Goal: Task Accomplishment & Management: Manage account settings

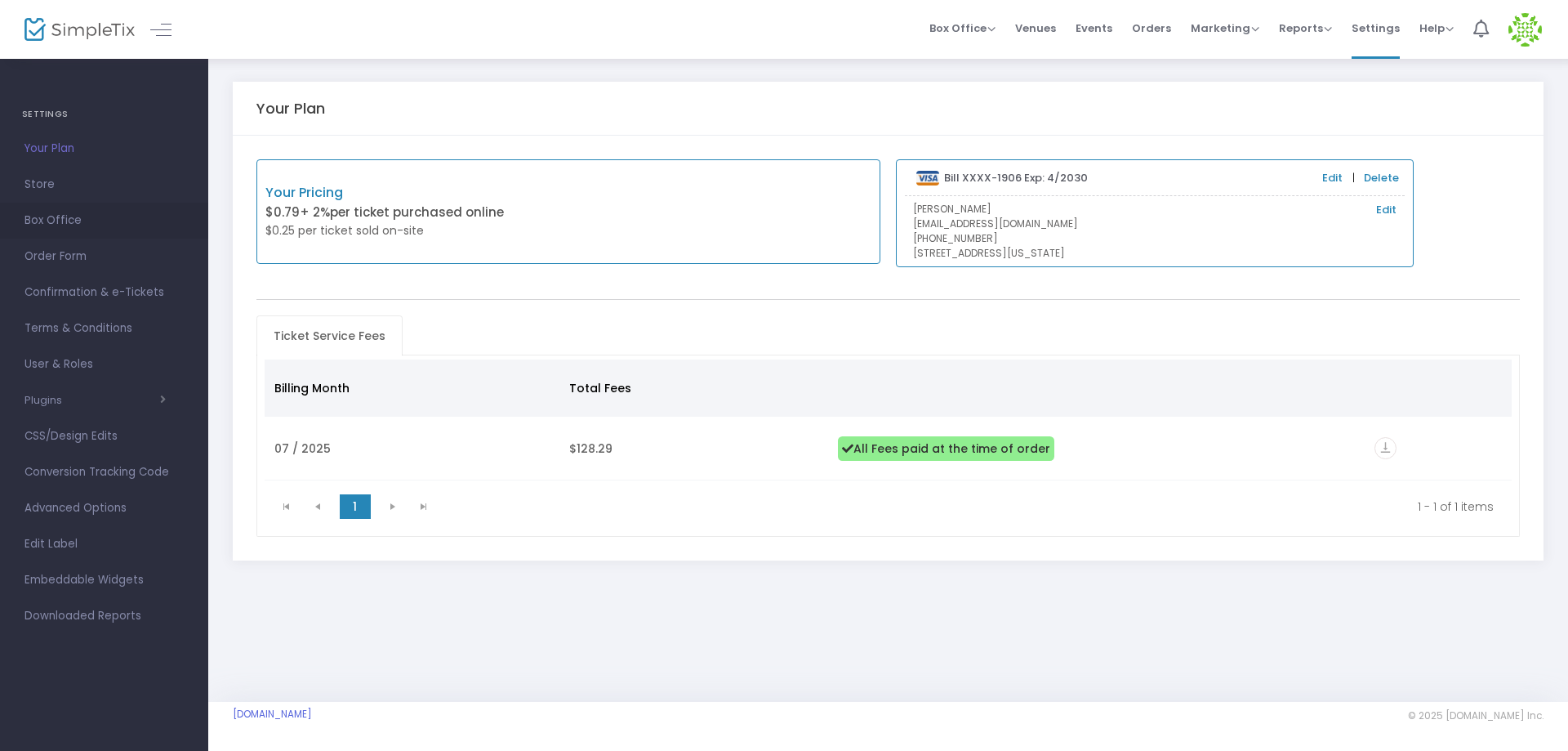
click at [70, 204] on link "Box Office" at bounding box center [104, 221] width 208 height 36
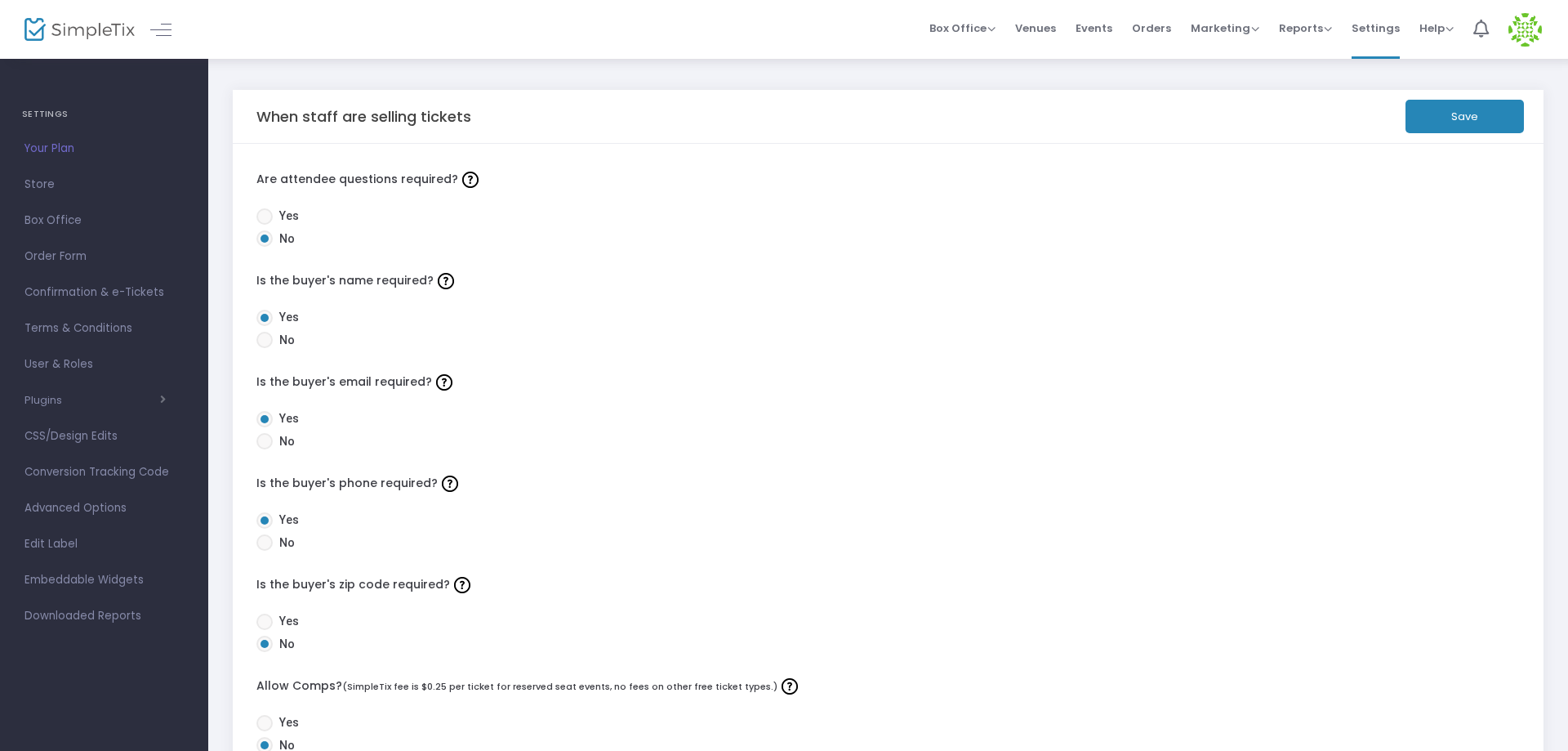
scroll to position [494, 0]
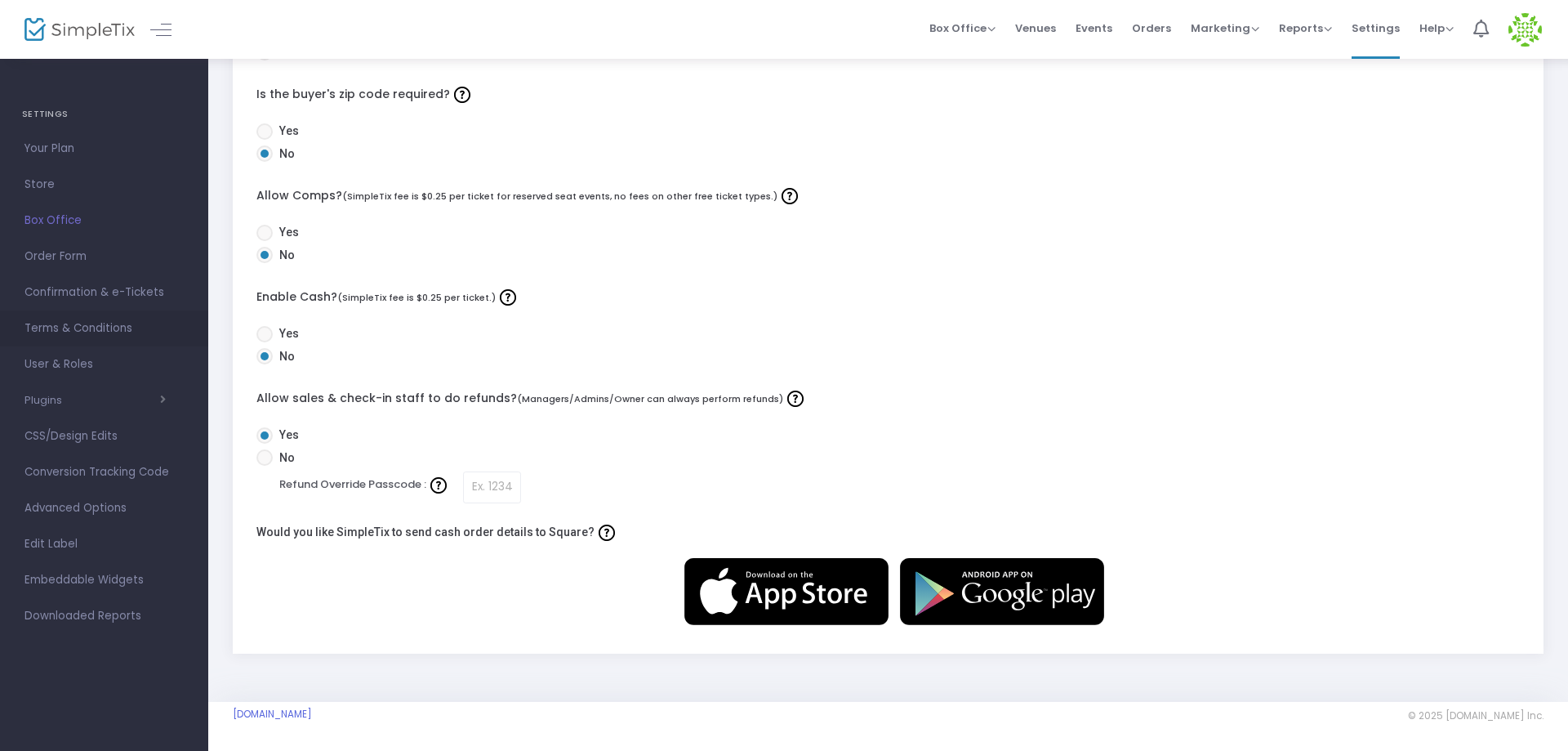
click at [99, 318] on span "Terms & Conditions" at bounding box center [104, 328] width 159 height 21
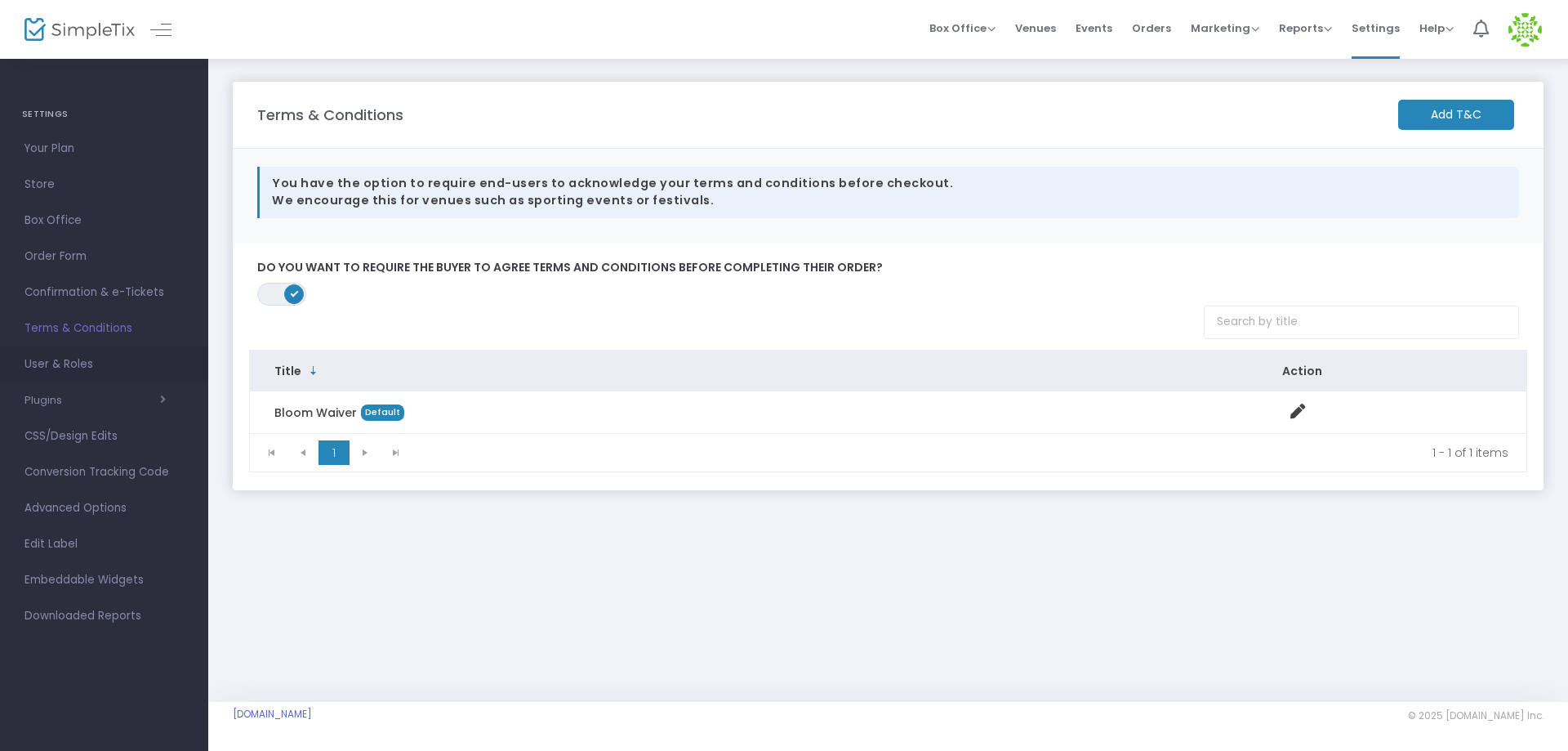
click at [76, 370] on span "User & Roles" at bounding box center [104, 364] width 159 height 21
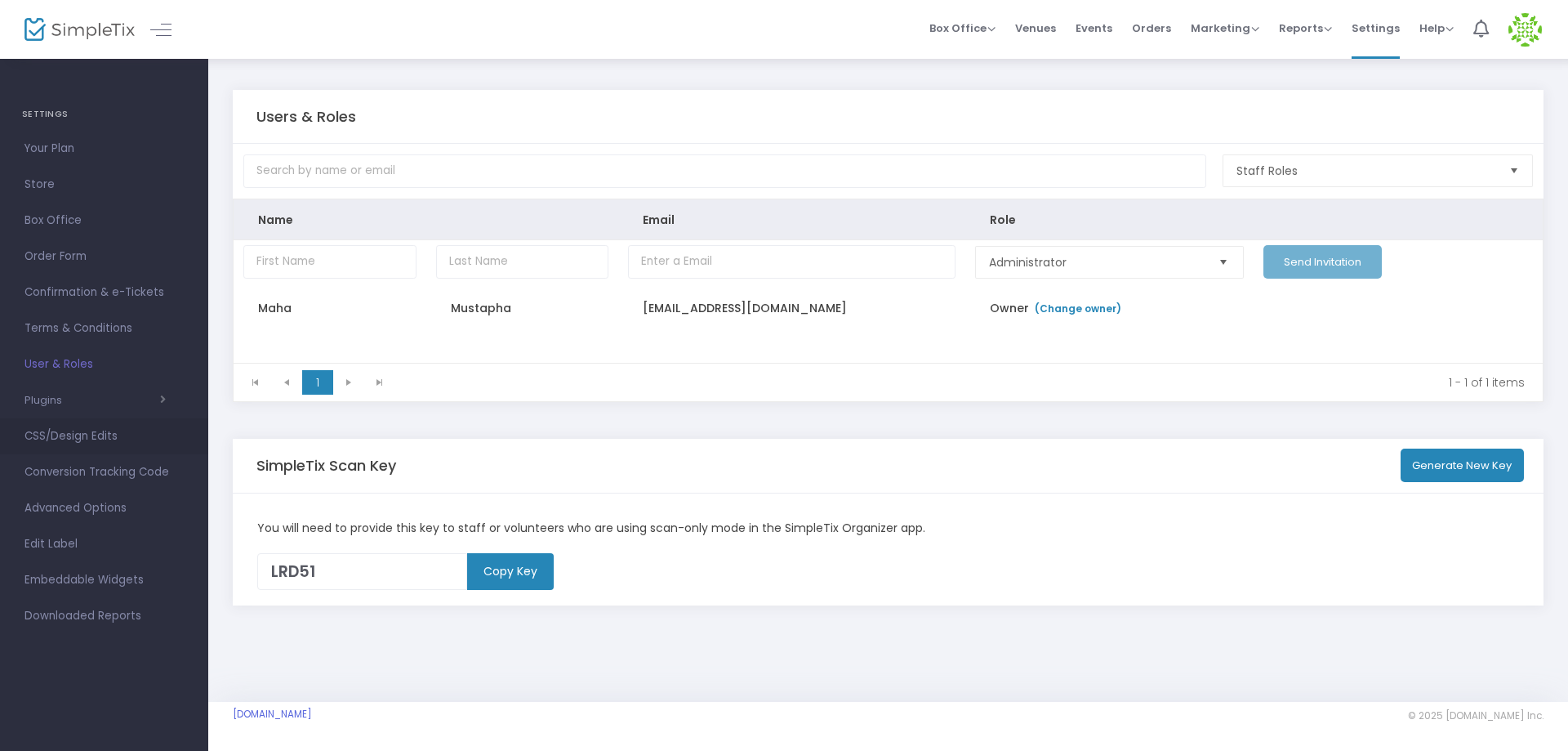
click at [74, 440] on span "CSS/Design Edits" at bounding box center [104, 436] width 159 height 21
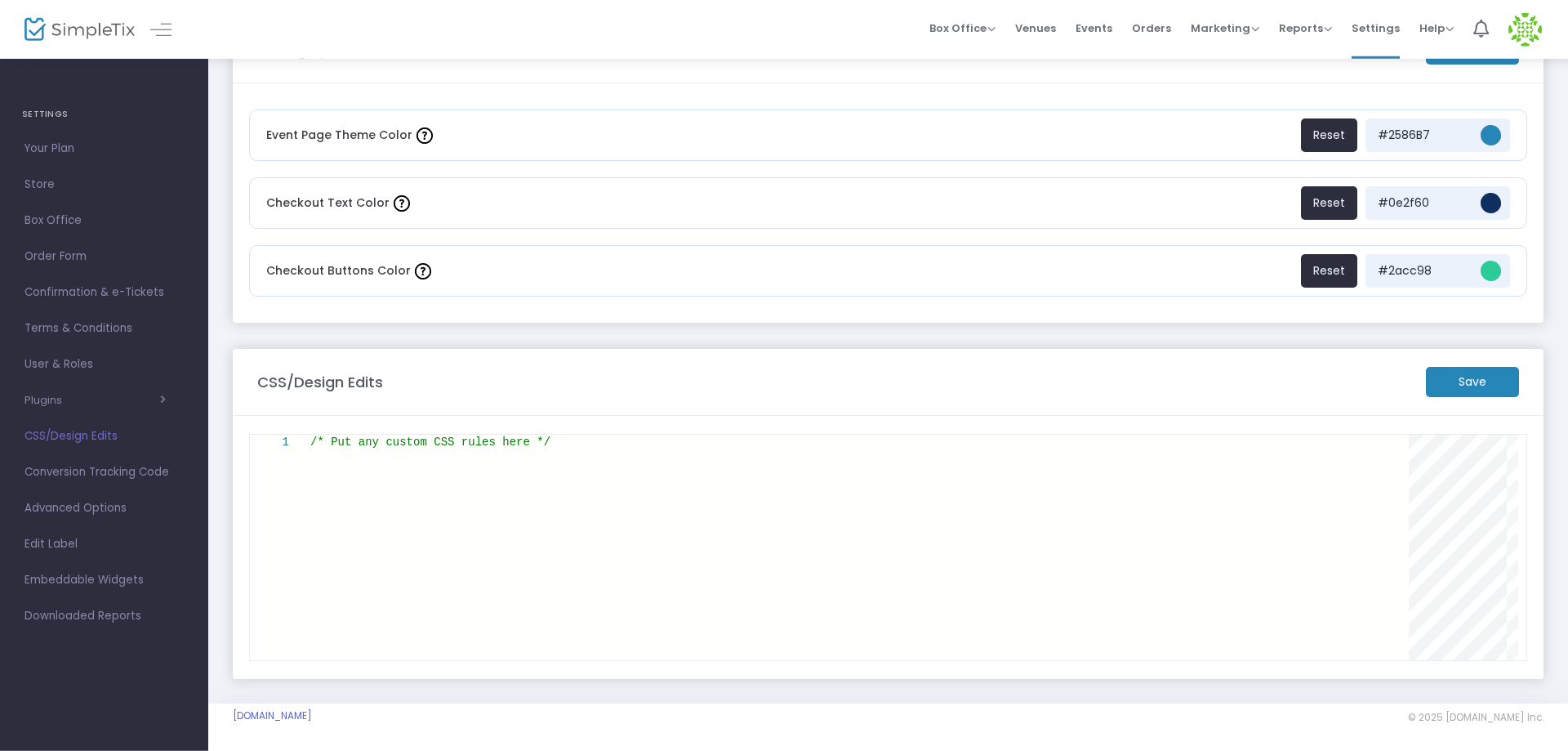
scroll to position [67, 0]
click at [118, 468] on span "Conversion Tracking Code" at bounding box center [104, 471] width 159 height 21
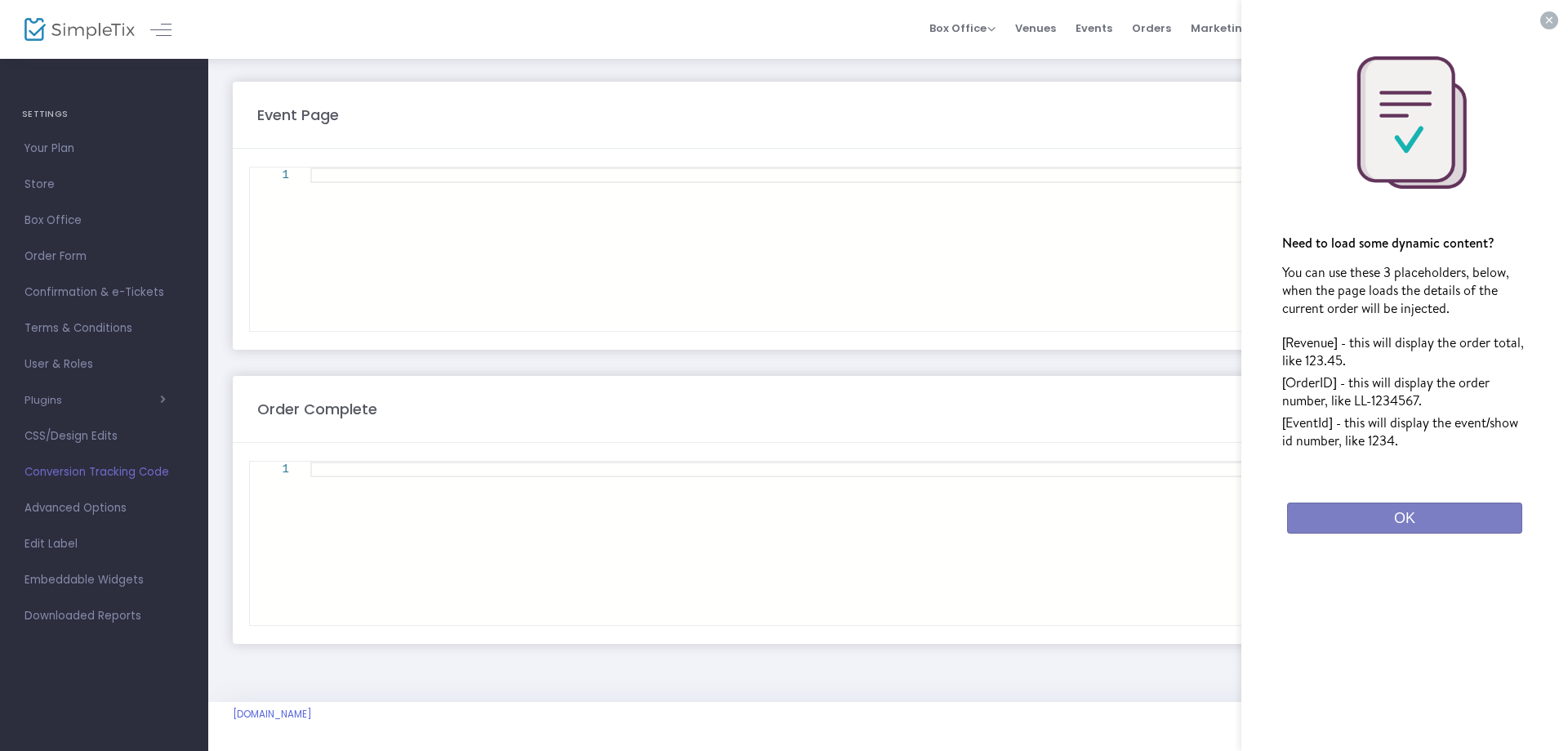
click at [1547, 27] on button "×" at bounding box center [1549, 21] width 18 height 18
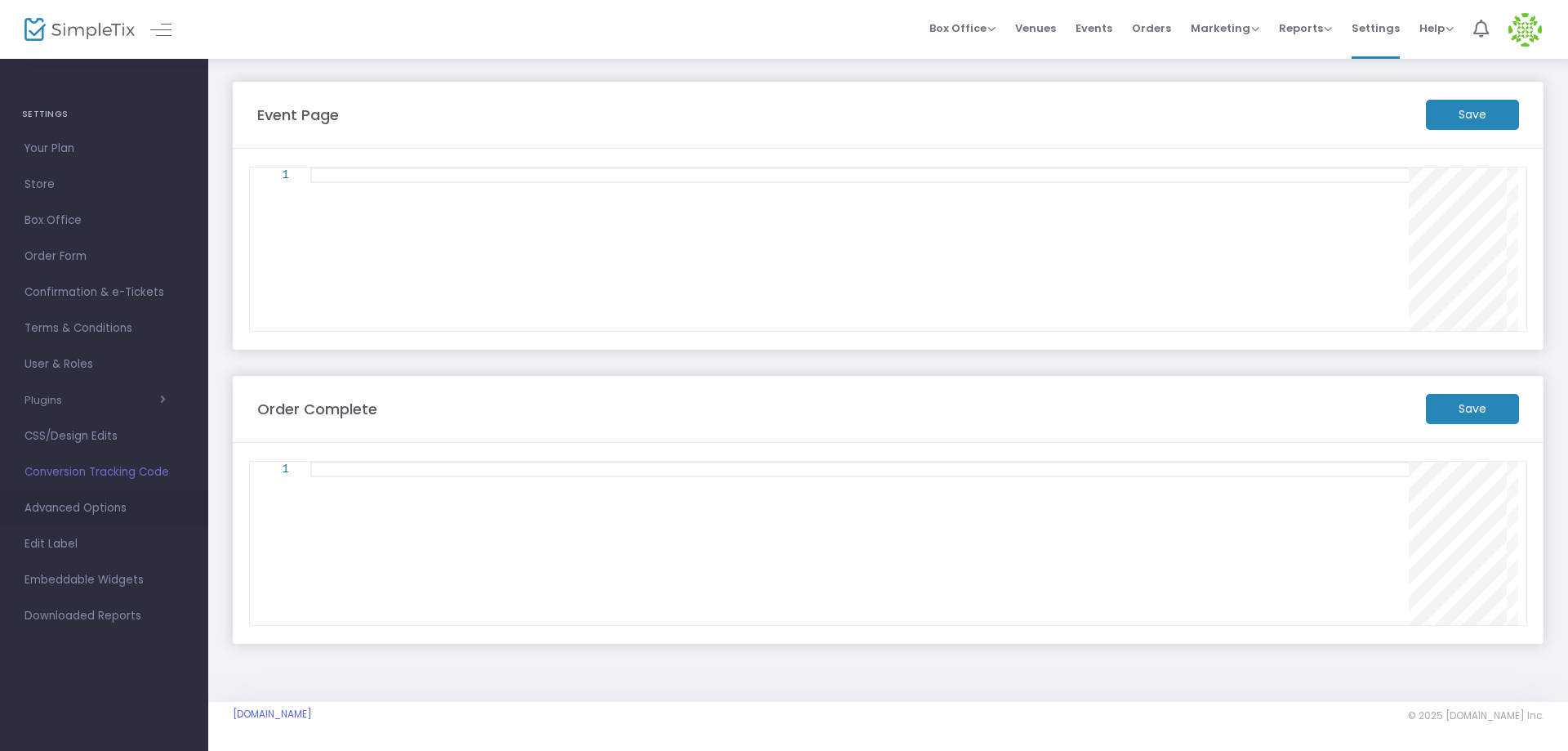
click at [82, 514] on span "Advanced Options" at bounding box center [104, 508] width 159 height 21
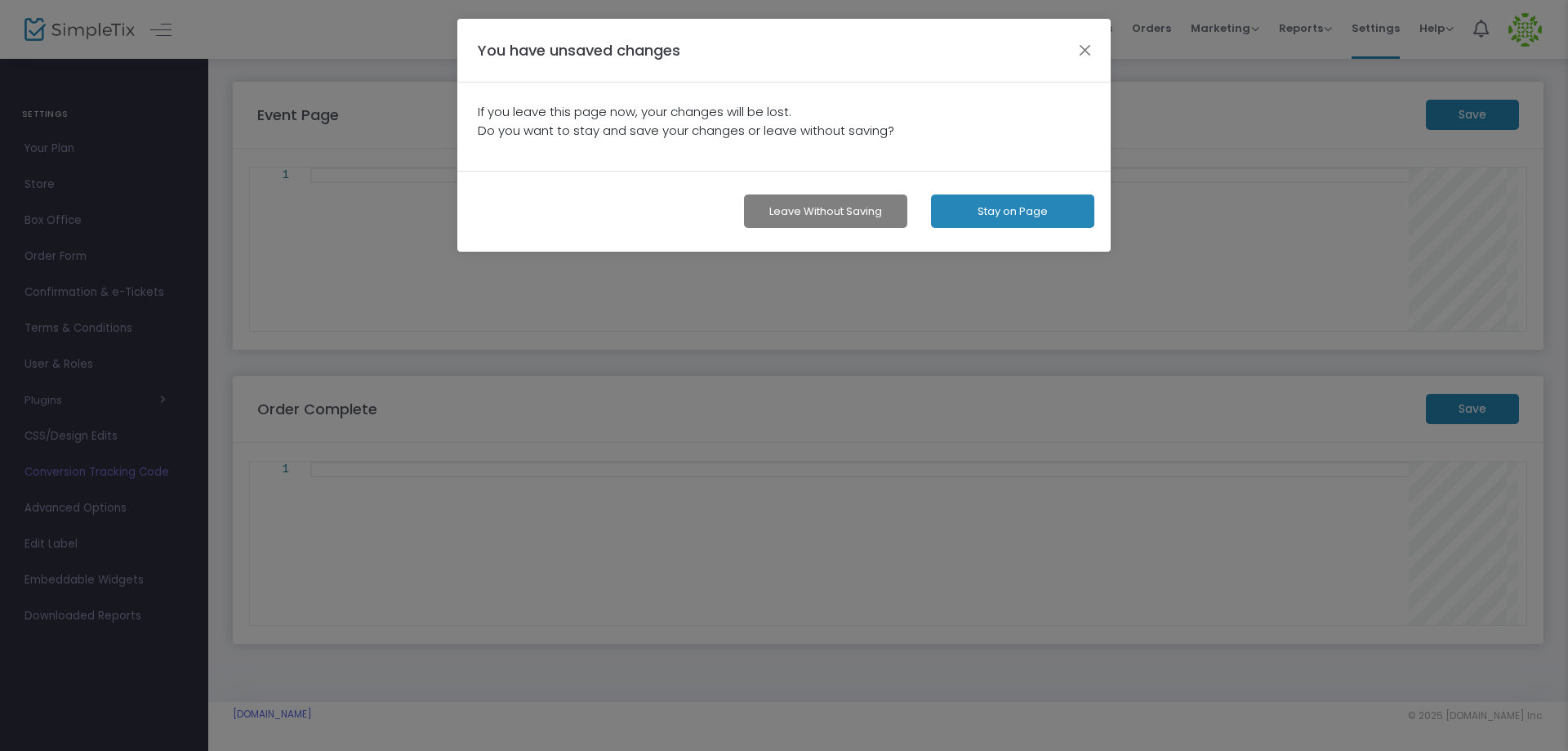
click at [860, 216] on button "Leave without Saving" at bounding box center [826, 211] width 164 height 33
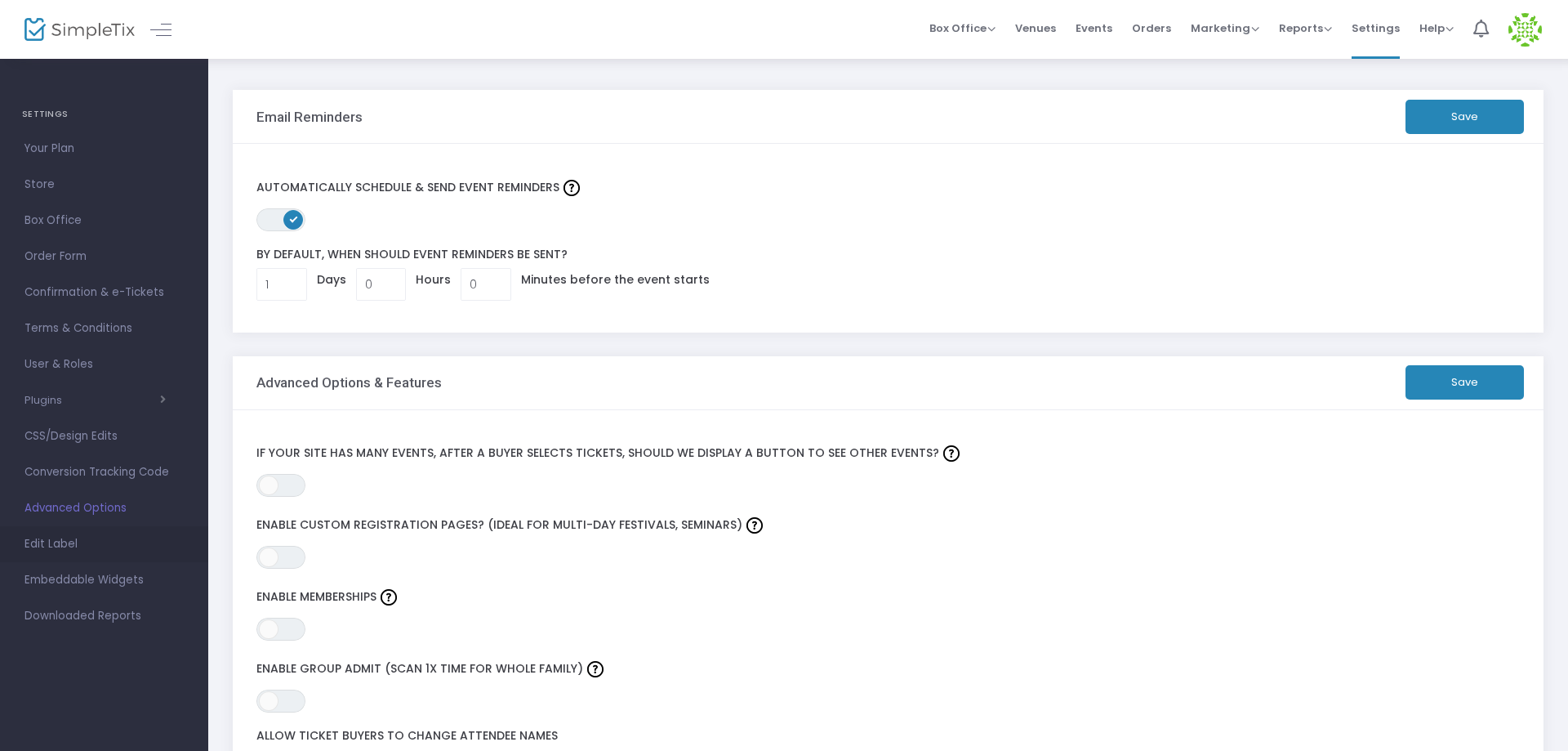
click at [94, 543] on span "Edit Label" at bounding box center [104, 544] width 159 height 21
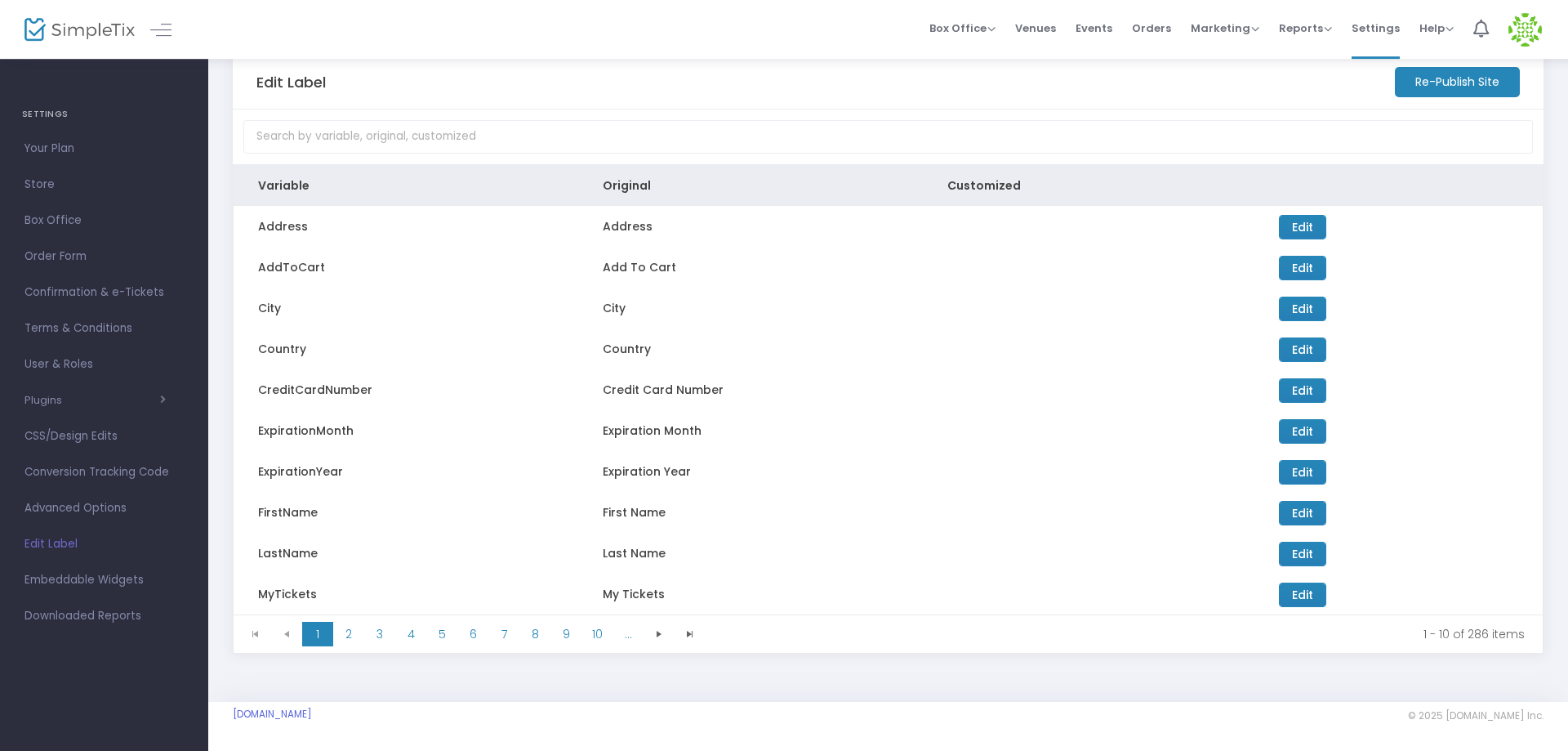
scroll to position [38, 0]
click at [95, 572] on span "Embeddable Widgets" at bounding box center [104, 579] width 159 height 21
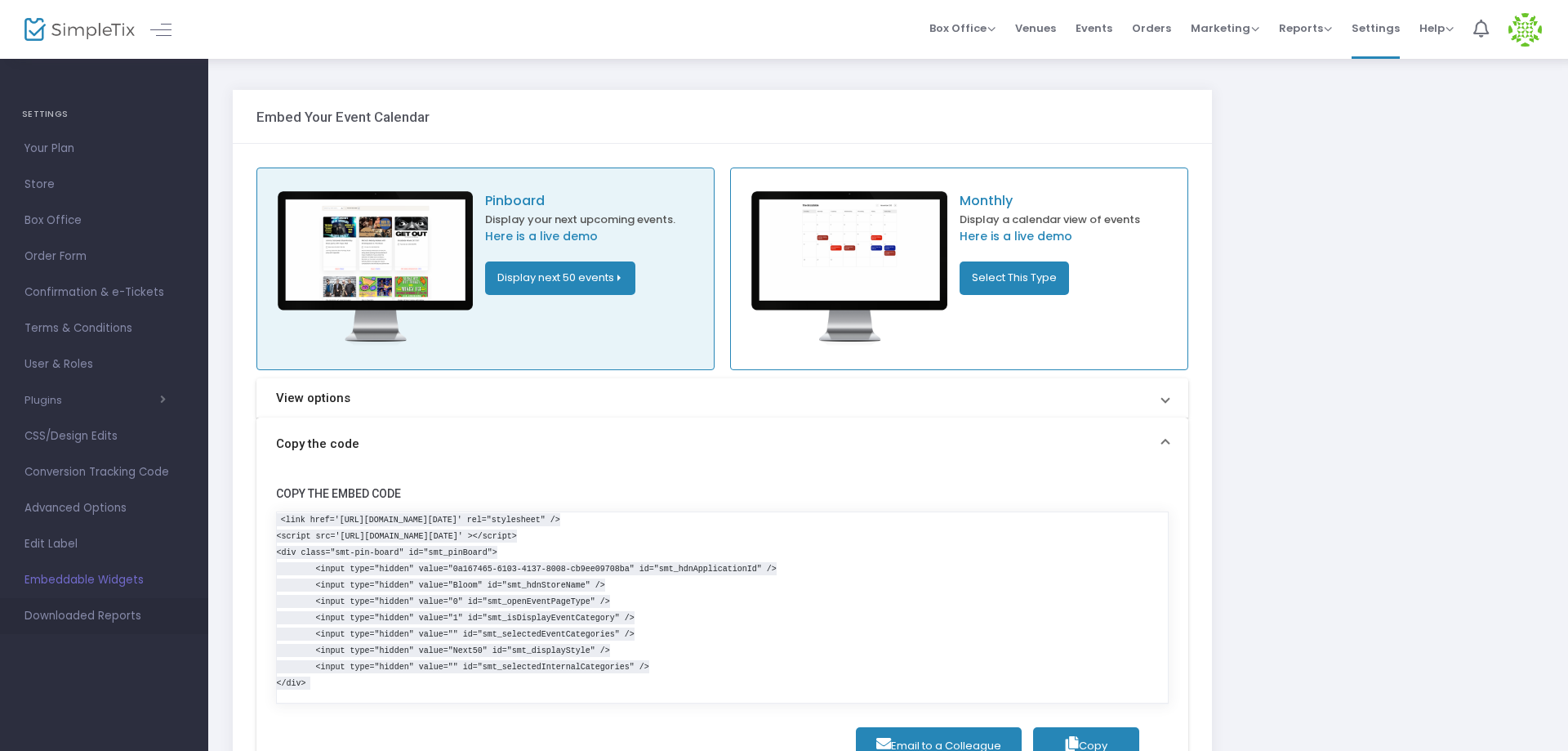
click at [85, 614] on span "Downloaded Reports" at bounding box center [104, 615] width 159 height 21
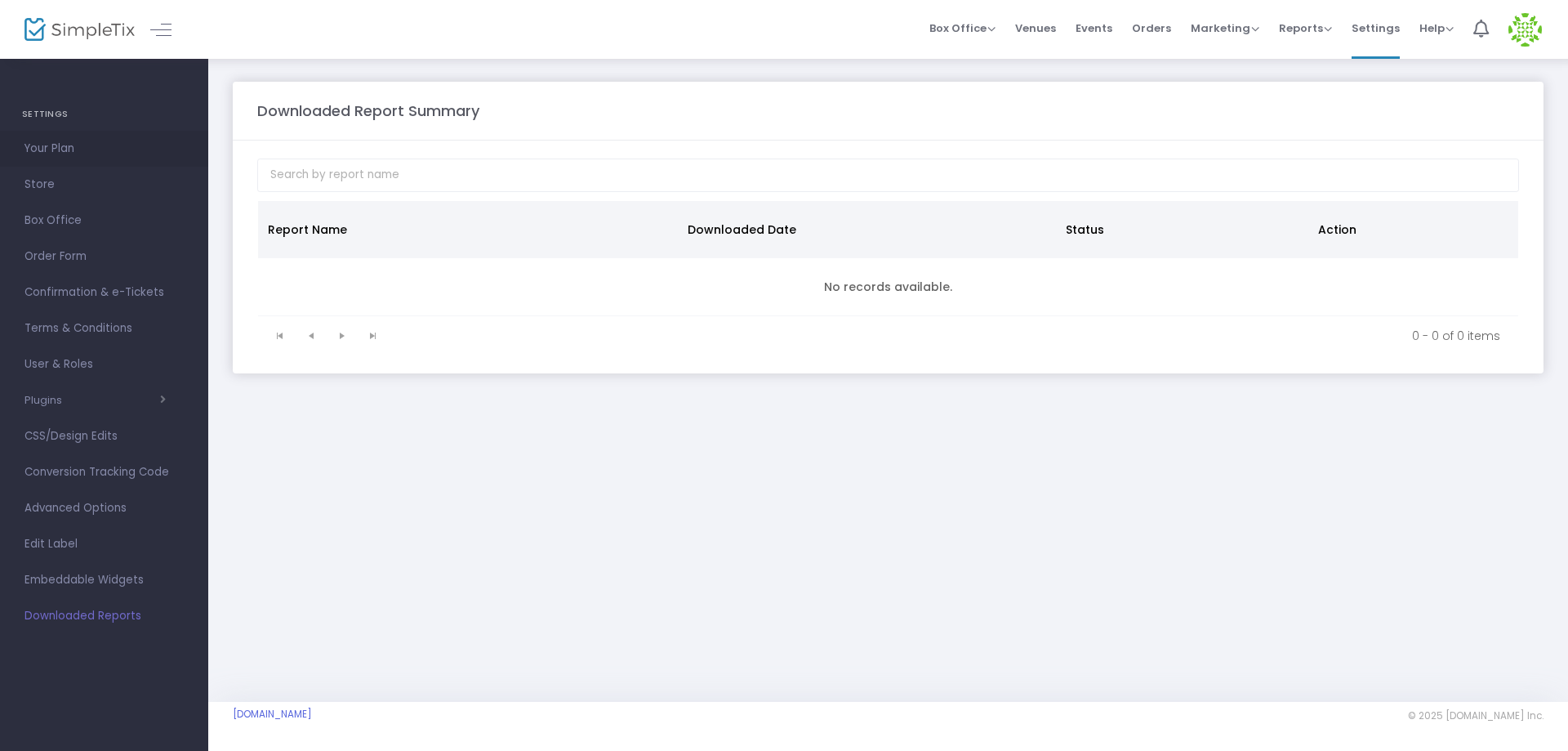
click at [70, 146] on span "Your Plan" at bounding box center [104, 148] width 159 height 21
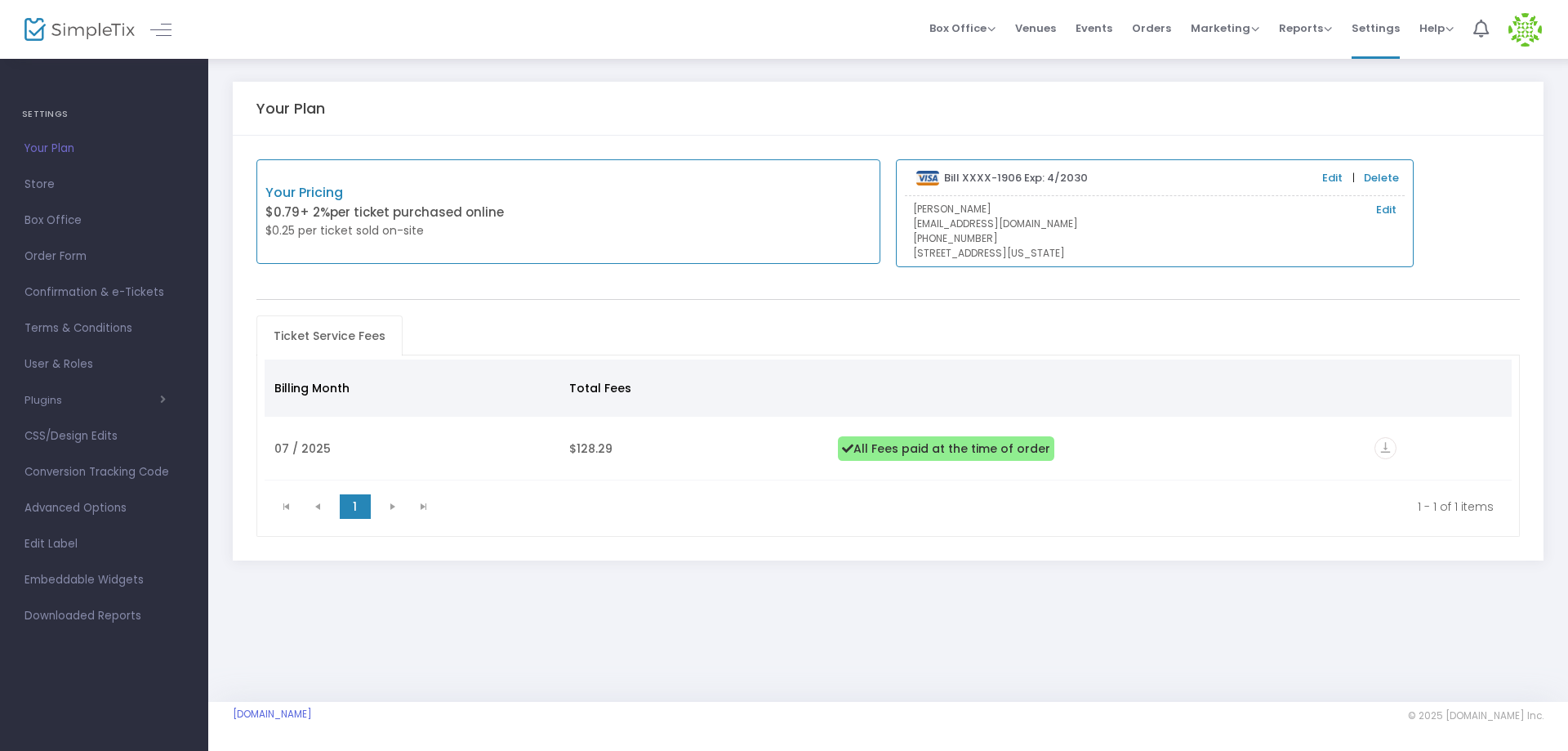
click at [323, 225] on p "$0.25 per ticket sold on-site" at bounding box center [417, 231] width 303 height 17
click at [316, 203] on div "Your Pricing $0.79 + 2% per ticket purchased online $0.25 per ticket sold on-si…" at bounding box center [417, 212] width 303 height 58
click at [316, 195] on p "Your Pricing" at bounding box center [417, 193] width 303 height 20
click at [38, 176] on span "Store" at bounding box center [104, 184] width 159 height 21
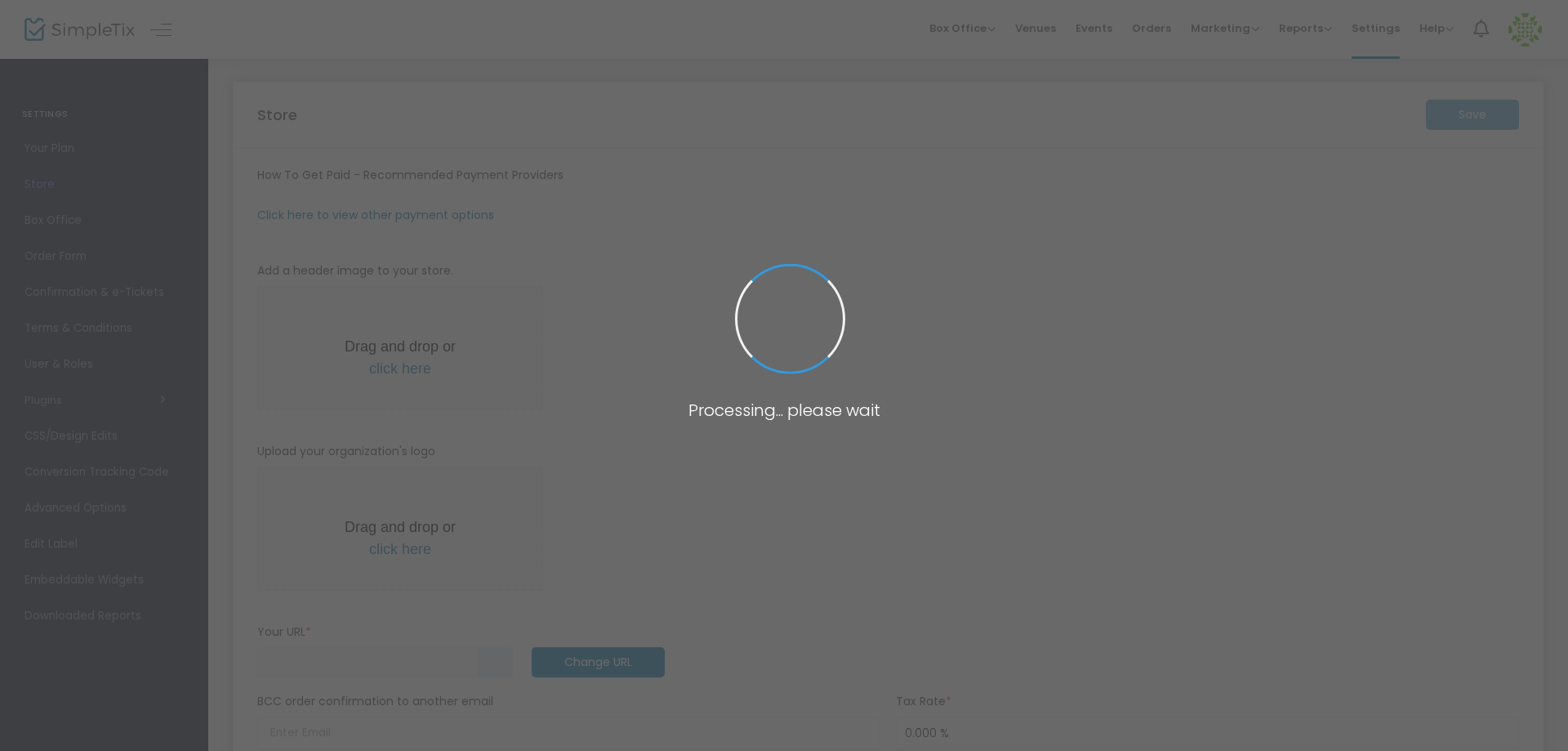
type input "https://BloomPlayLearn"
radio input "false"
radio input "true"
type input "Bloom"
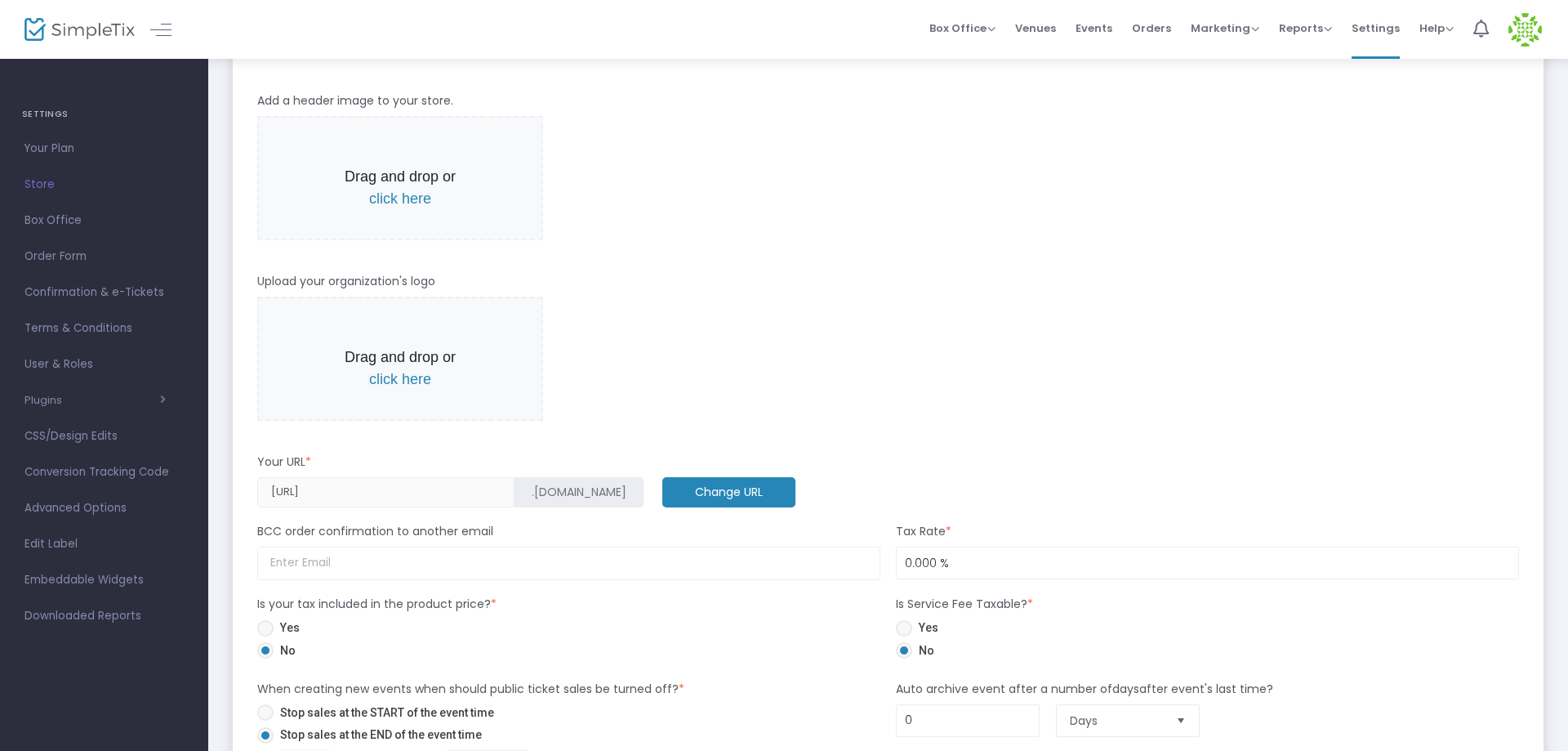
scroll to position [667, 0]
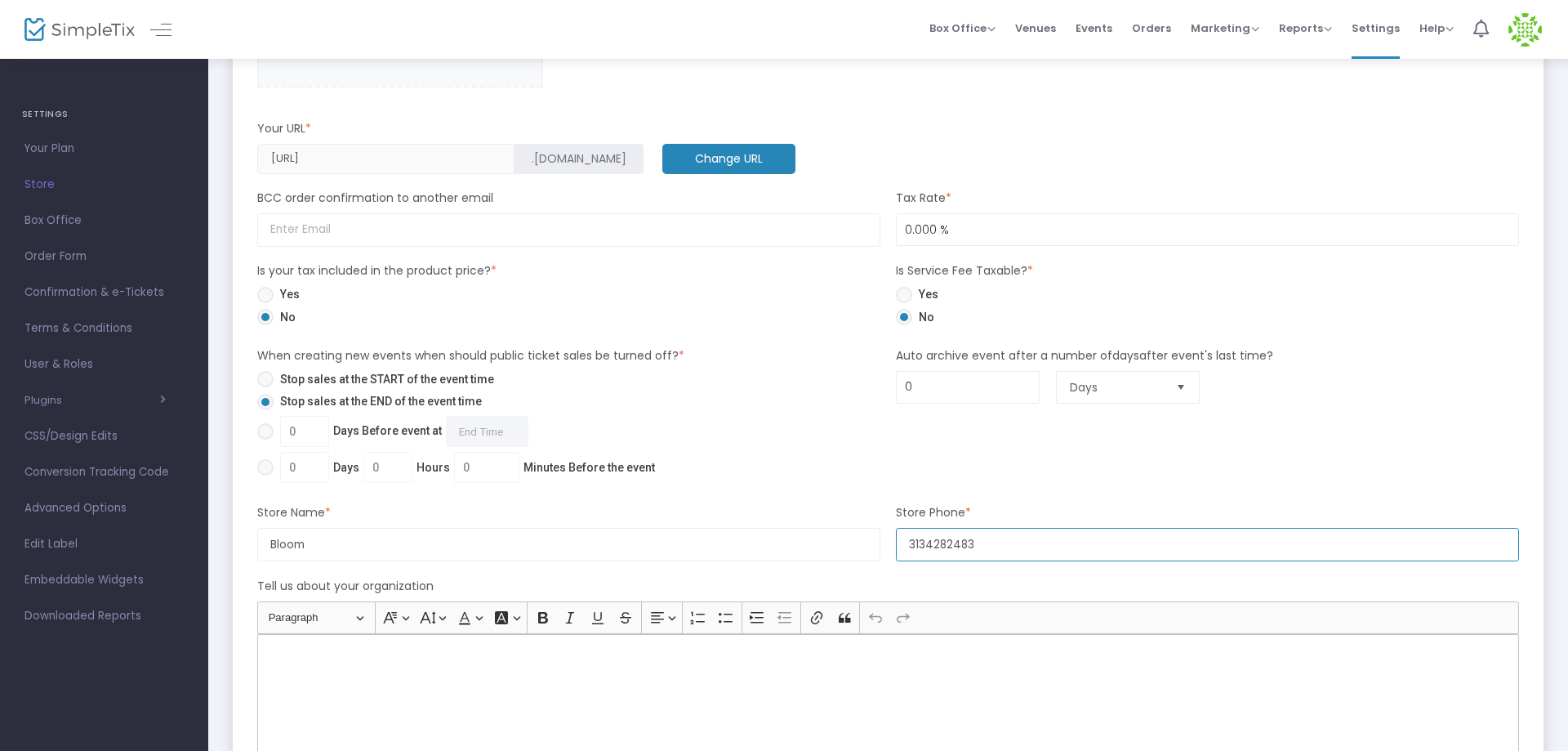
click at [936, 545] on input "3134282483" at bounding box center [1207, 544] width 623 height 33
type input "3137695335"
click at [1042, 496] on form "How To Get Paid - Recommended Payment Providers Online Orders Transaction cost …" at bounding box center [887, 331] width 1261 height 1664
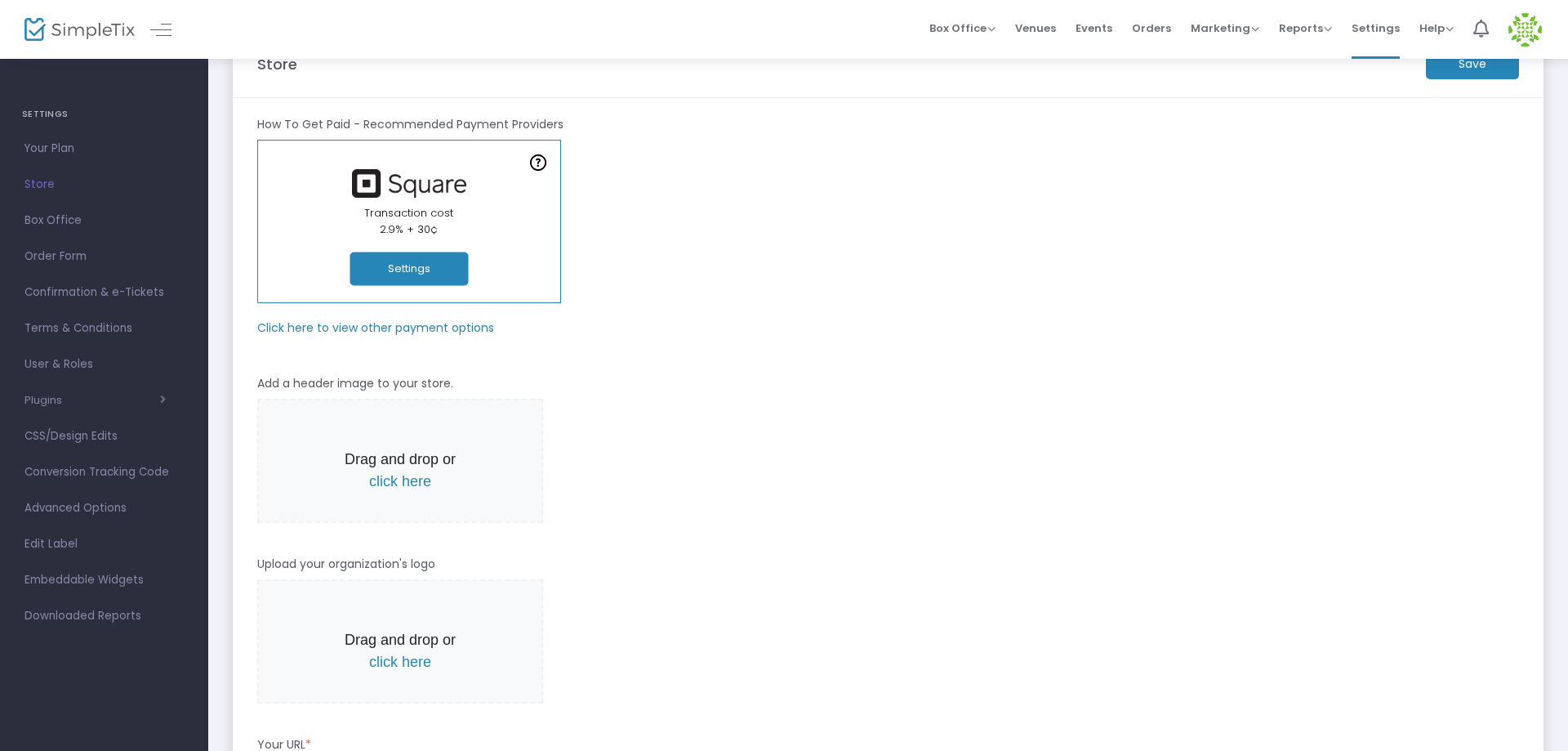
scroll to position [0, 0]
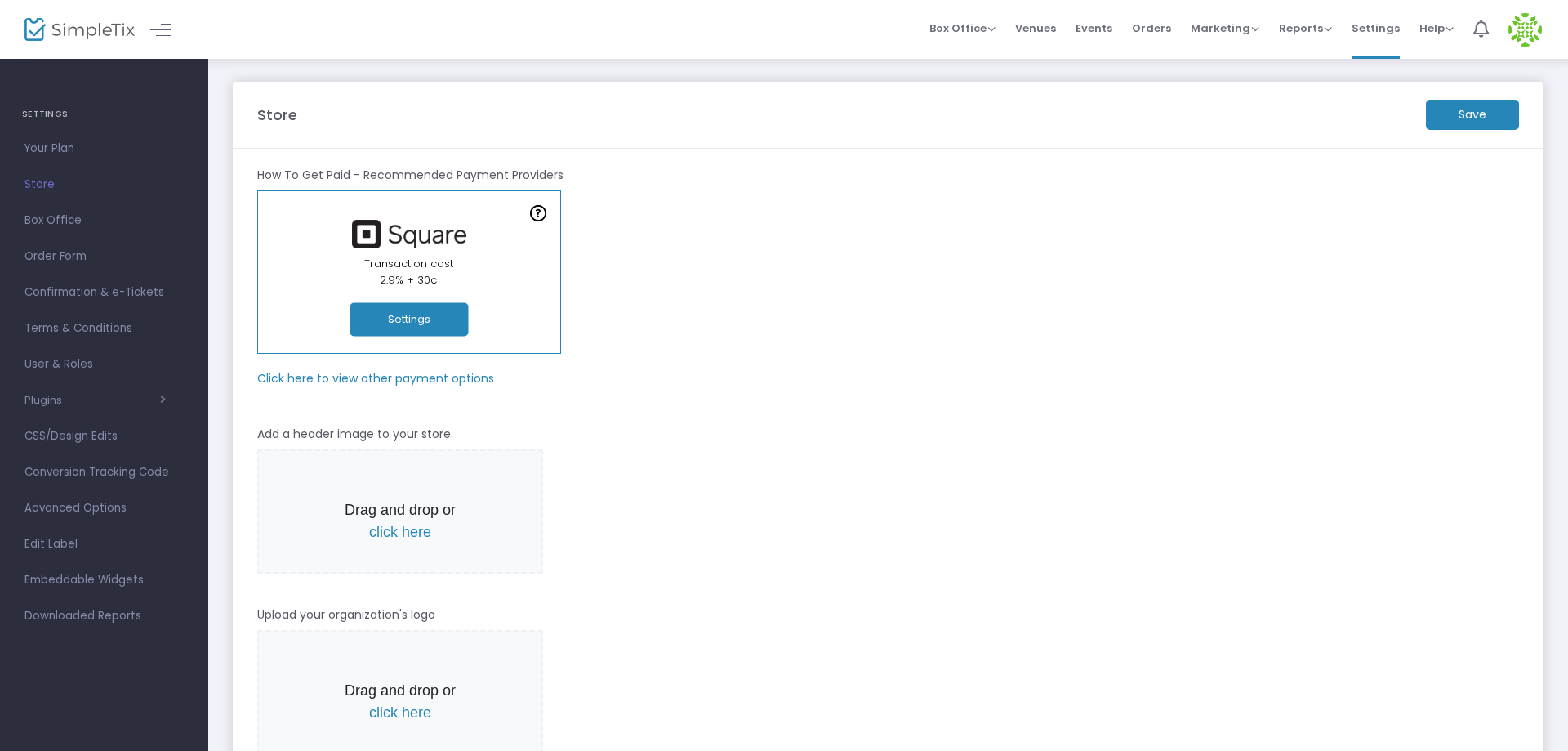
click at [1498, 111] on m-button "Save" at bounding box center [1472, 114] width 93 height 30
click at [430, 318] on button "Settings" at bounding box center [409, 319] width 118 height 33
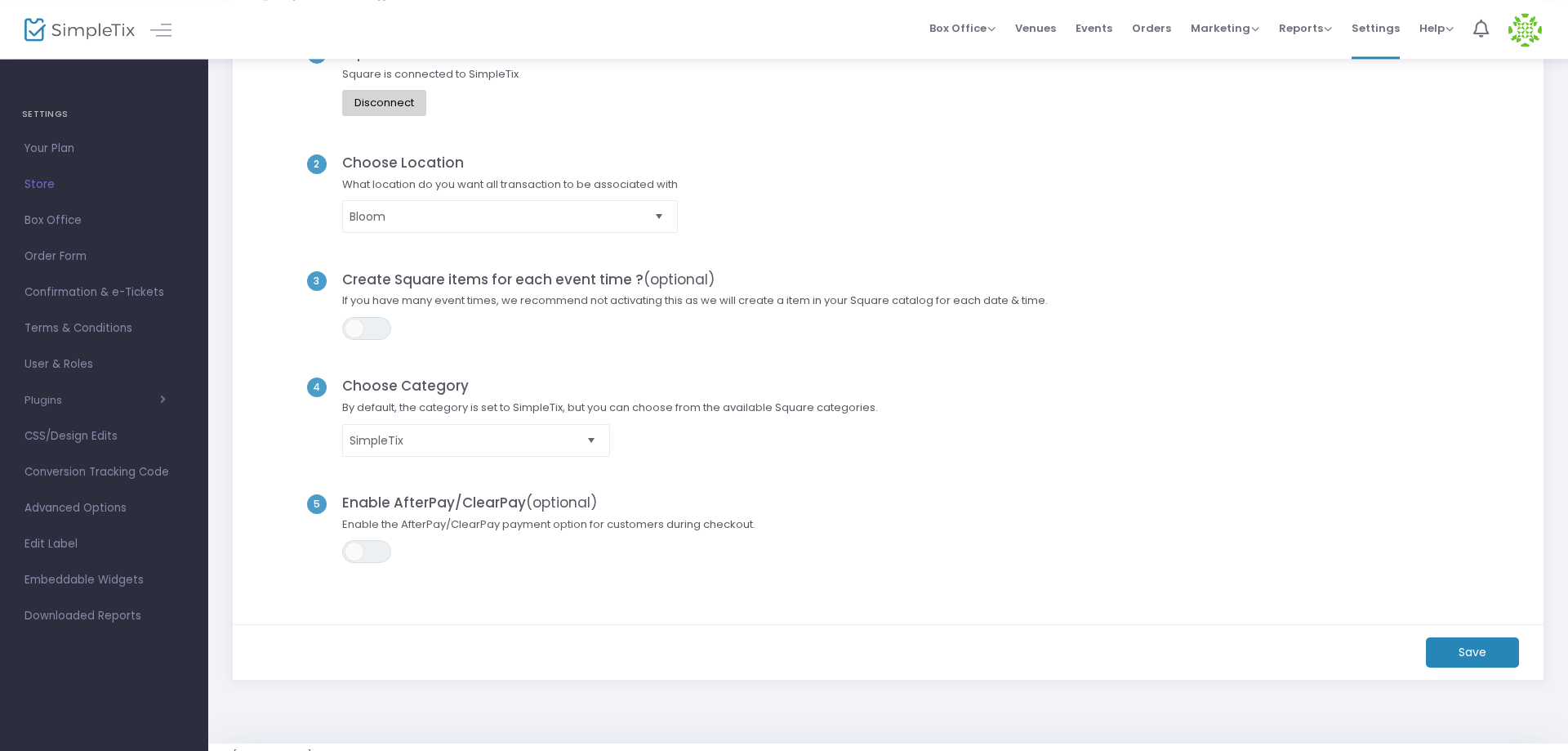
scroll to position [165, 0]
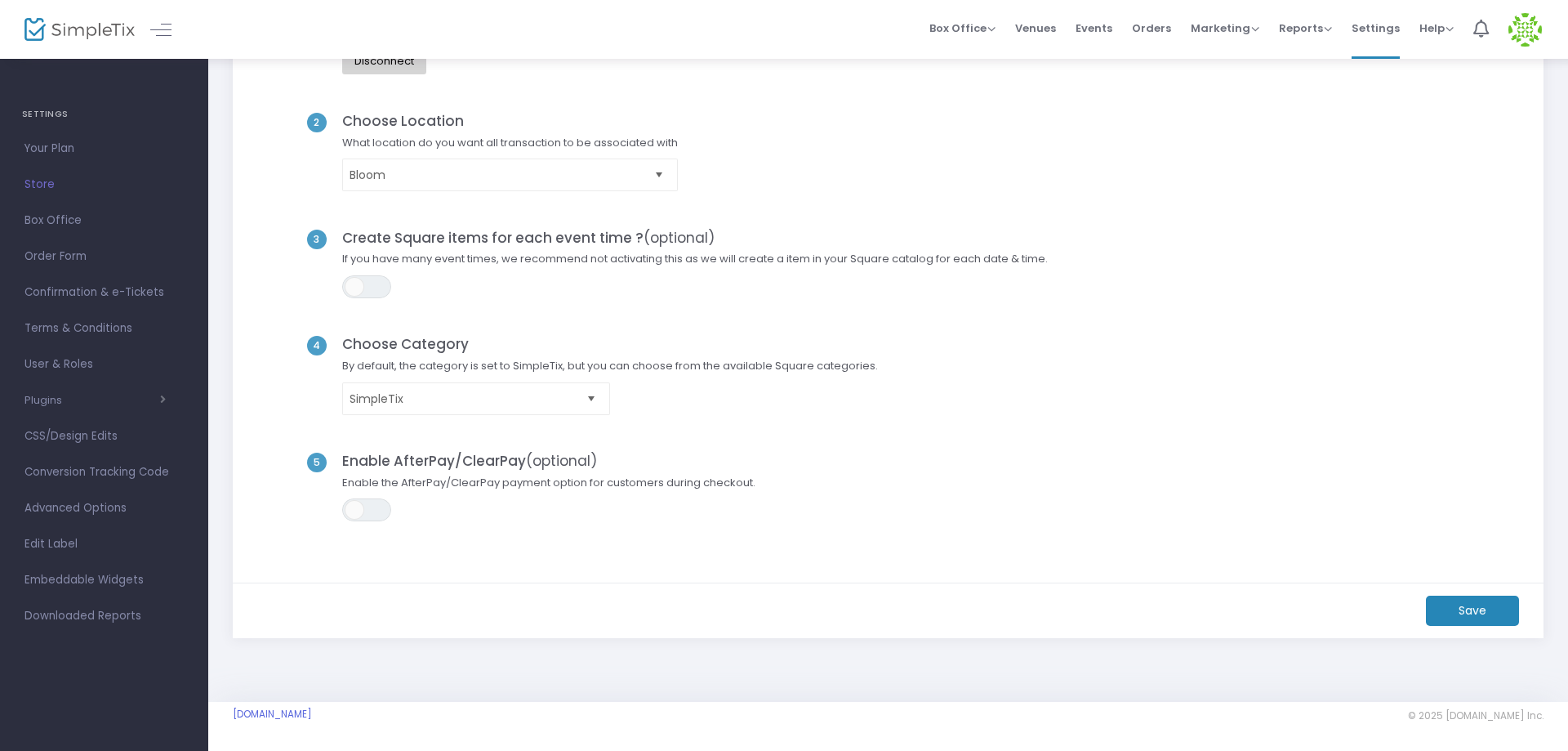
click at [601, 411] on span "Select" at bounding box center [591, 398] width 27 height 27
click at [683, 367] on span "By default, the category is set to SimpleTix, but you can choose from the avail…" at bounding box center [609, 370] width 553 height 24
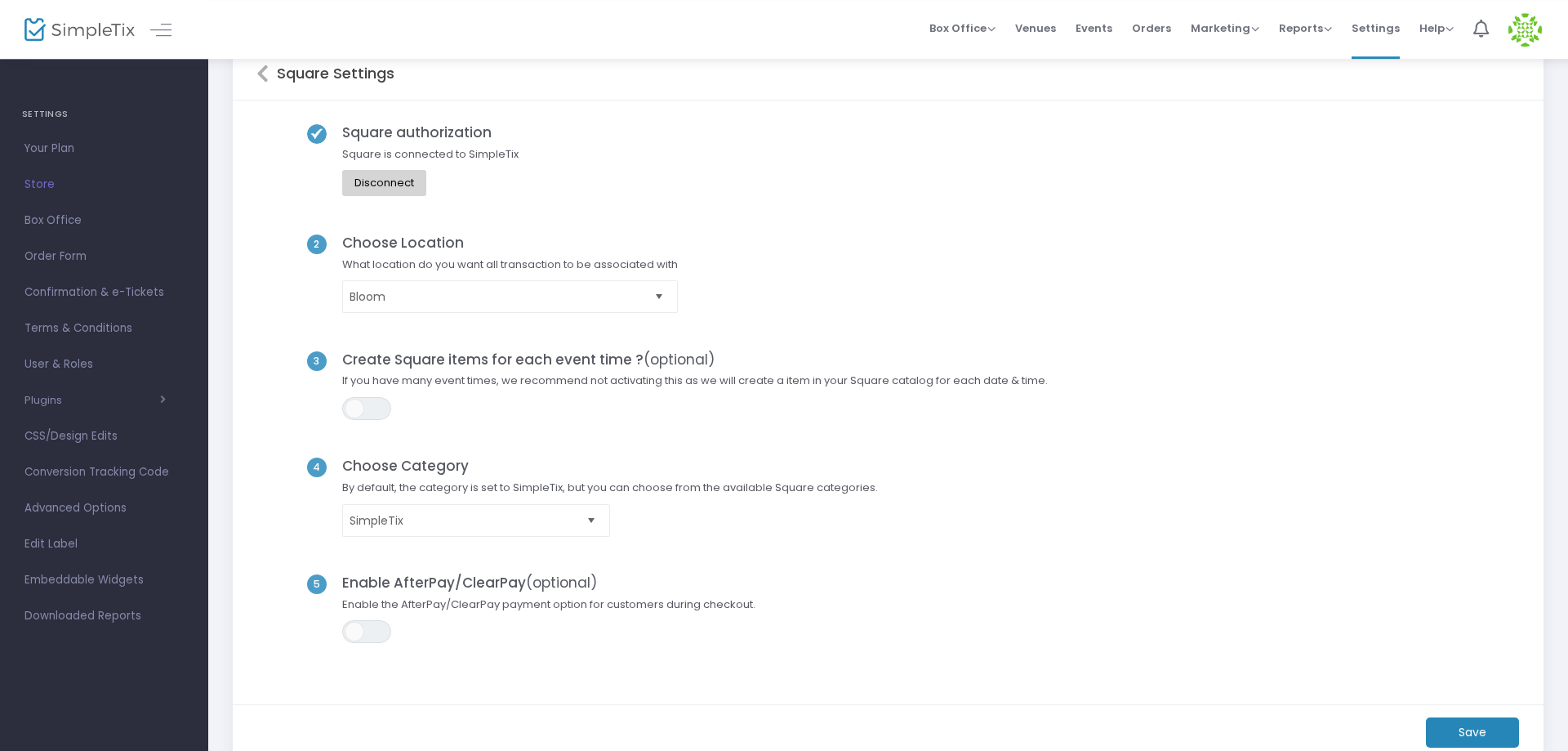
scroll to position [0, 0]
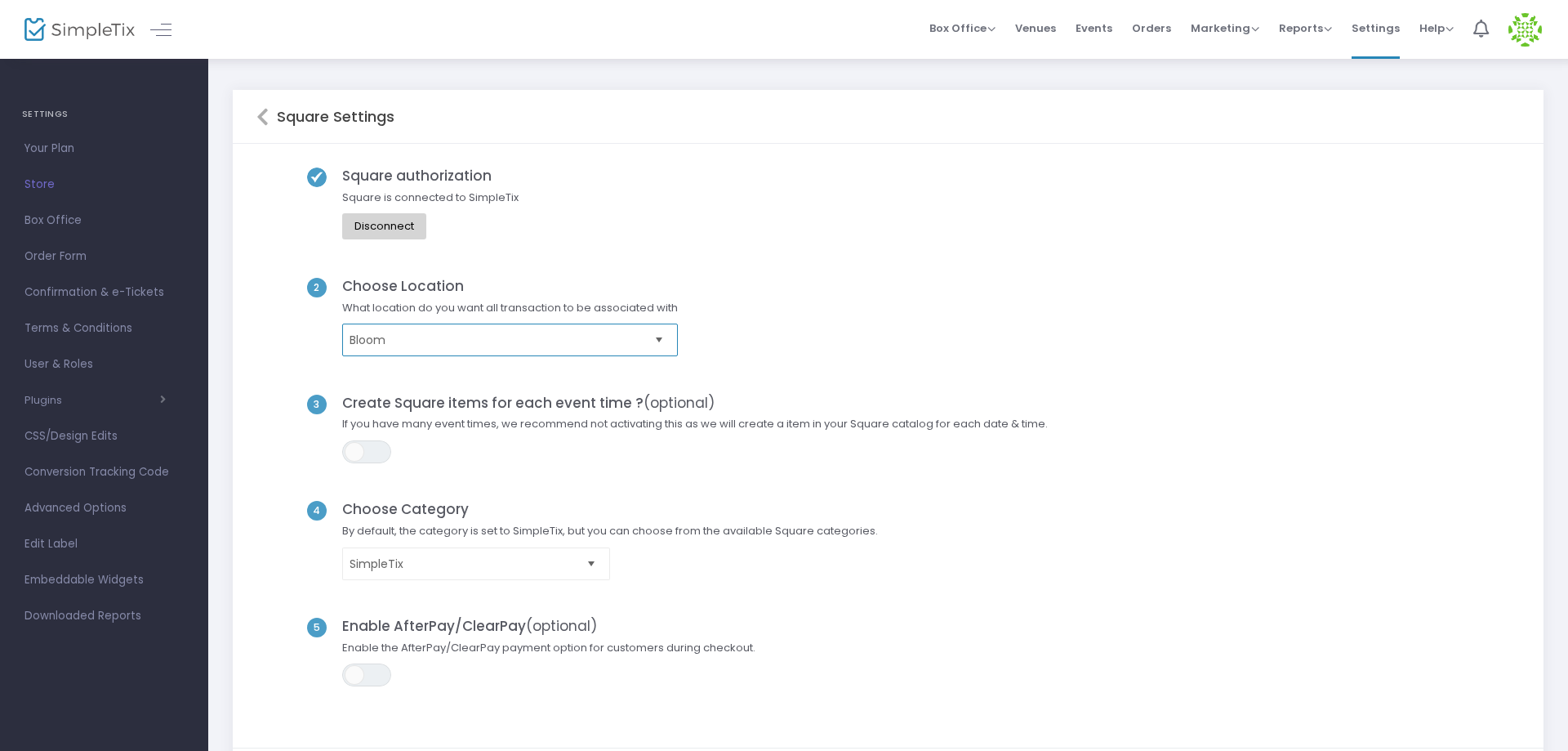
click at [576, 325] on kendo-dropdownlist "Bloom" at bounding box center [509, 340] width 335 height 33
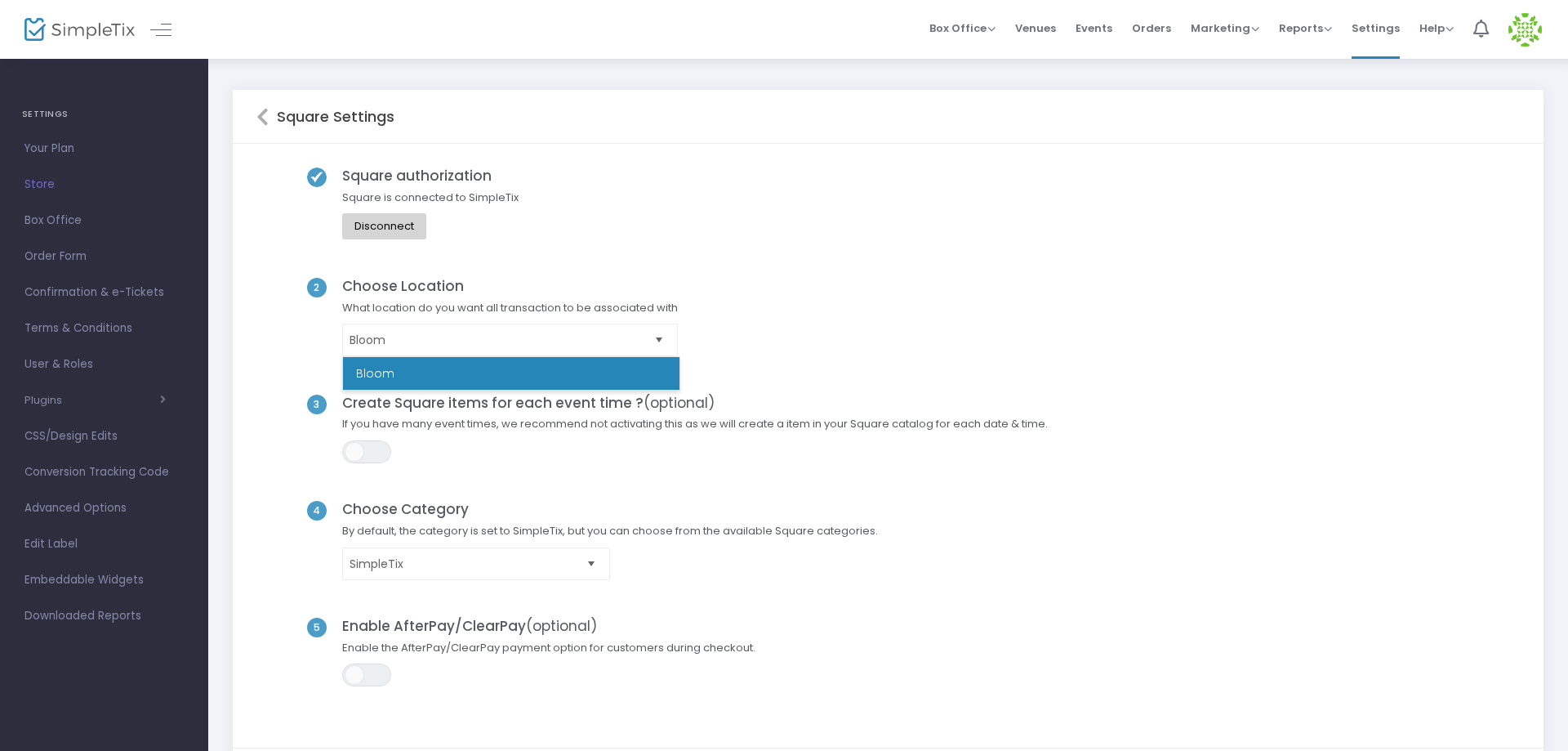
click at [647, 214] on div "Square authorization Square is connected to SimpleTix Disconnect" at bounding box center [889, 223] width 1264 height 110
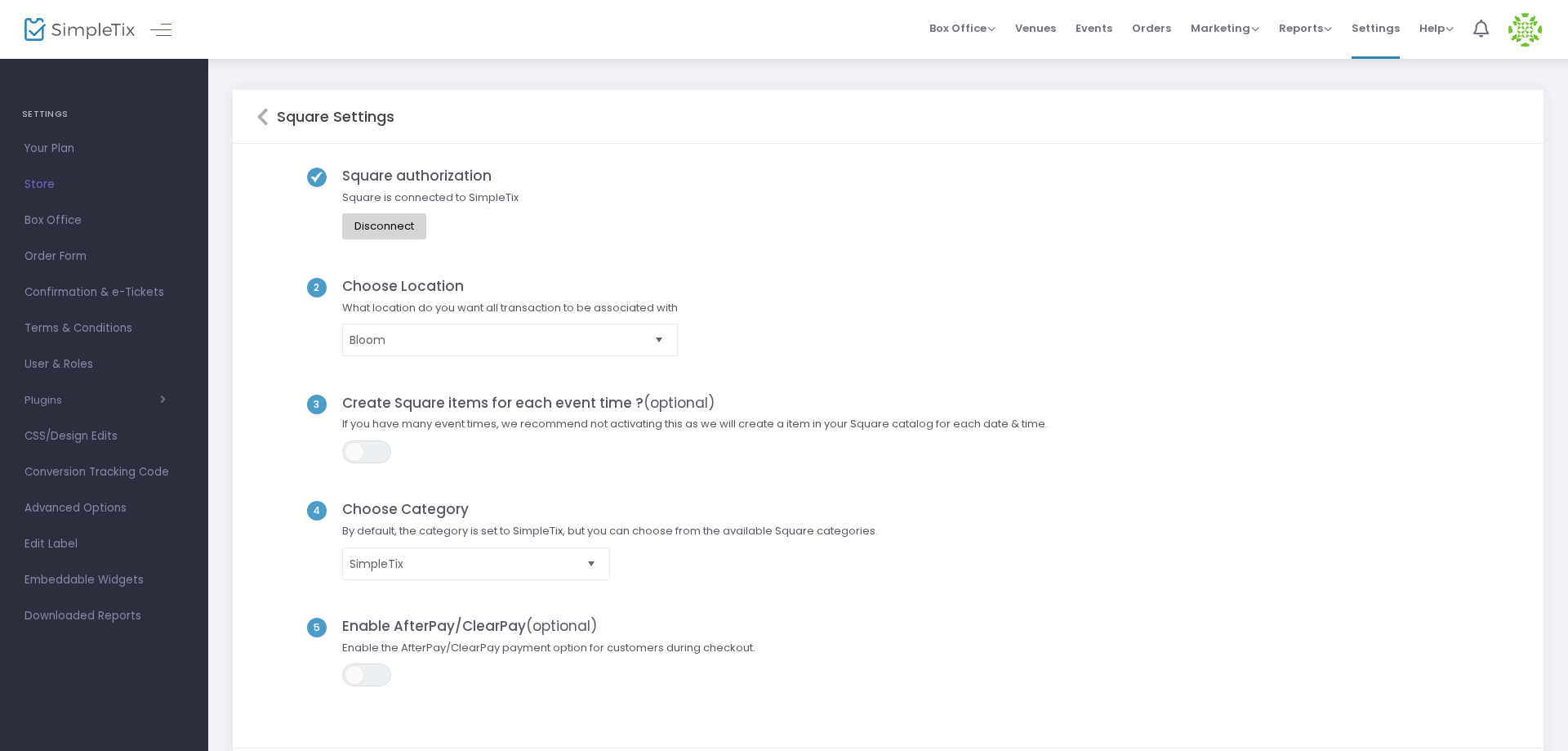
click at [259, 111] on icon at bounding box center [263, 117] width 13 height 20
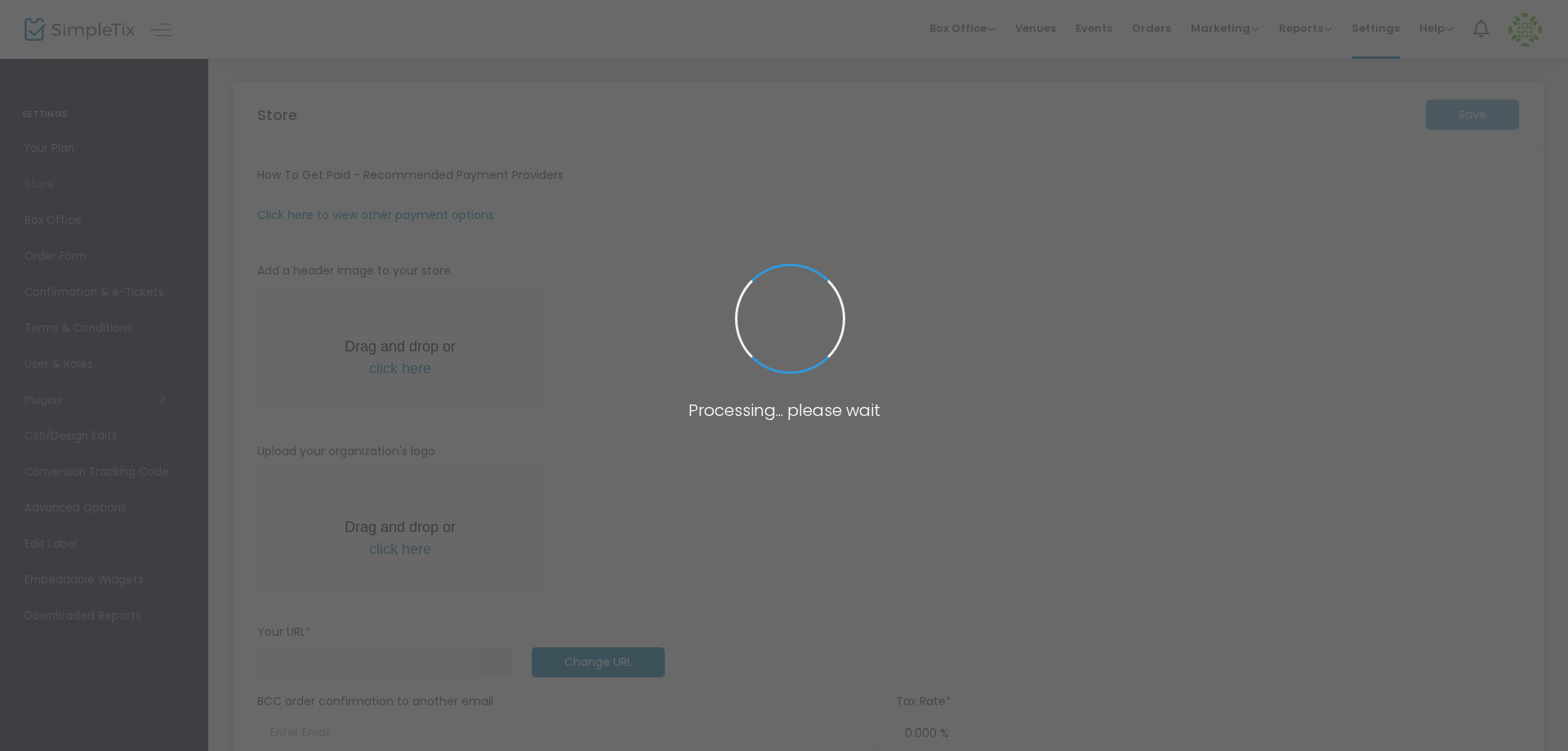
type input "https://BloomPlayLearn"
radio input "false"
radio input "true"
type input "Bloom"
type input "3137695335"
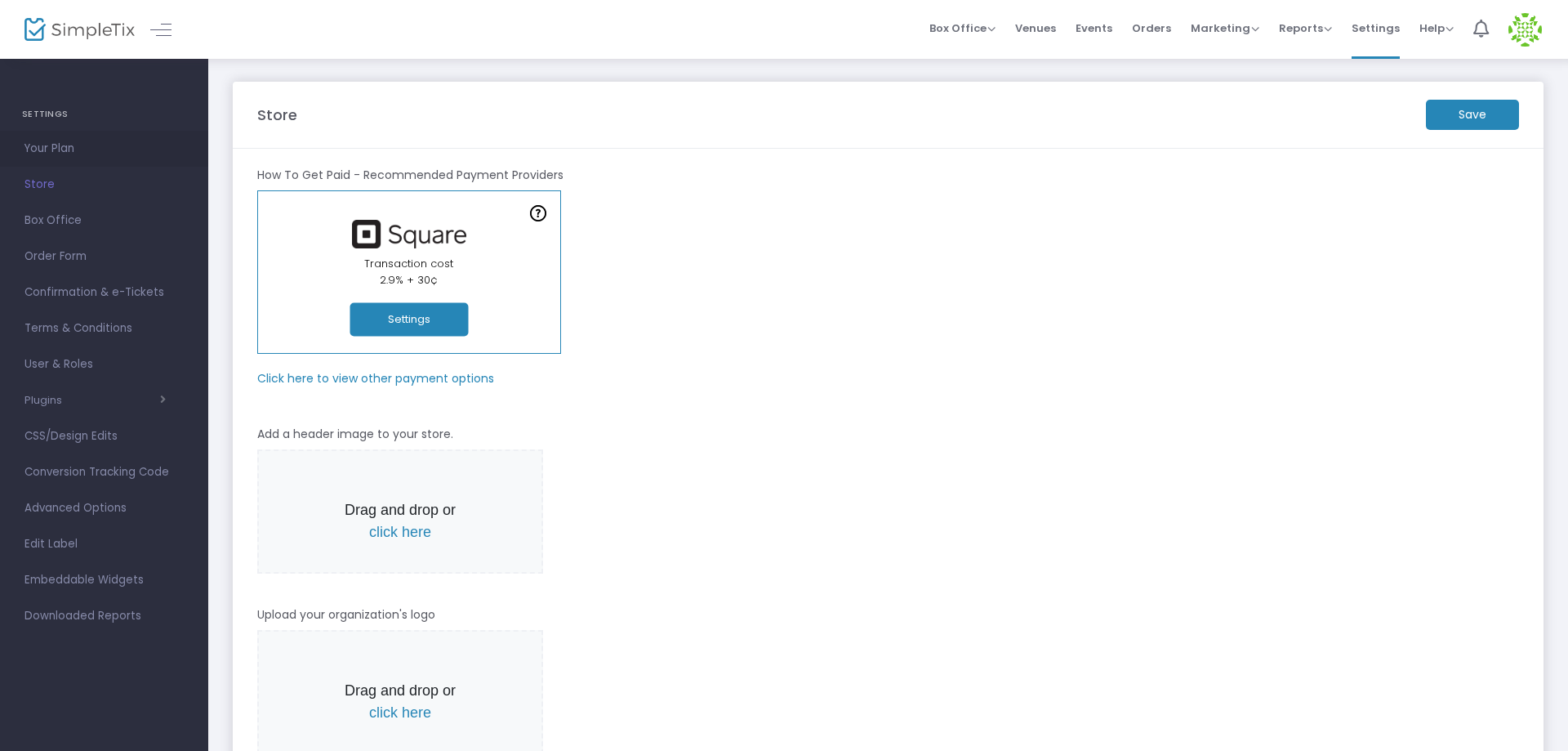
click at [71, 139] on span "Your Plan" at bounding box center [104, 148] width 159 height 21
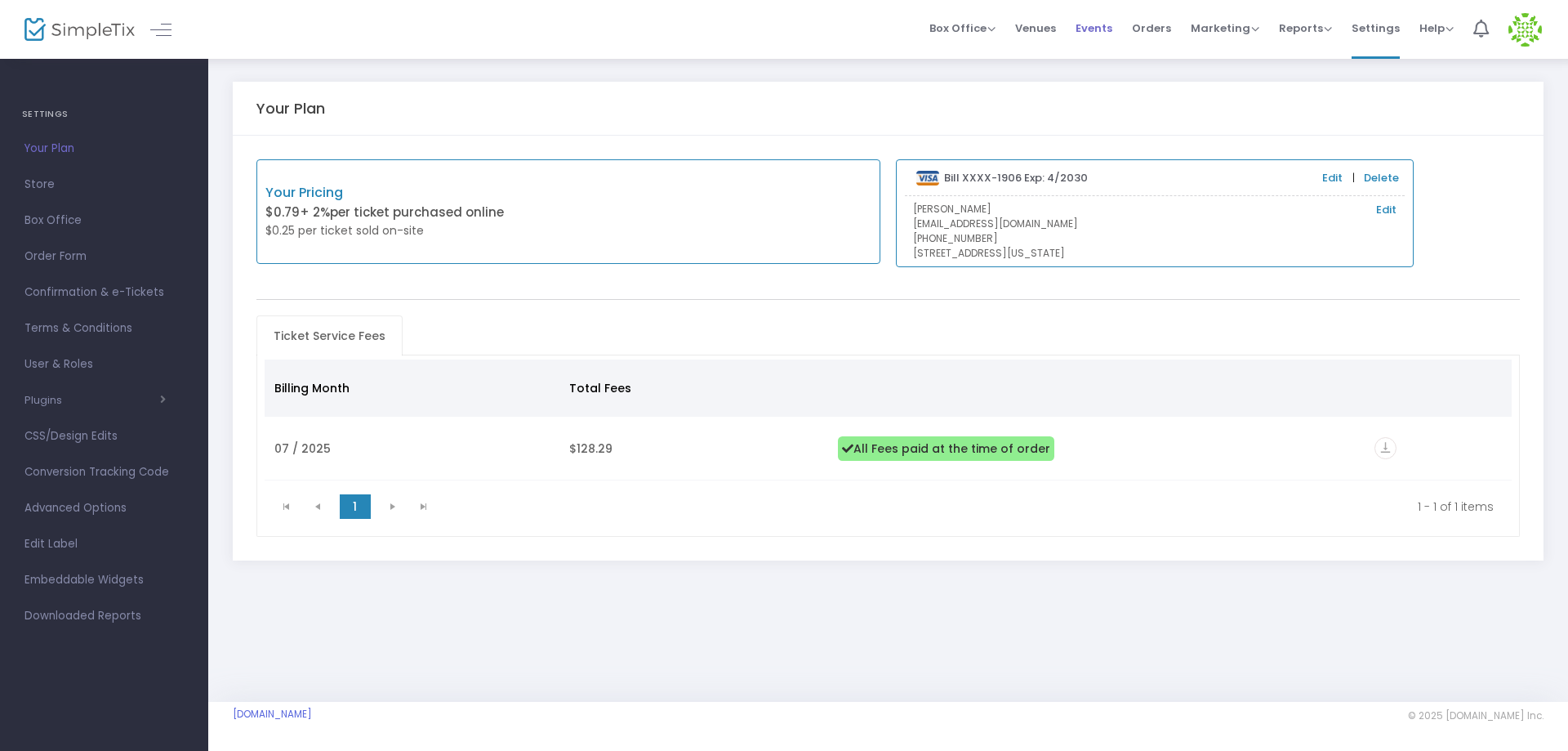
click at [1100, 24] on span "Events" at bounding box center [1093, 28] width 37 height 42
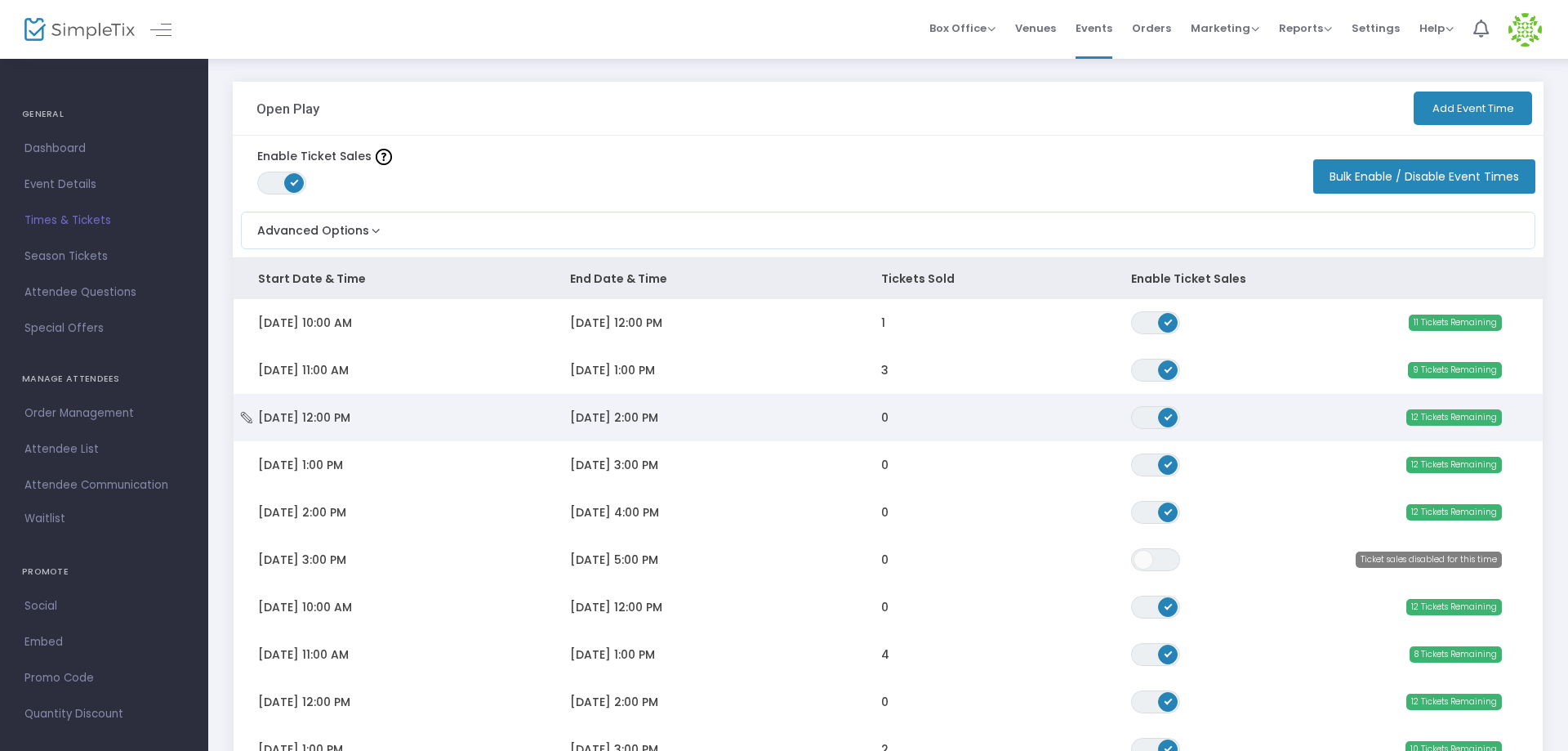
click at [350, 416] on span "[DATE] 12:00 PM" at bounding box center [304, 417] width 92 height 16
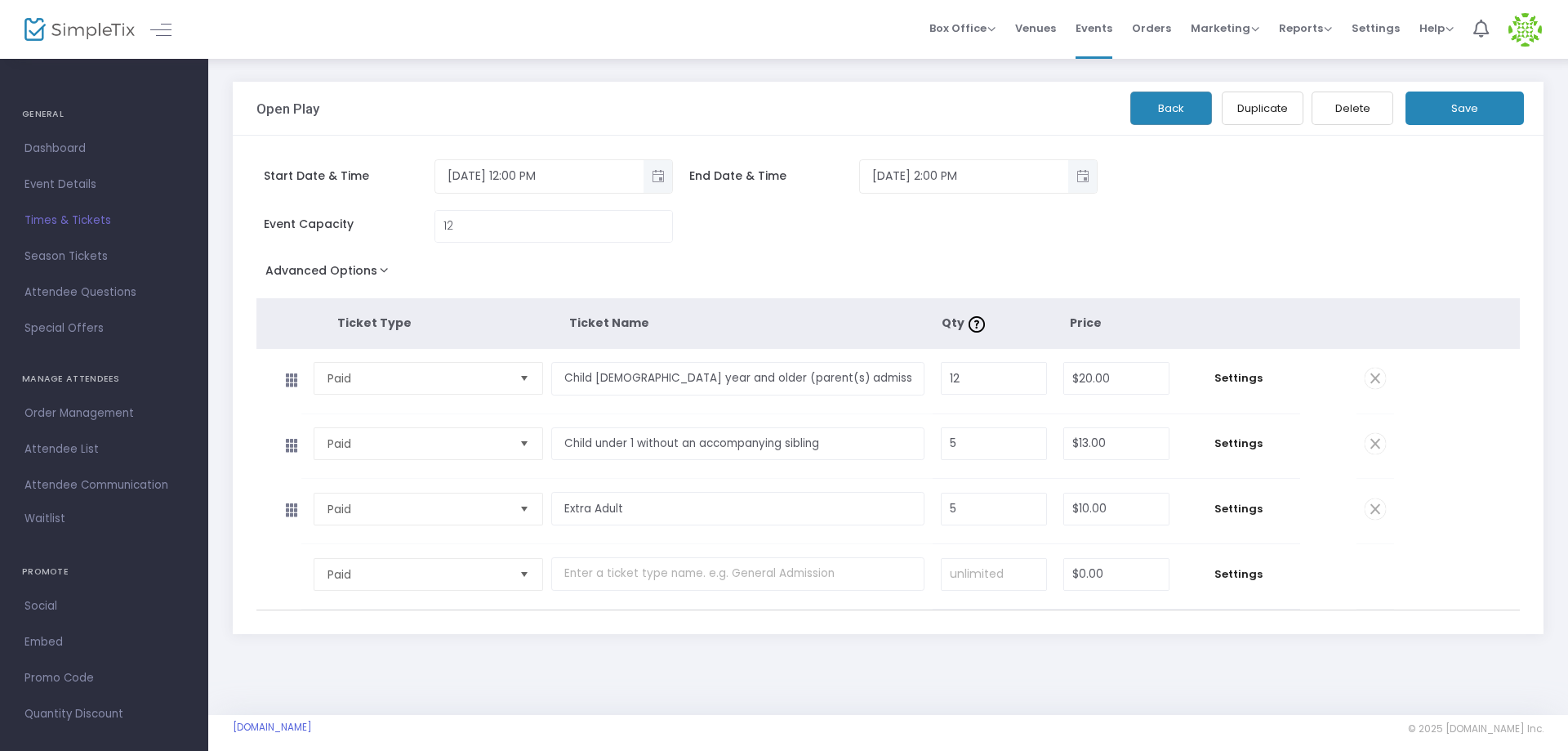
click at [95, 219] on span "Times & Tickets" at bounding box center [104, 220] width 159 height 21
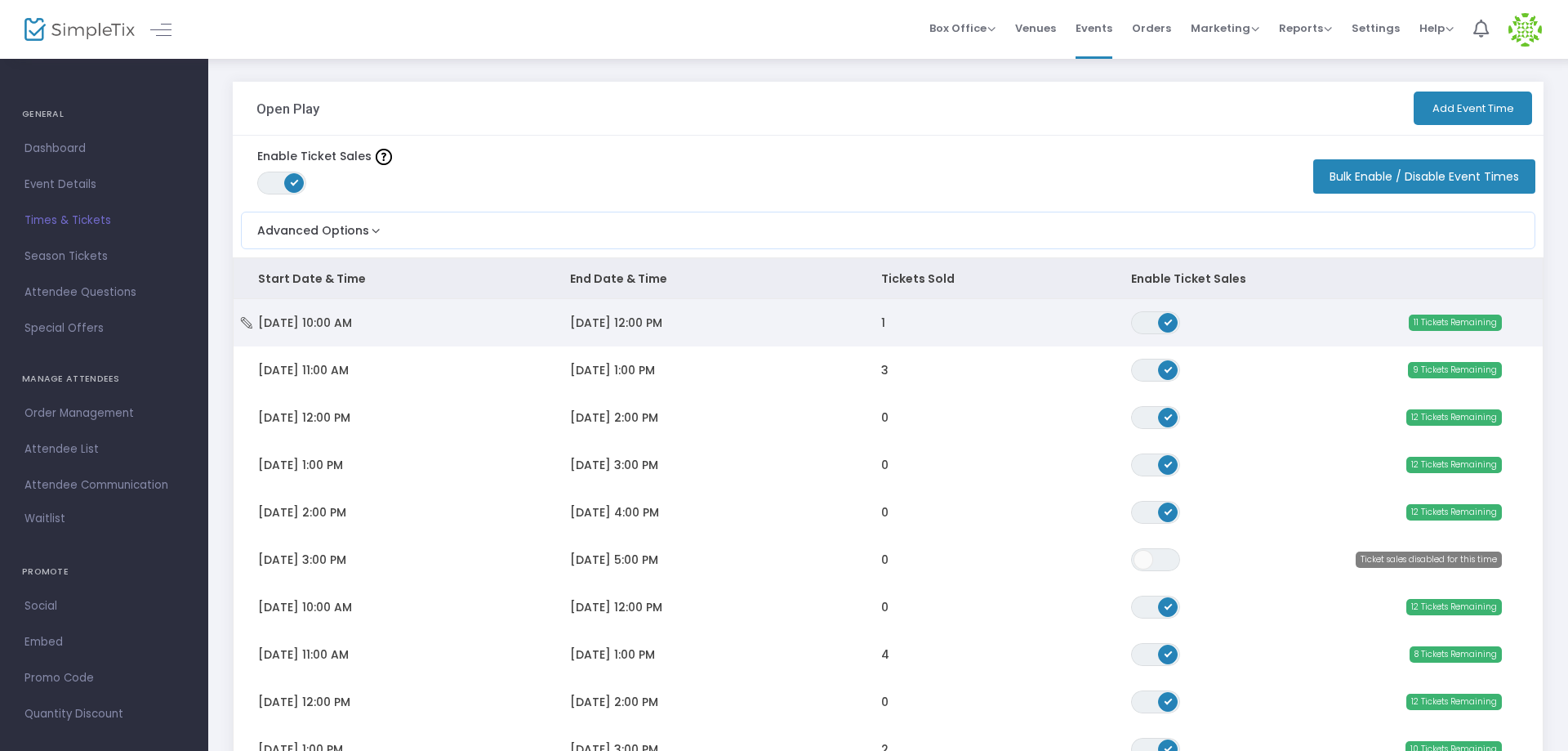
click at [314, 317] on span "[DATE] 10:00 AM" at bounding box center [305, 323] width 94 height 16
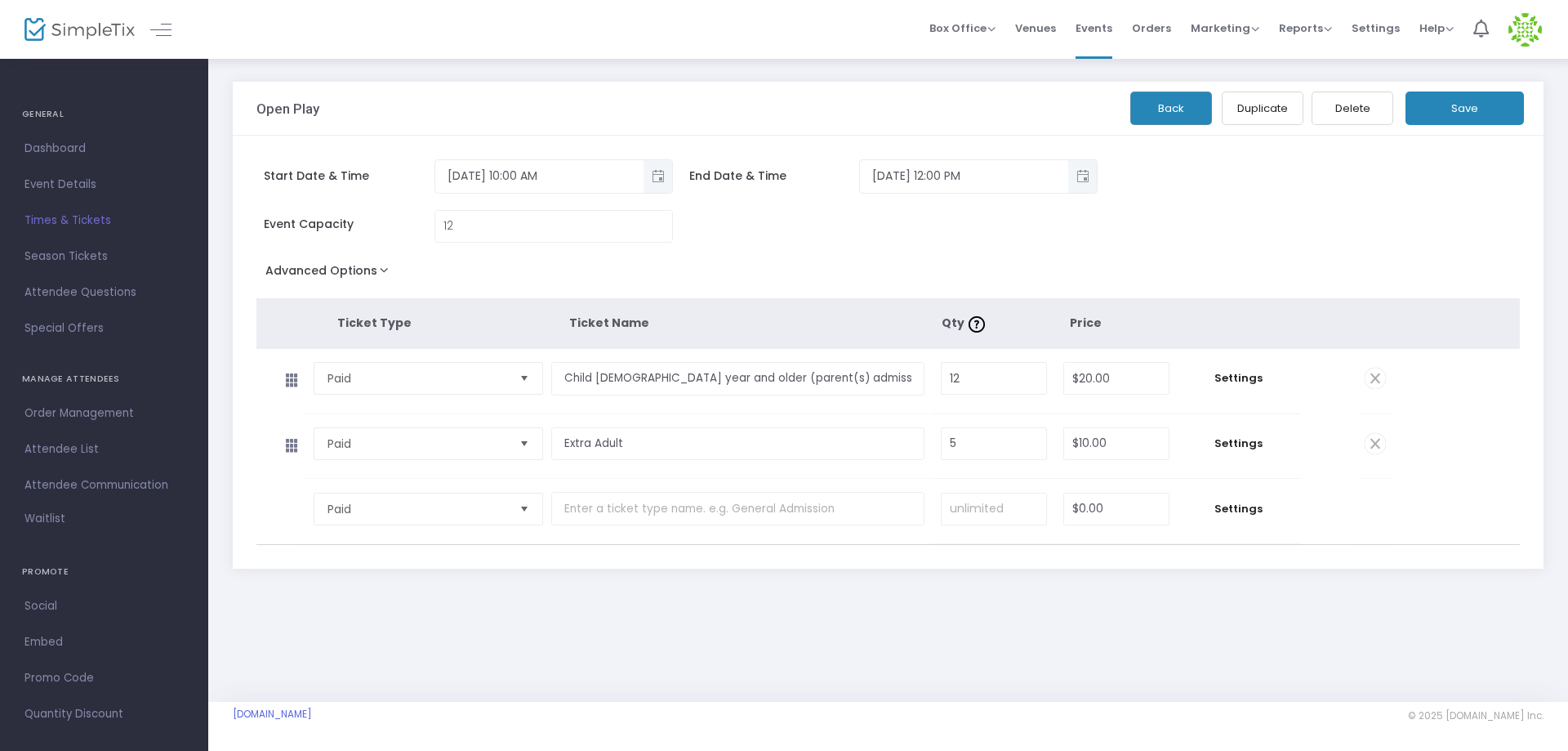
click at [55, 219] on span "Times & Tickets" at bounding box center [104, 220] width 159 height 21
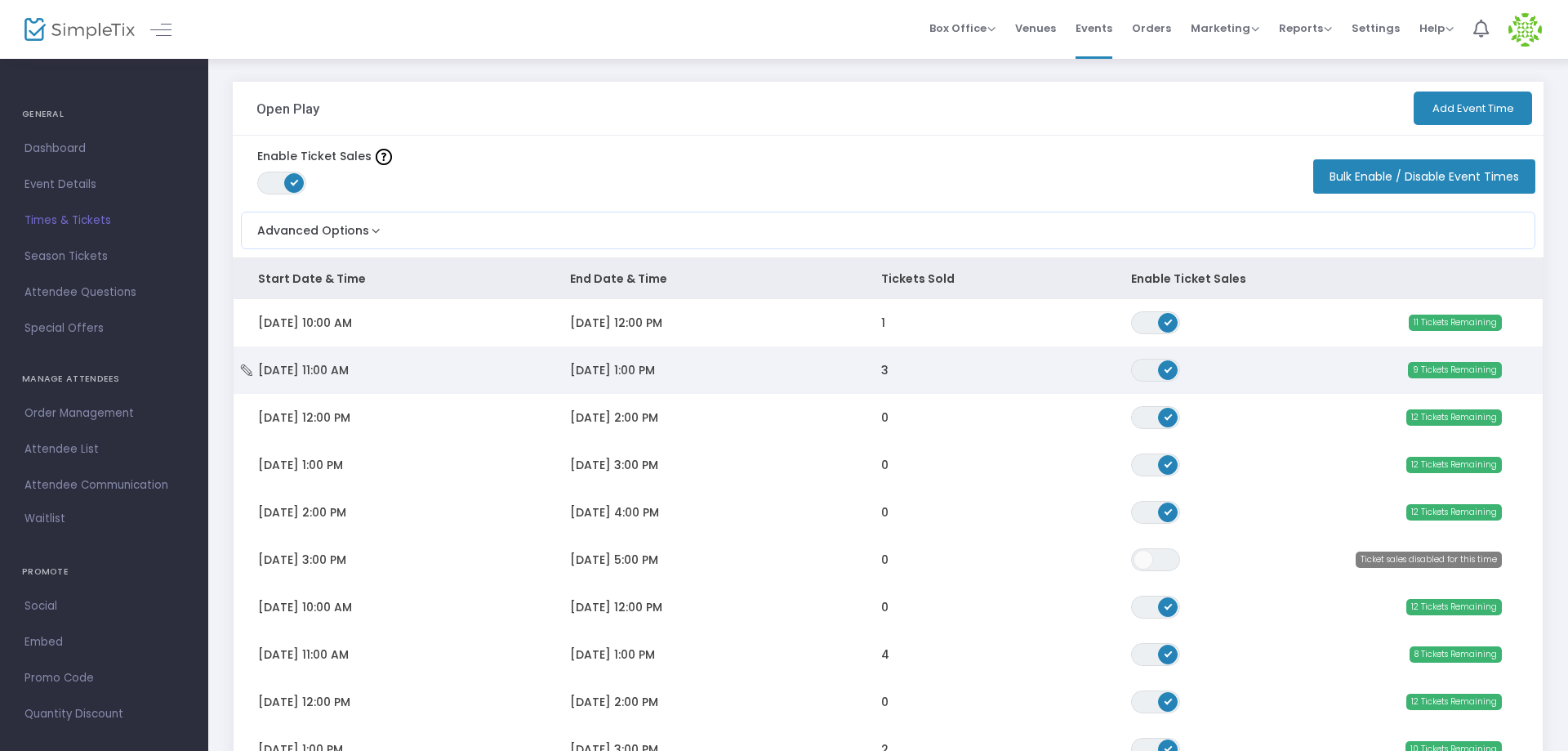
click at [241, 362] on td "Wed 8/20/2025 11:00 AM" at bounding box center [389, 370] width 312 height 47
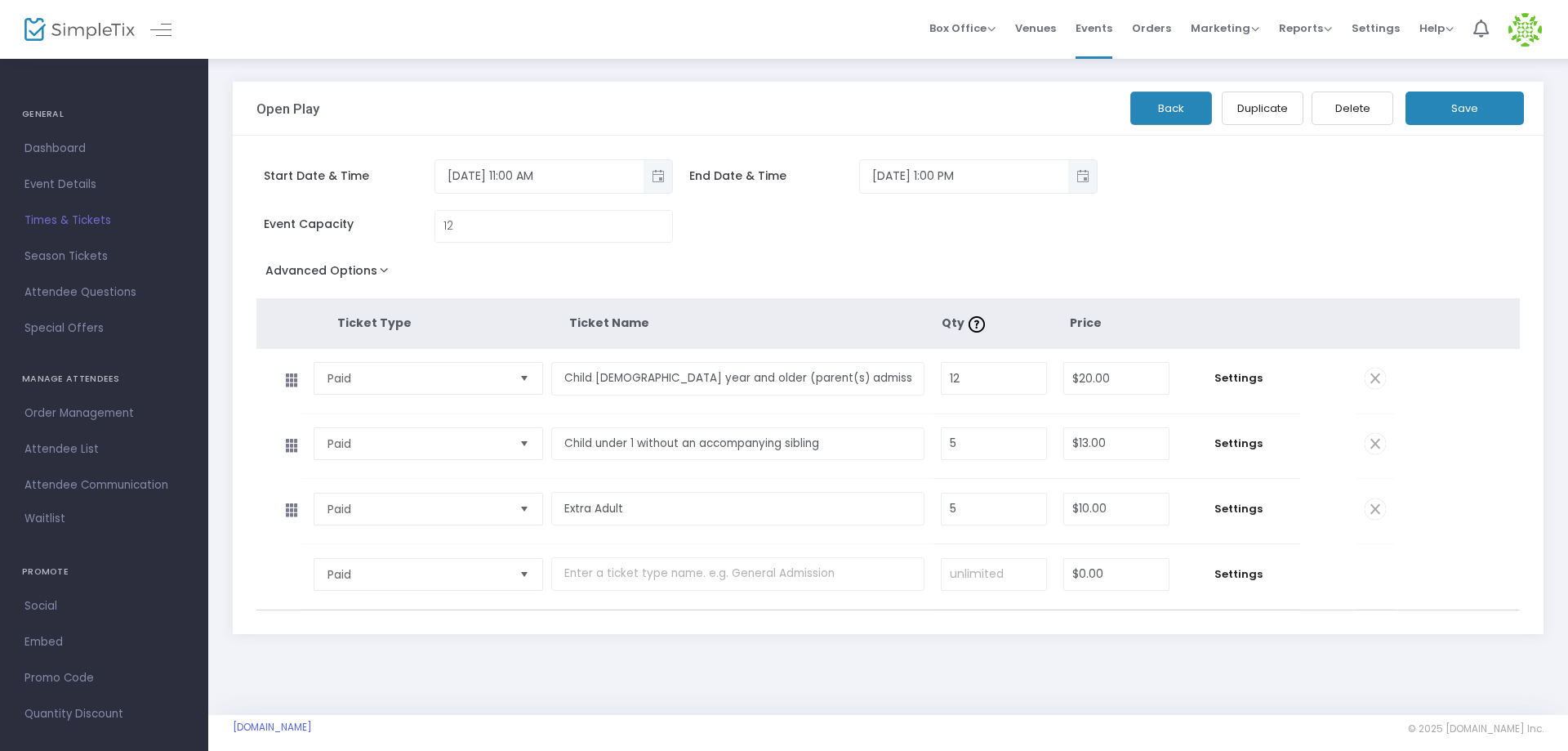
click at [55, 221] on span "Times & Tickets" at bounding box center [104, 220] width 159 height 21
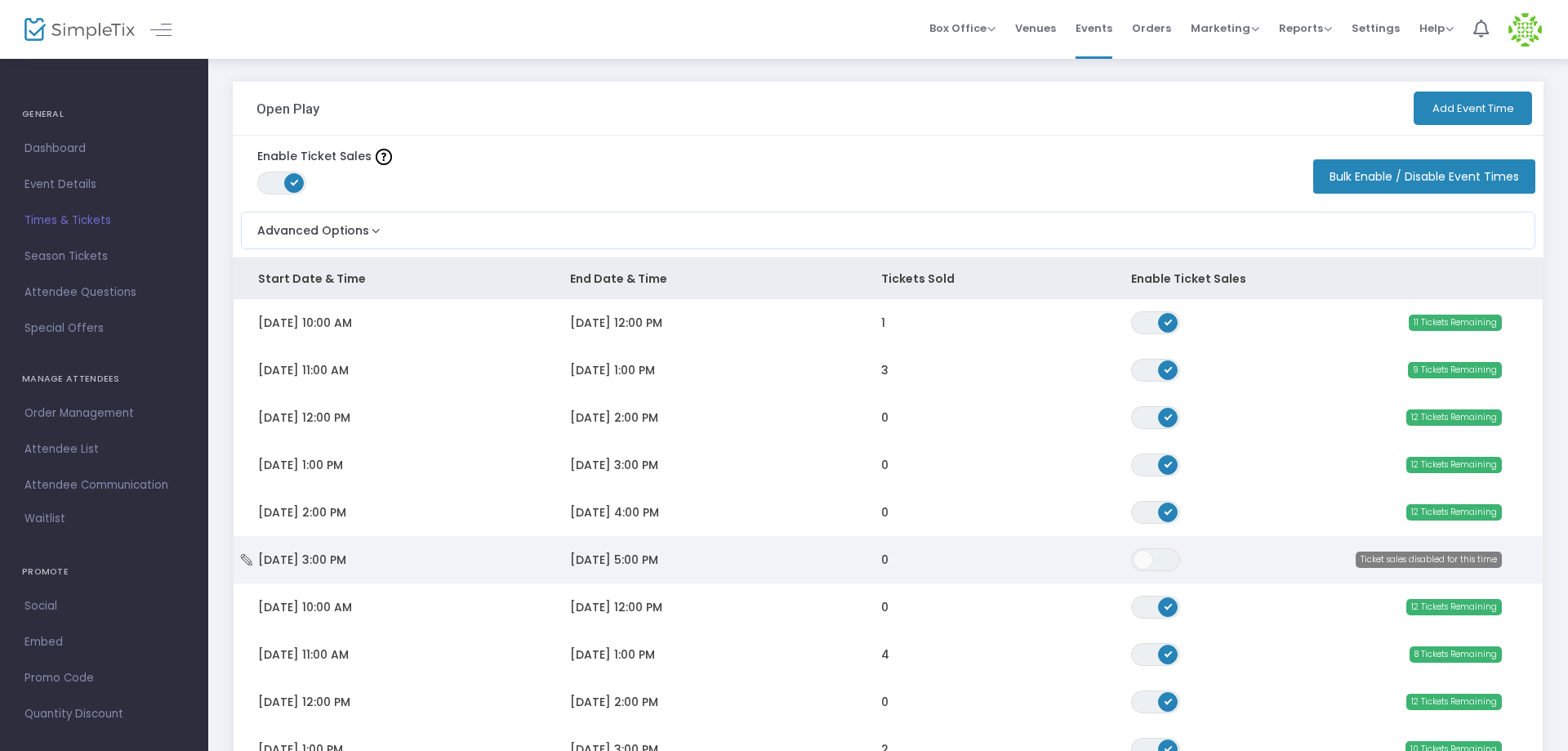
click at [248, 561] on icon "Data table" at bounding box center [247, 559] width 16 height 12
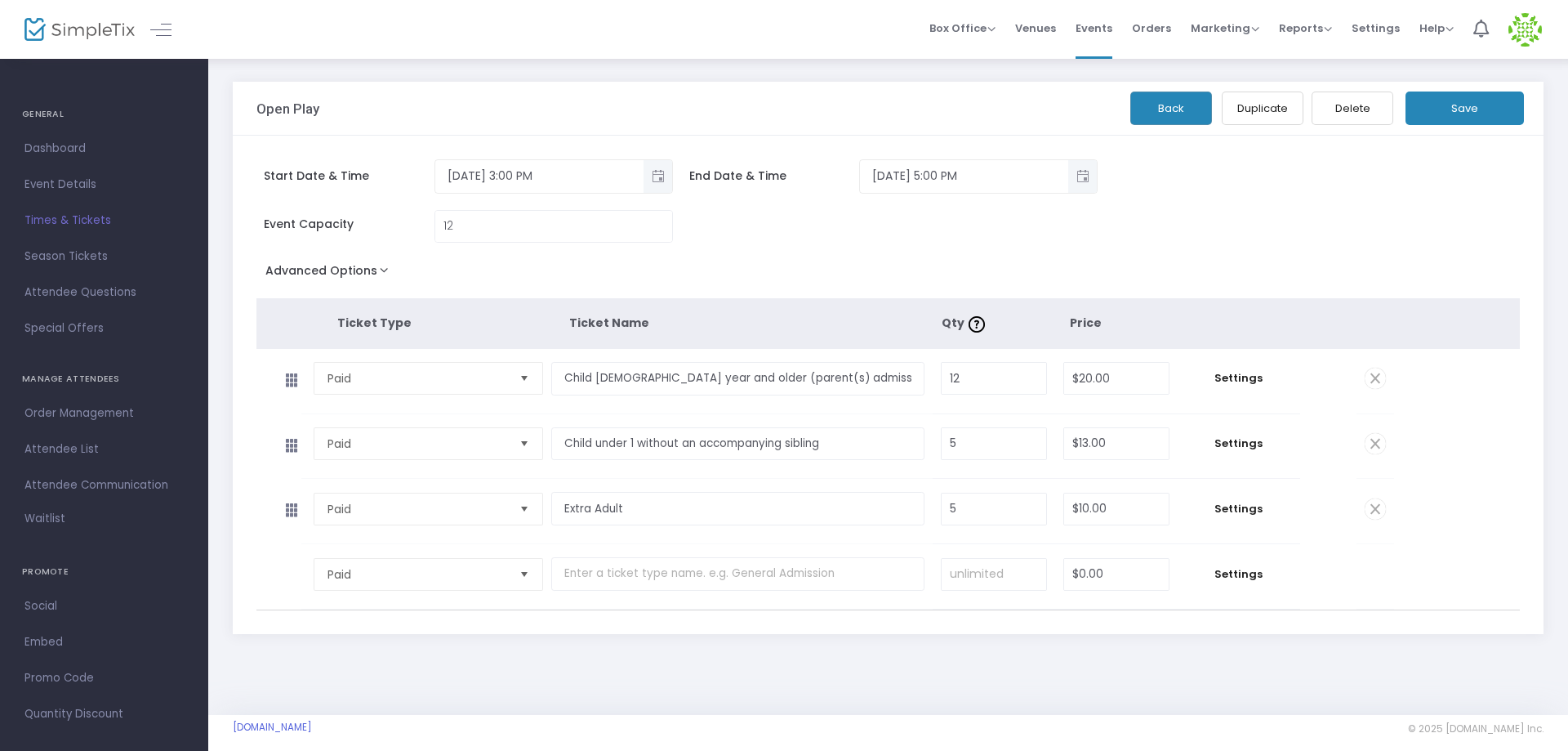
click at [92, 215] on span "Times & Tickets" at bounding box center [104, 220] width 159 height 21
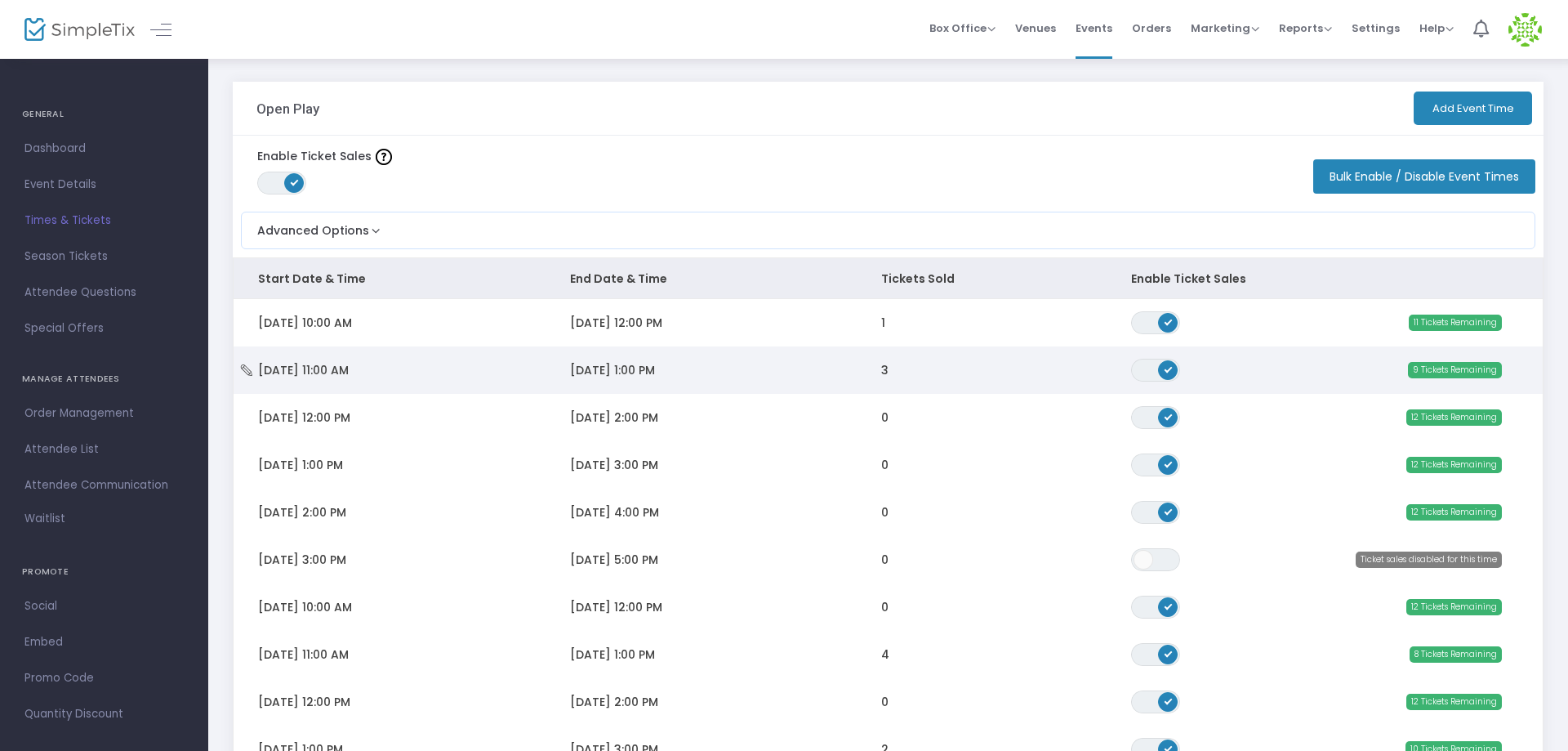
click at [244, 367] on icon "Data table" at bounding box center [247, 370] width 16 height 12
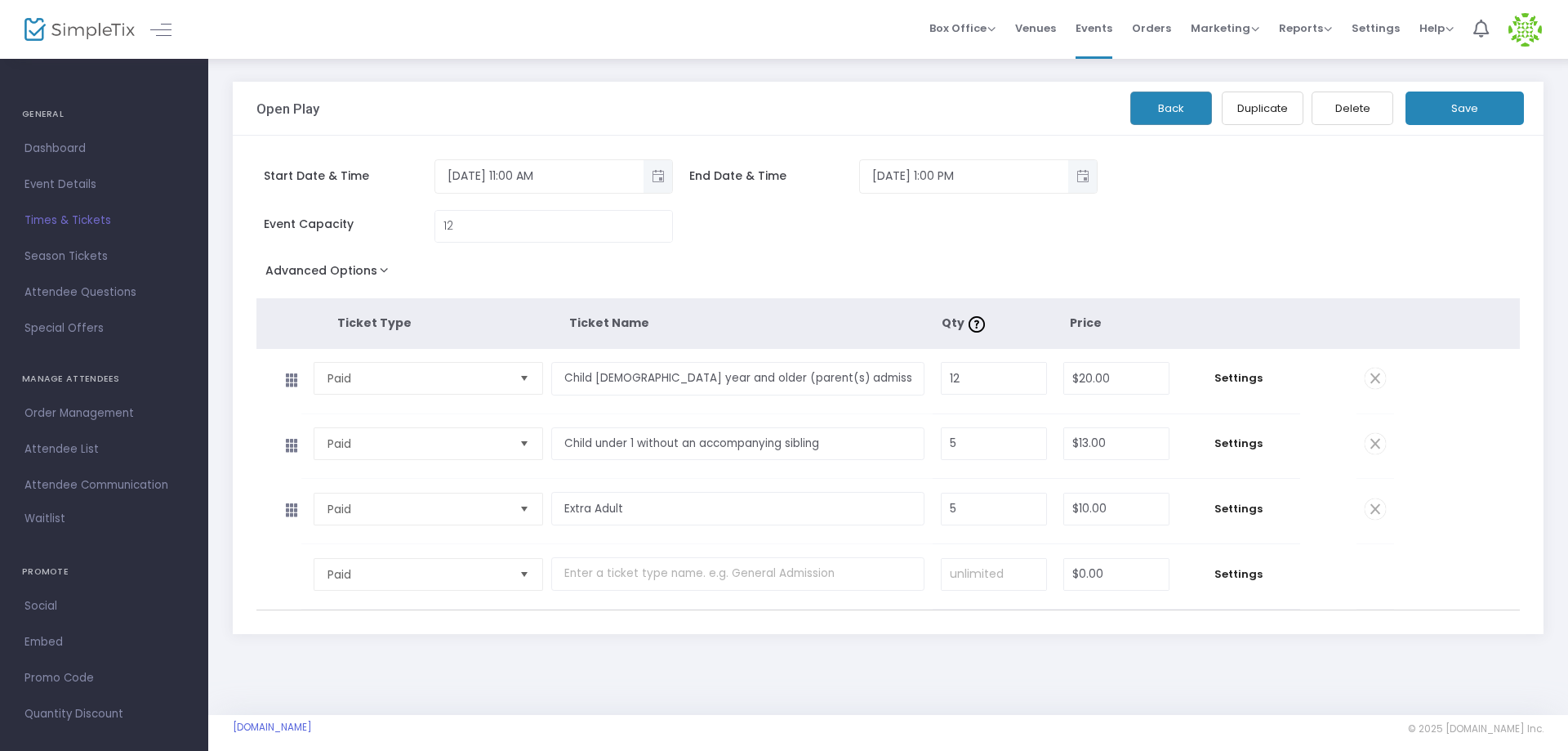
click at [1376, 452] on span at bounding box center [1374, 443] width 21 height 21
click at [52, 217] on span "Times & Tickets" at bounding box center [104, 220] width 159 height 21
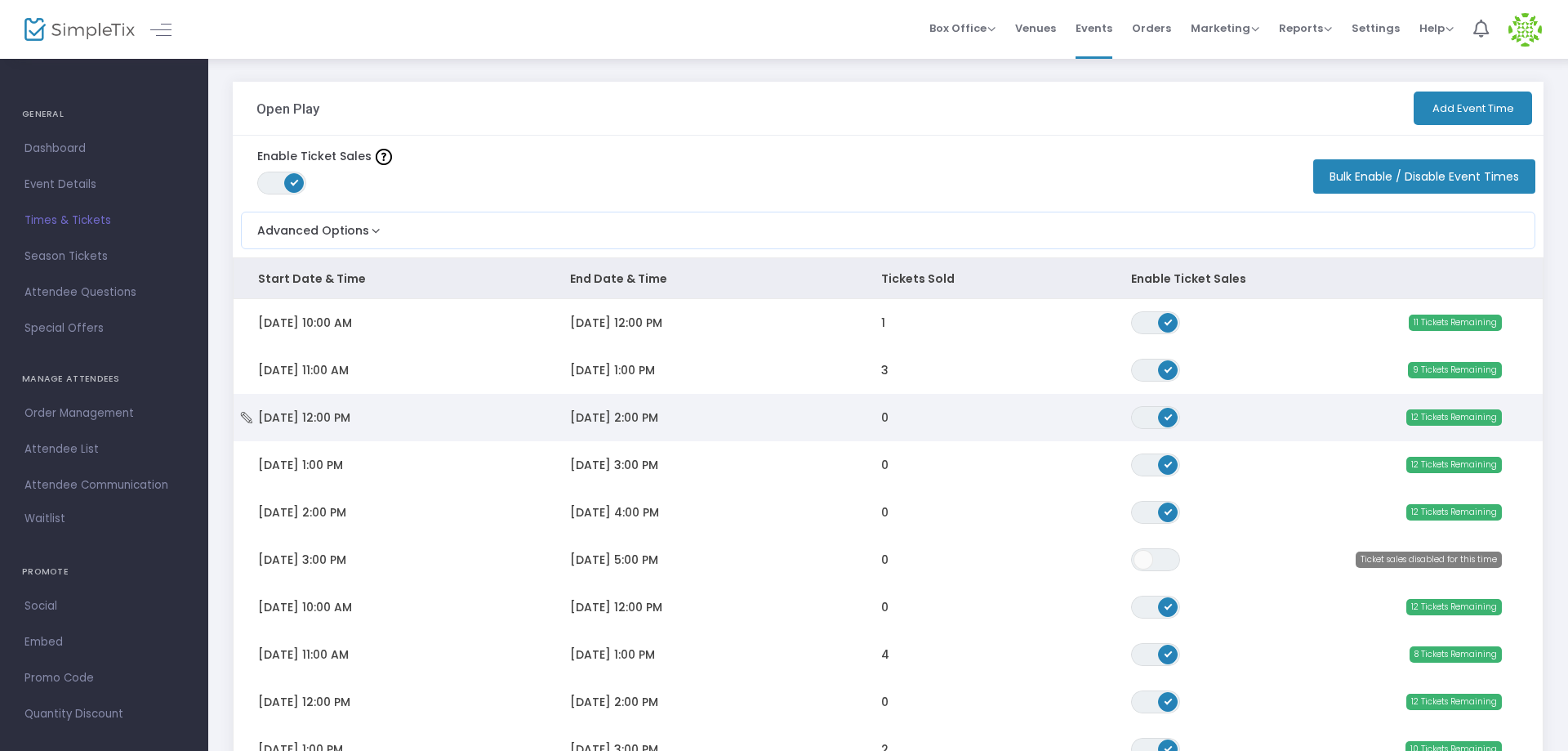
click at [242, 415] on icon "Data table" at bounding box center [247, 417] width 16 height 12
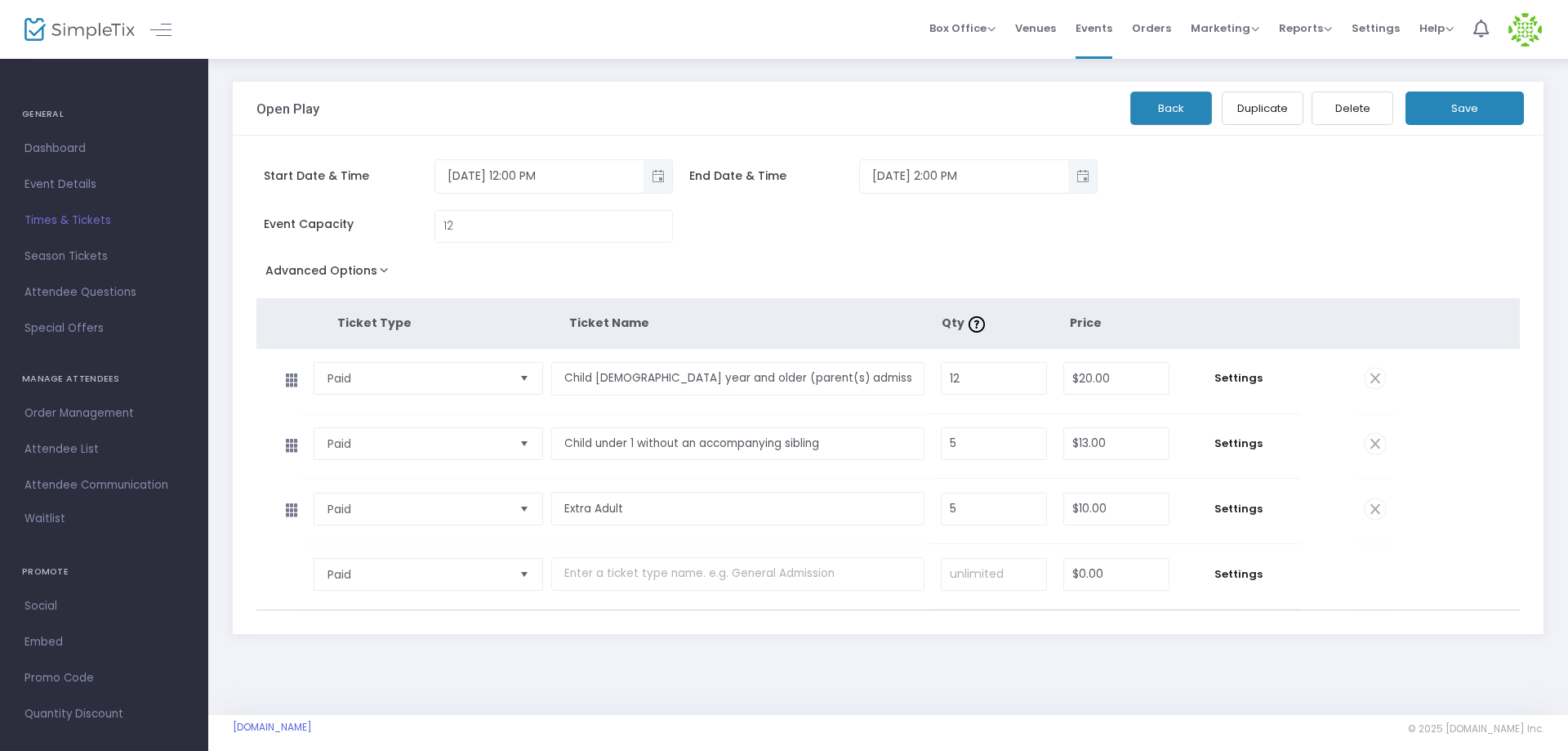
click at [1376, 451] on span at bounding box center [1374, 443] width 21 height 21
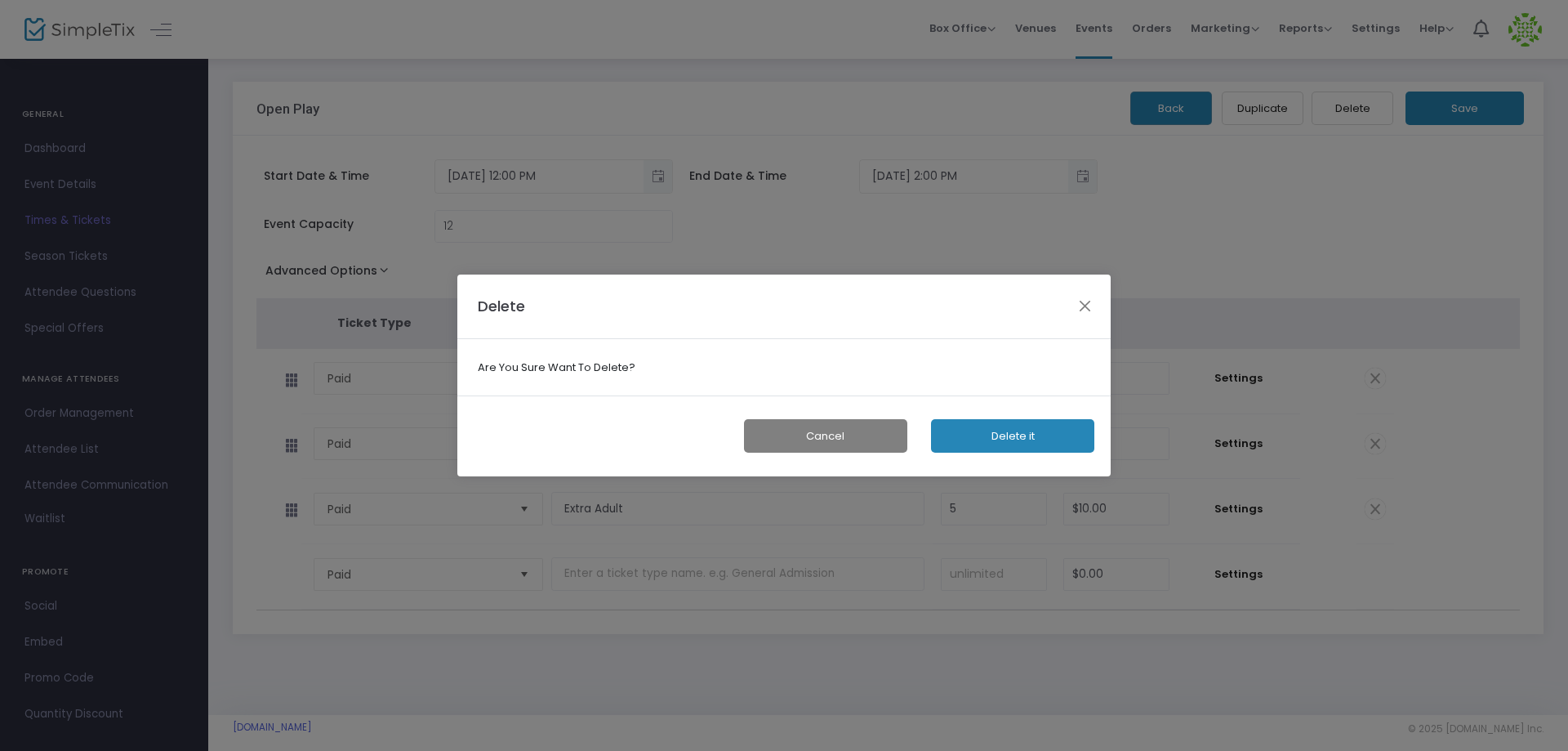
click at [965, 440] on button "Delete it" at bounding box center [1013, 435] width 164 height 33
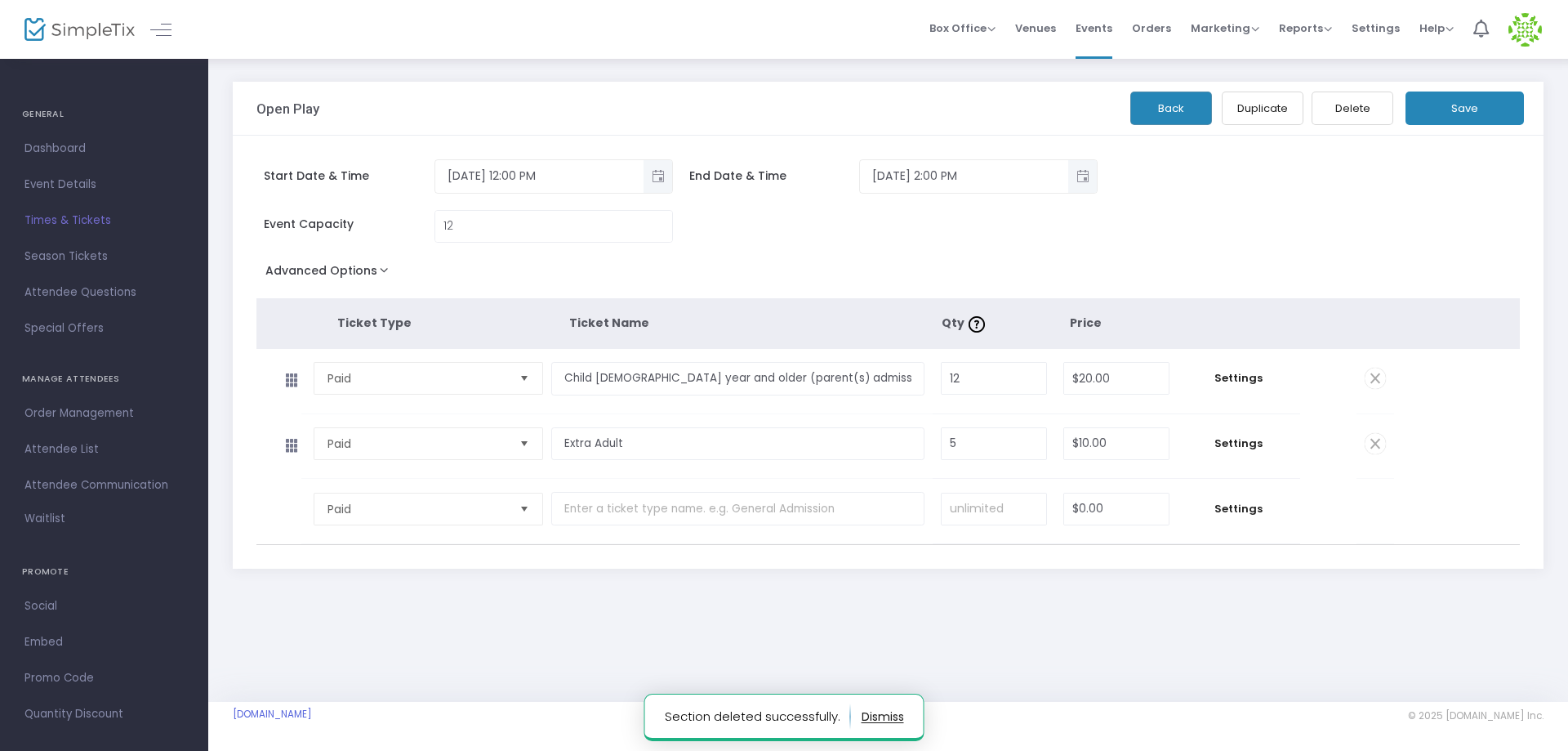
click at [1461, 116] on button "Save" at bounding box center [1464, 108] width 118 height 33
click at [84, 221] on span "Times & Tickets" at bounding box center [104, 220] width 159 height 21
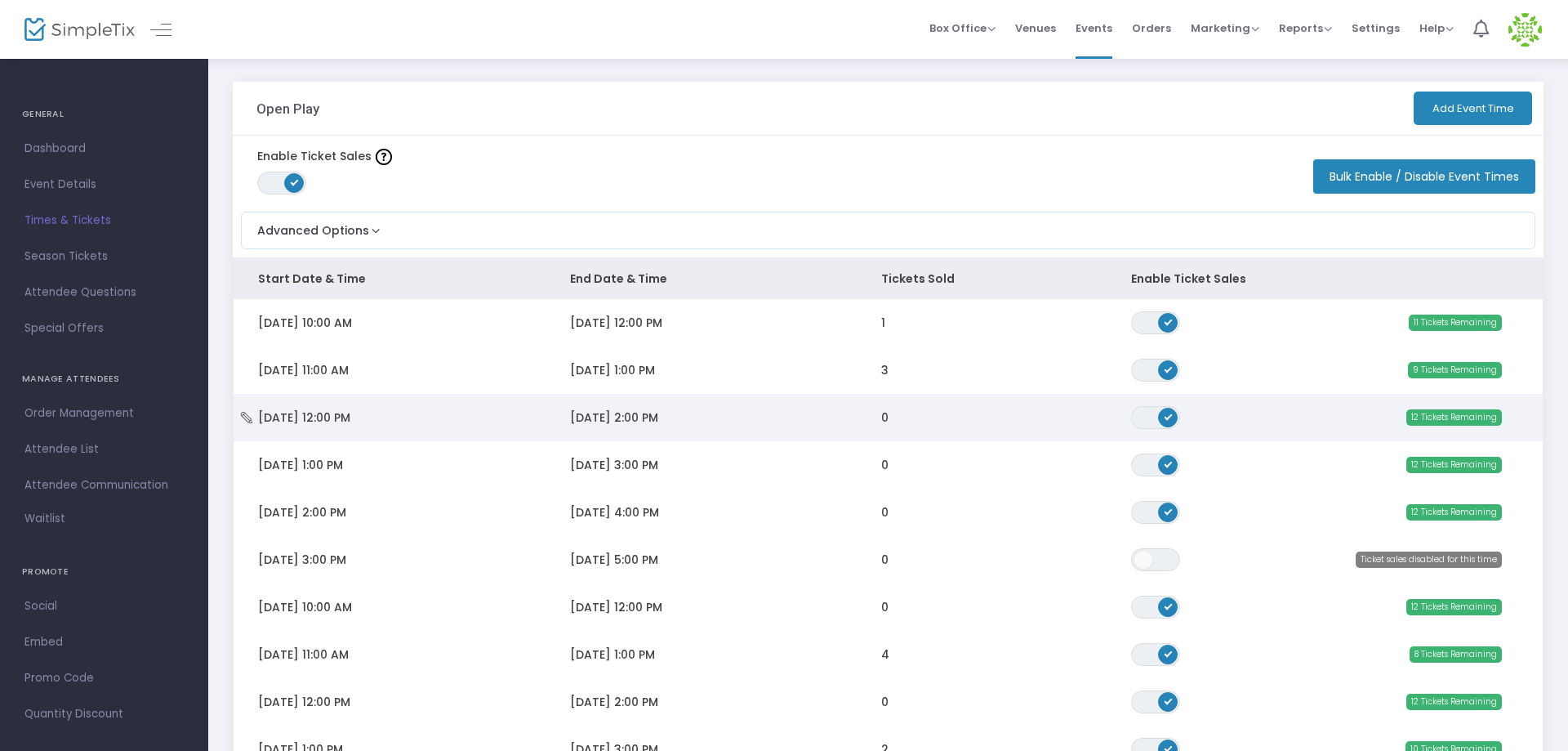
click at [243, 417] on icon "Data table" at bounding box center [247, 417] width 16 height 12
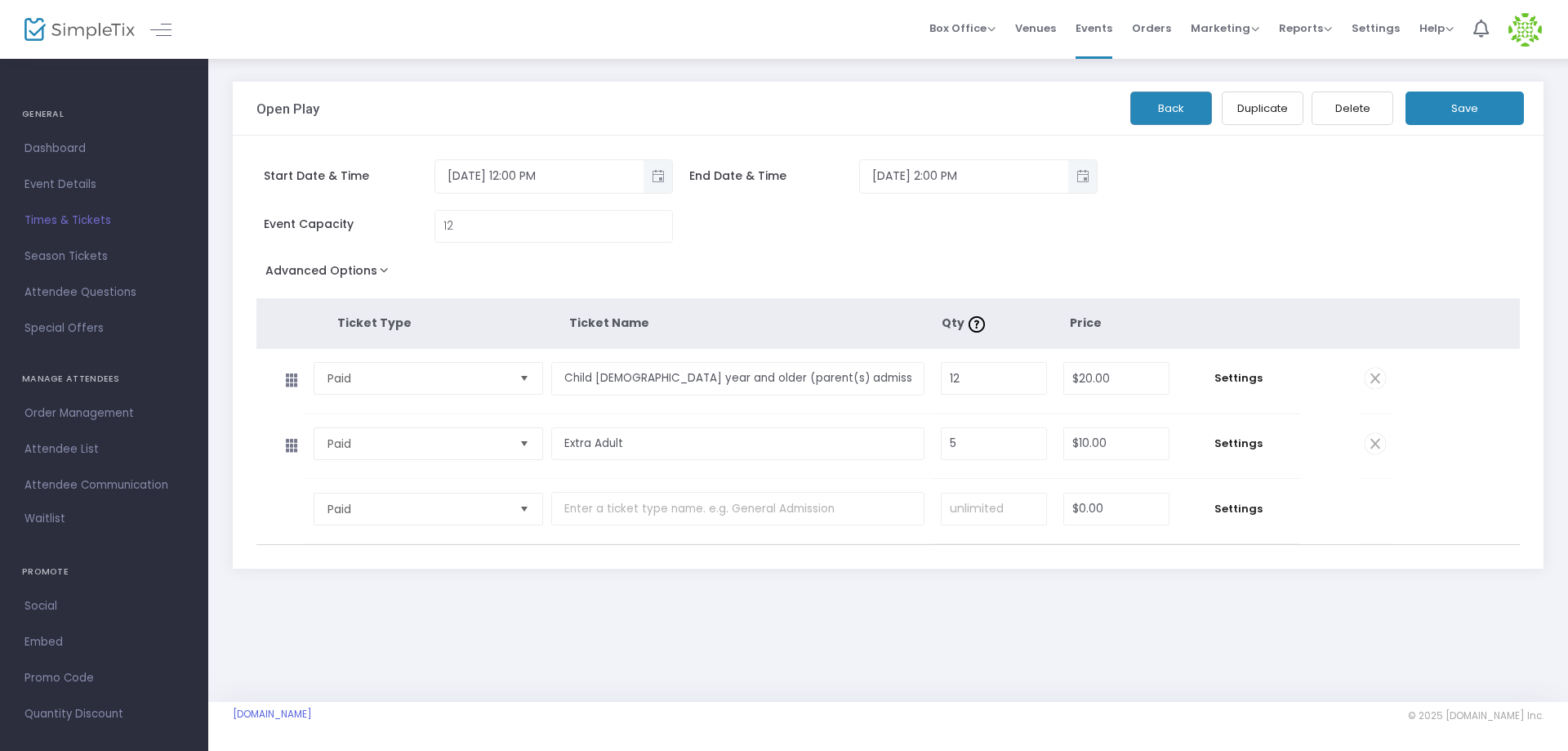
click at [71, 226] on span "Times & Tickets" at bounding box center [104, 220] width 159 height 21
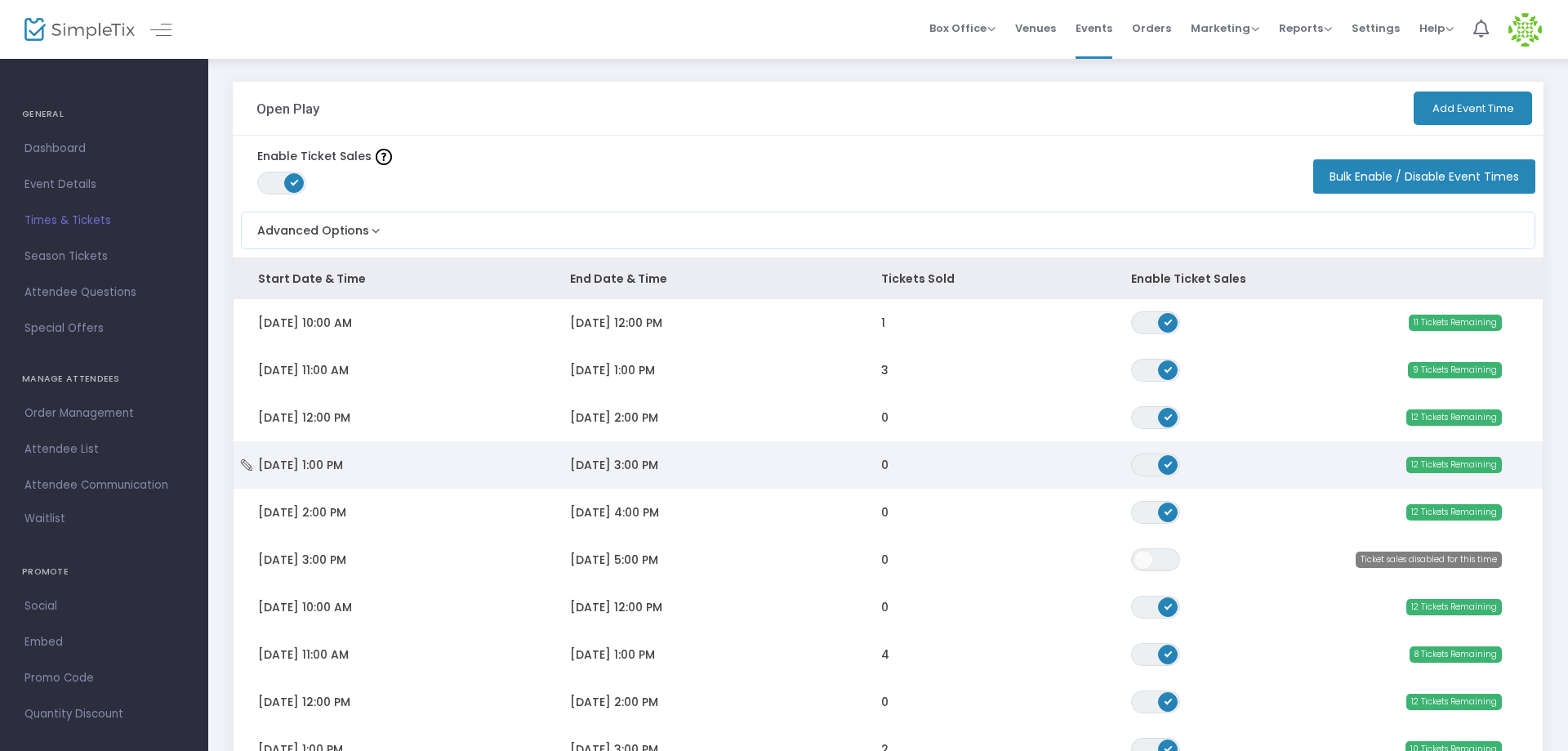
click at [250, 463] on icon "Data table" at bounding box center [247, 465] width 16 height 12
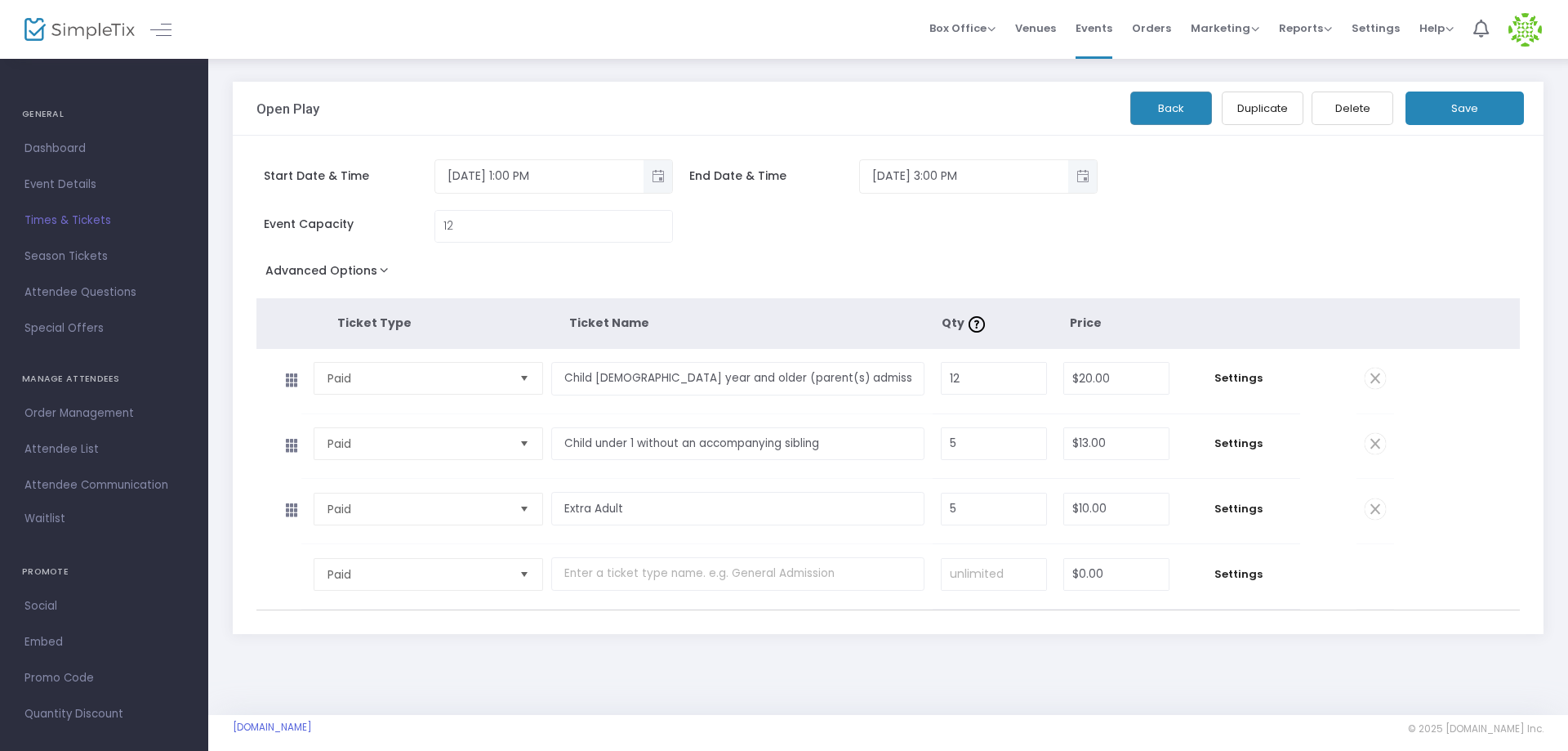
click at [1370, 445] on span at bounding box center [1374, 443] width 21 height 21
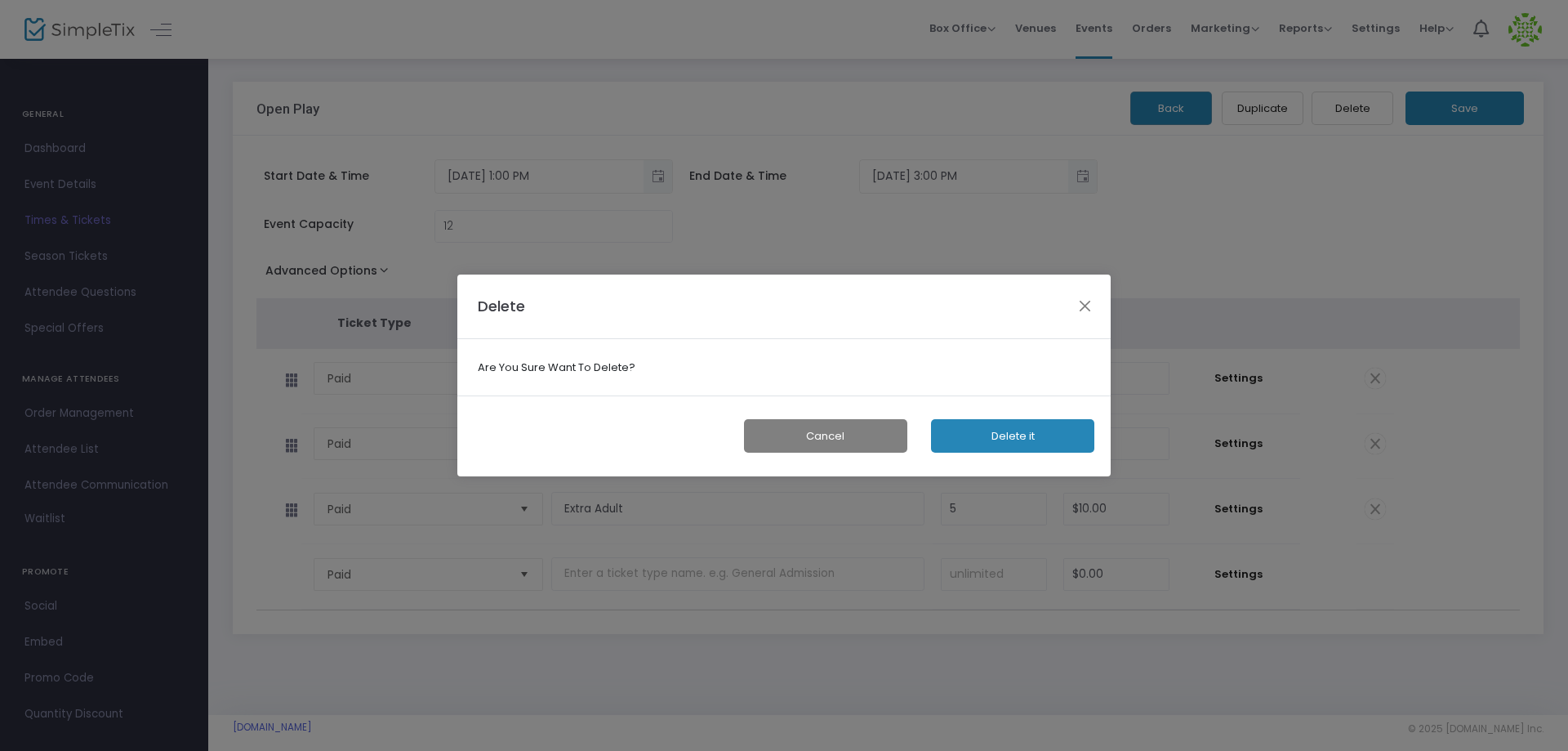
click at [978, 439] on button "Delete it" at bounding box center [1013, 435] width 164 height 33
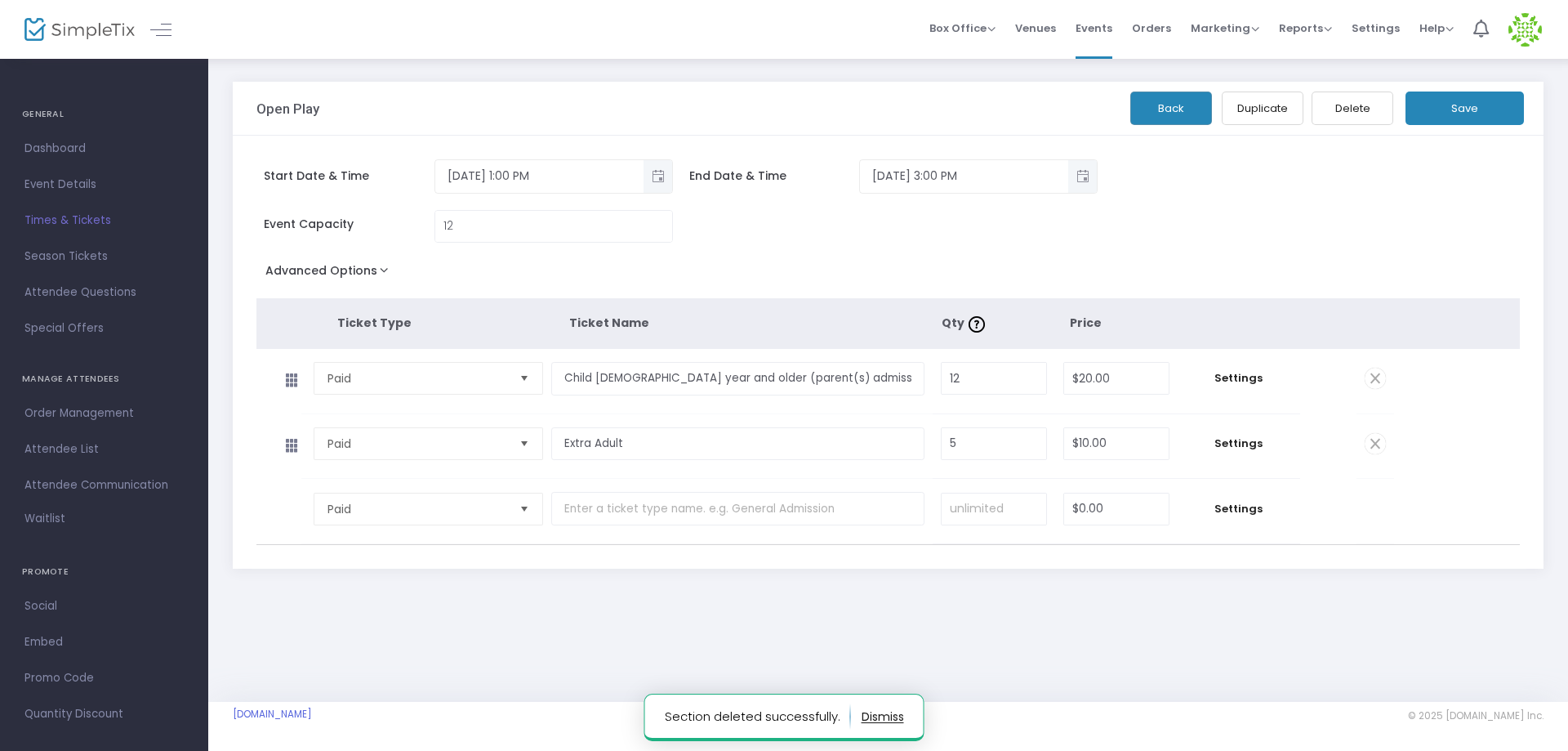
click at [1458, 100] on button "Save" at bounding box center [1464, 108] width 118 height 33
click at [89, 208] on link "Times & Tickets" at bounding box center [104, 221] width 208 height 36
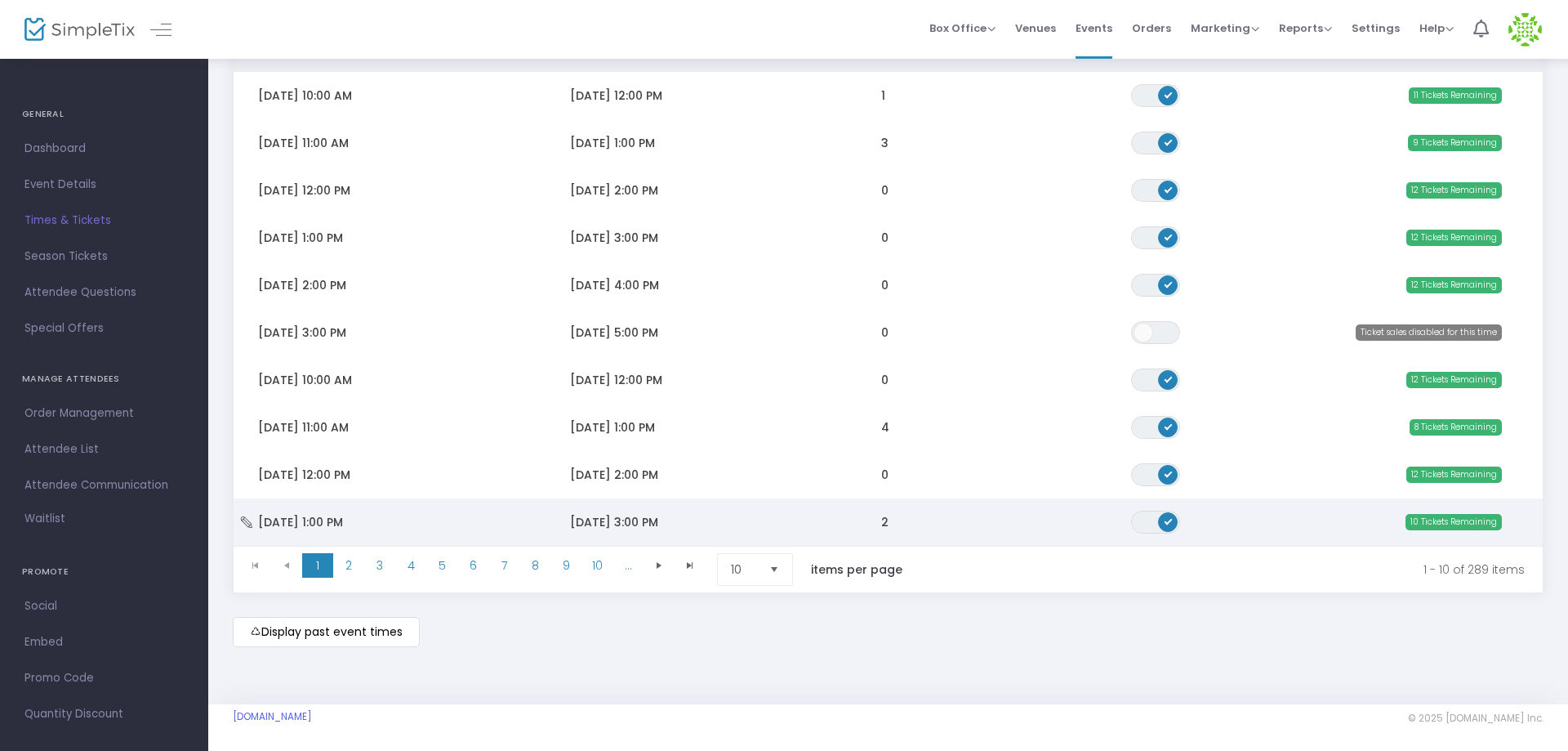
scroll to position [230, 0]
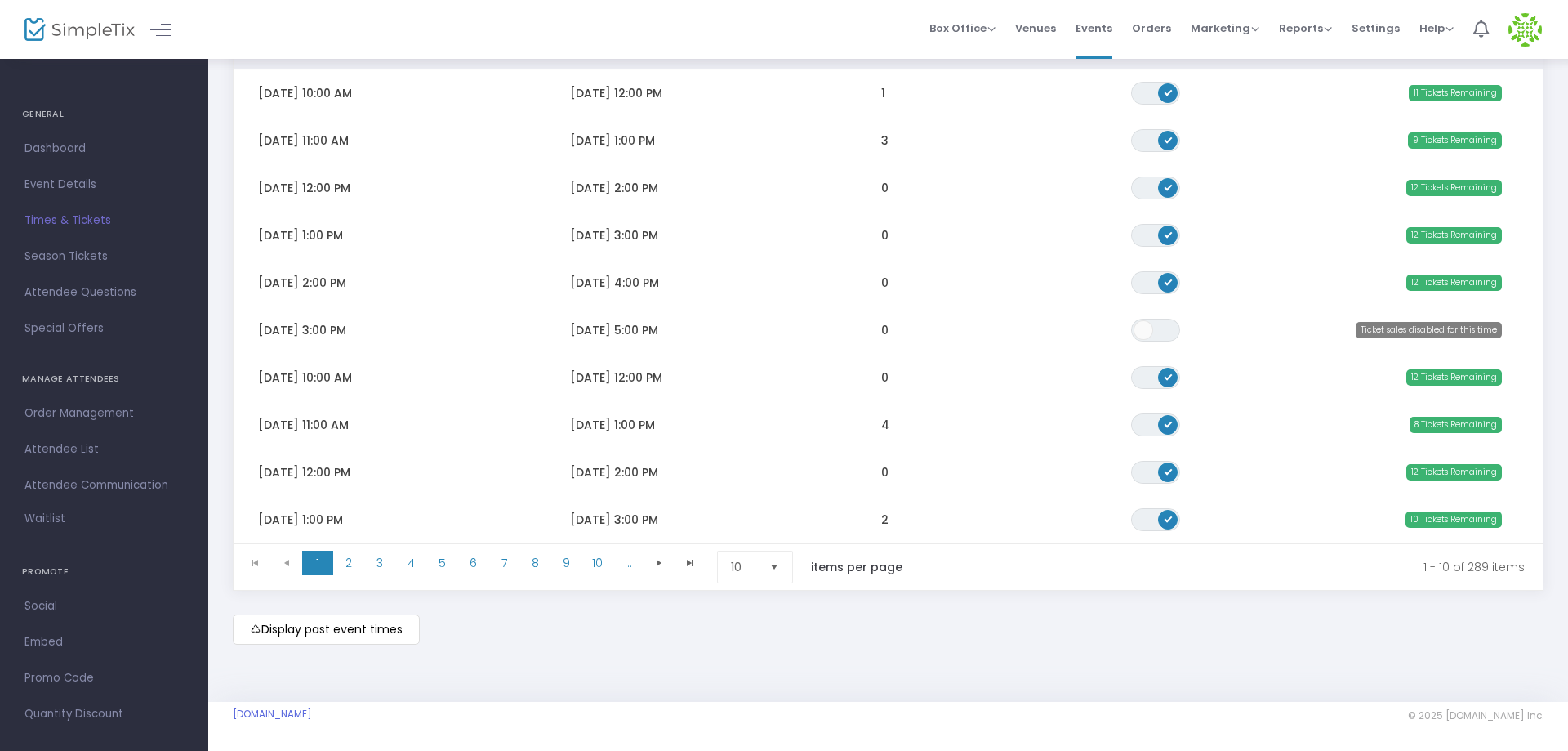
click at [779, 567] on span "Select" at bounding box center [775, 567] width 27 height 27
click at [761, 667] on li "100" at bounding box center [757, 666] width 79 height 33
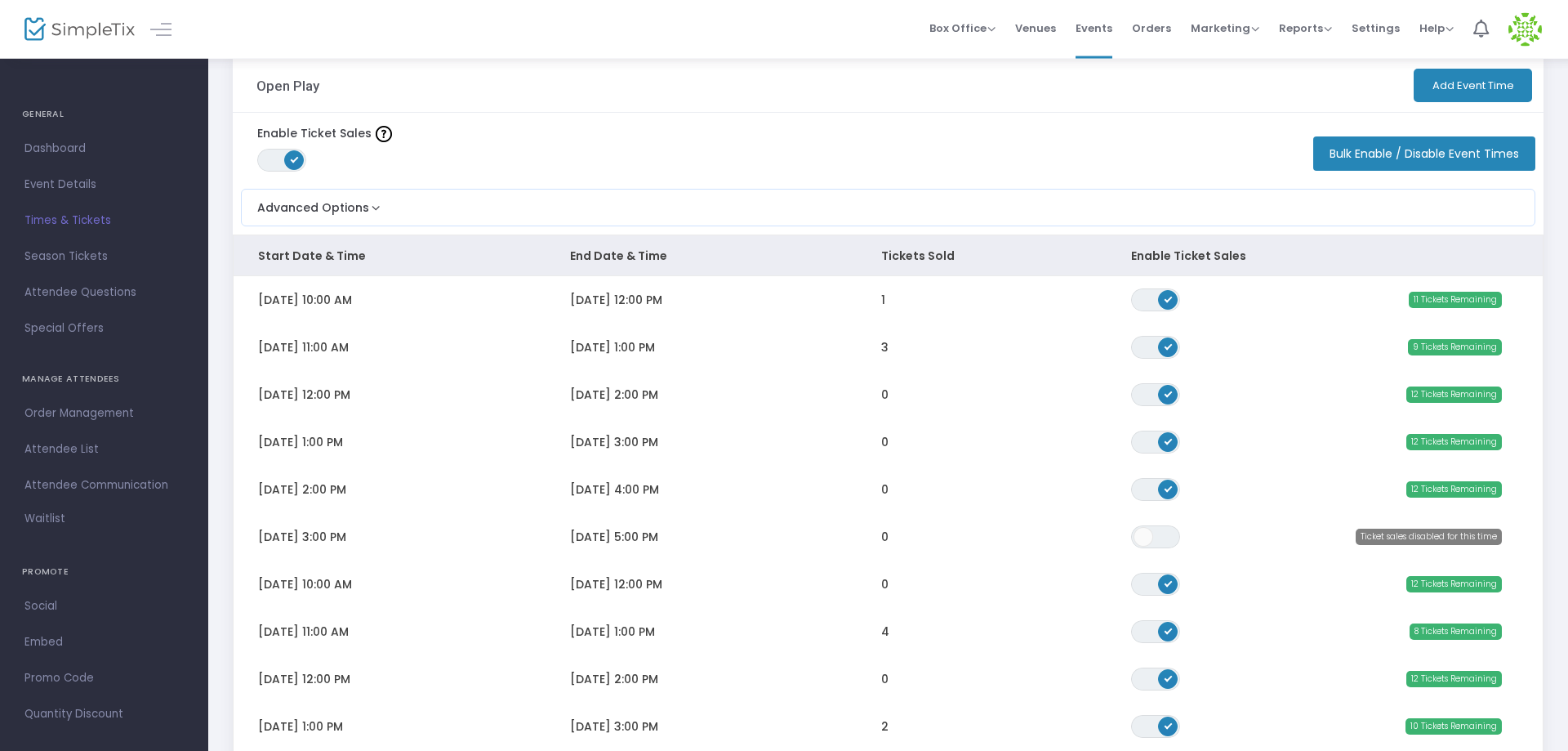
scroll to position [0, 0]
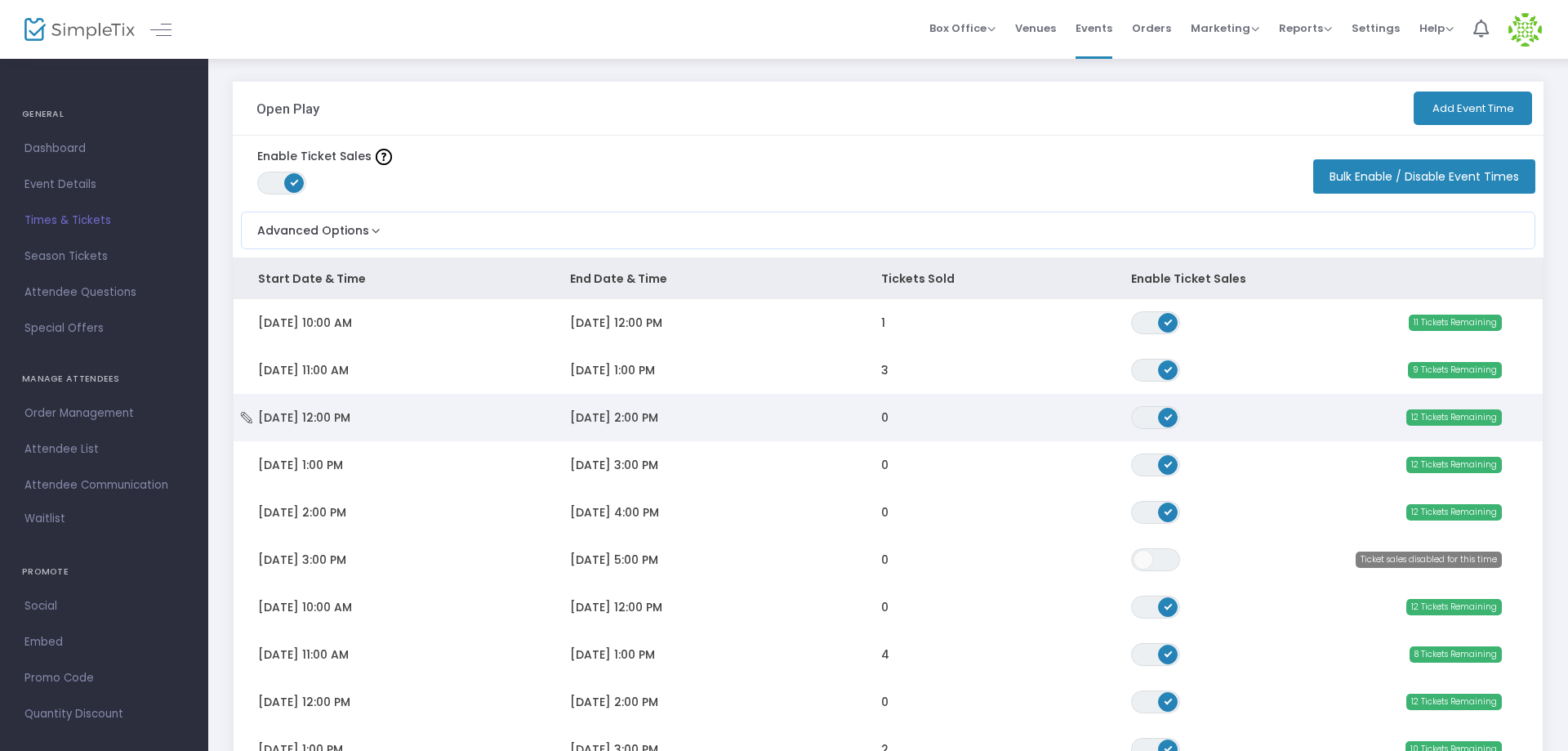
click at [249, 423] on icon "Data table" at bounding box center [247, 417] width 16 height 12
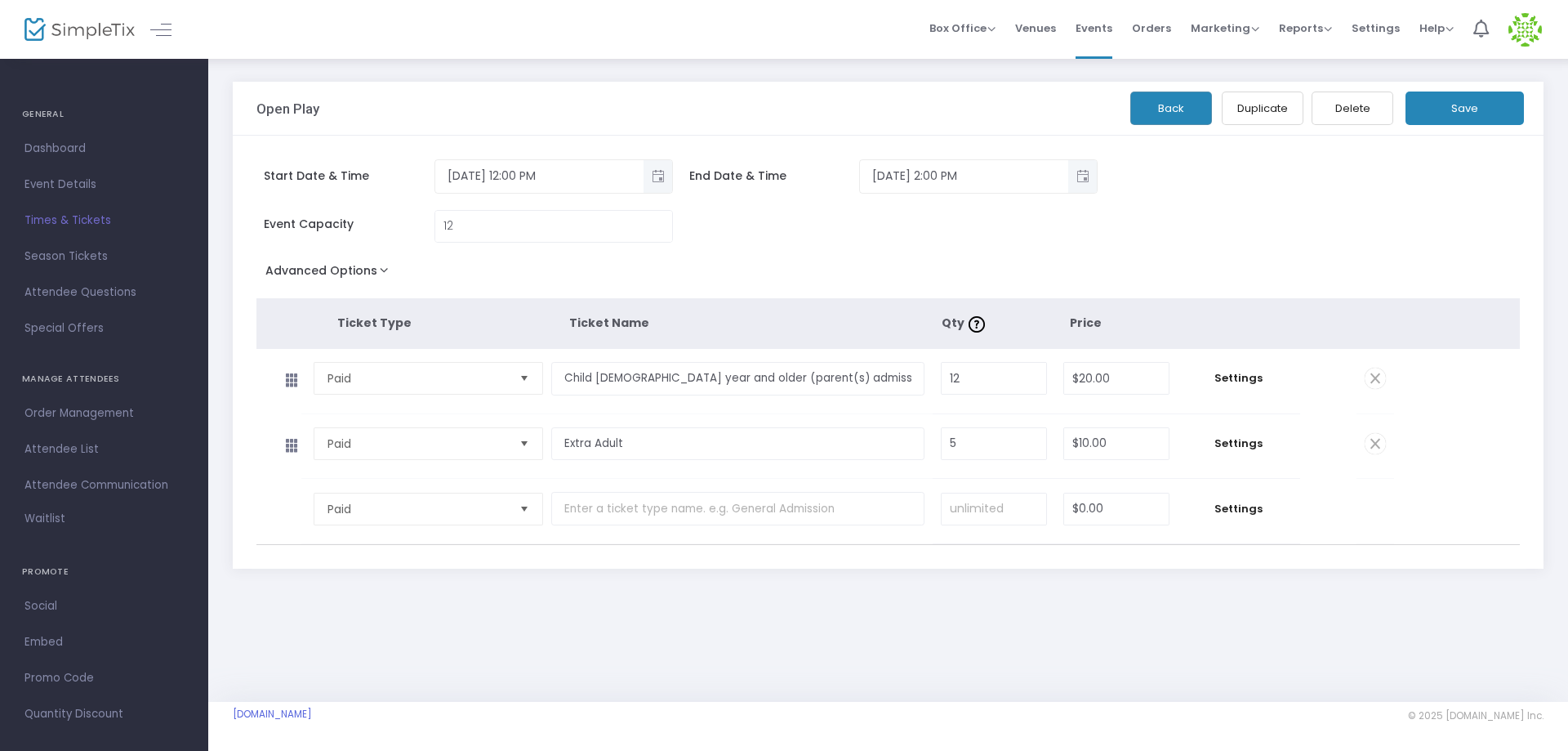
click at [66, 227] on span "Times & Tickets" at bounding box center [104, 220] width 159 height 21
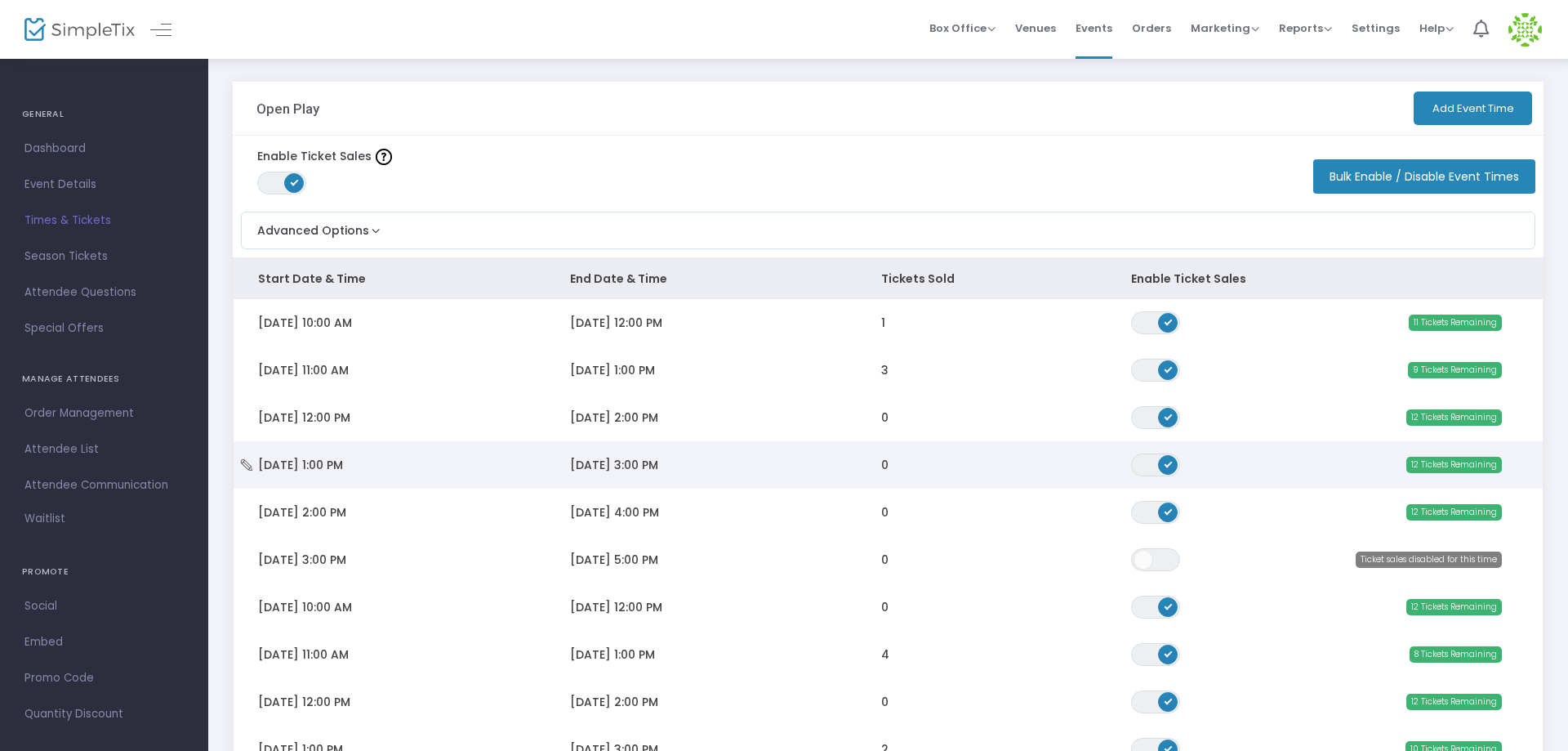
click at [248, 465] on icon "Data table" at bounding box center [247, 465] width 16 height 12
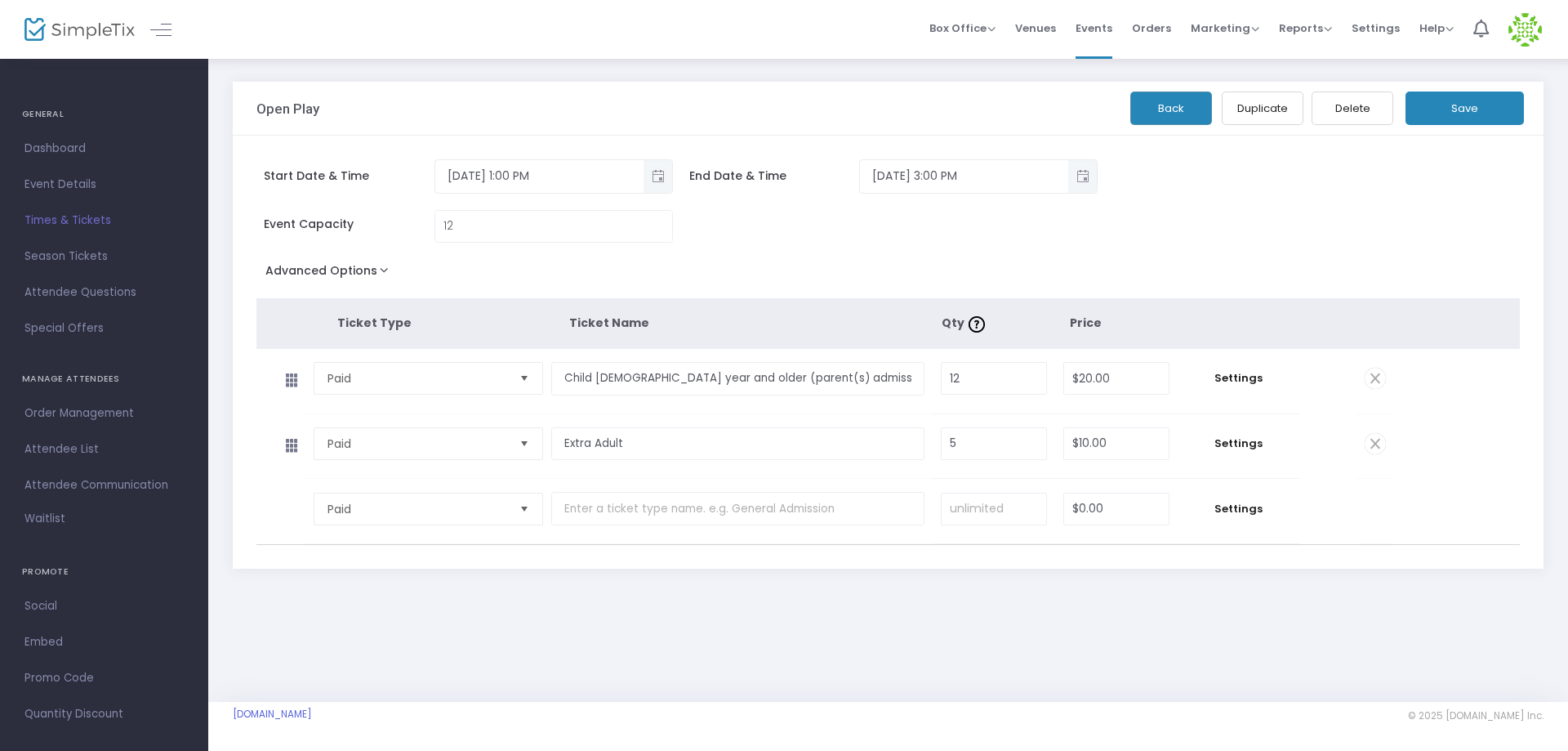
click at [92, 214] on span "Times & Tickets" at bounding box center [104, 220] width 159 height 21
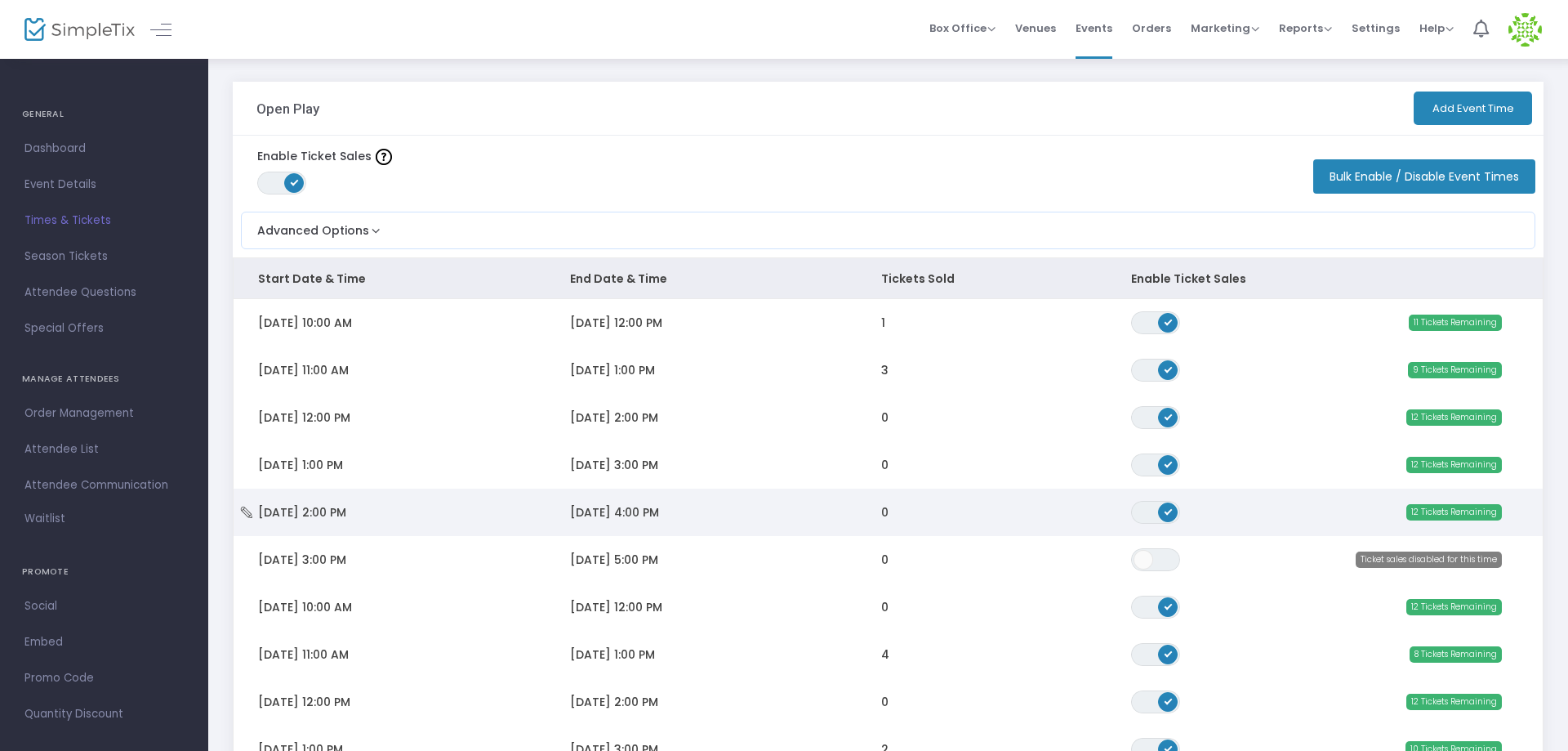
click at [251, 514] on icon "Data table" at bounding box center [247, 512] width 16 height 12
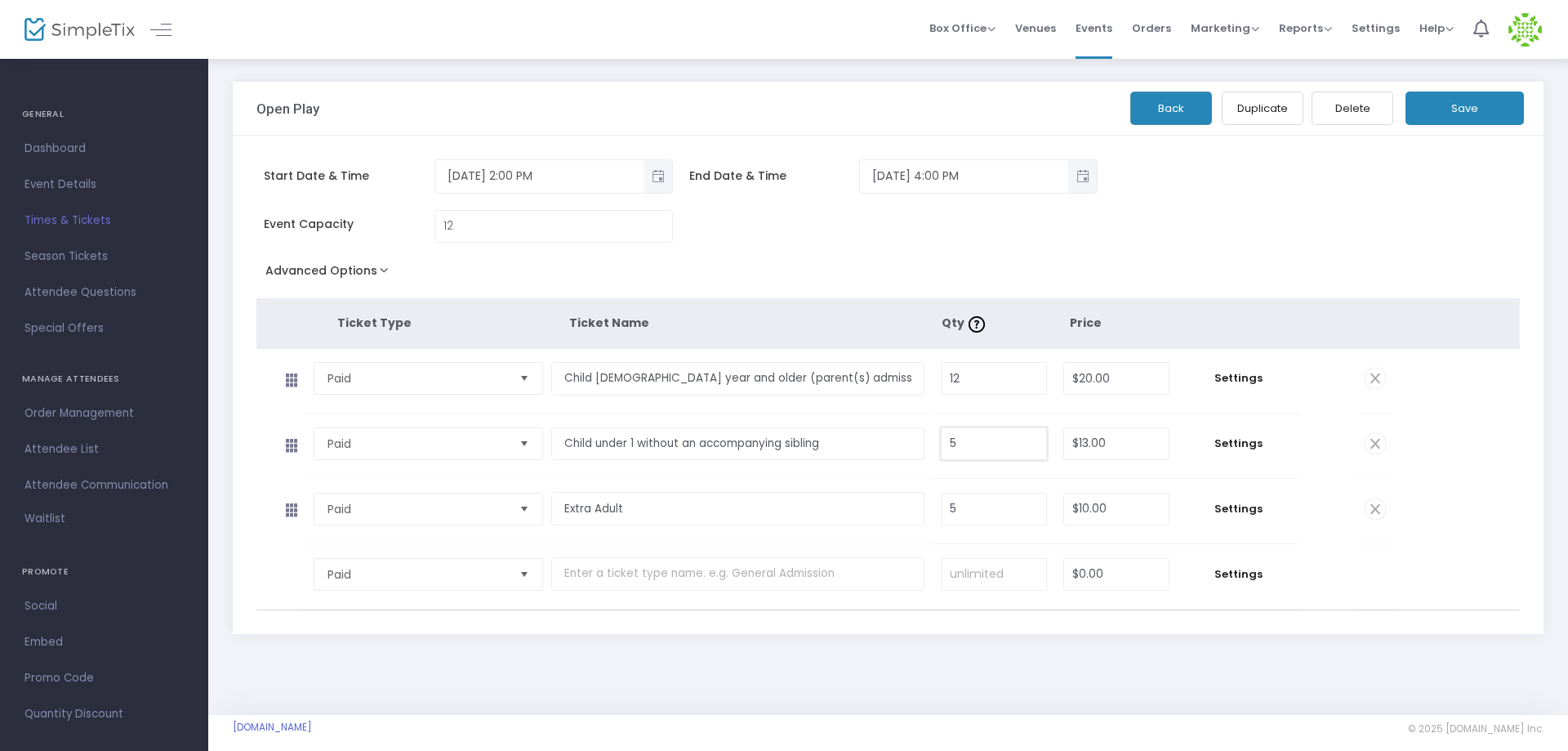
click at [1025, 451] on input "5" at bounding box center [994, 443] width 105 height 31
type input "0"
click at [1469, 237] on div "Start Date & Time 8/20/2025 2:00 PM End Date & Time 8/20/2025 4:00 PM Event Cap…" at bounding box center [888, 385] width 1311 height 499
click at [1328, 452] on icon at bounding box center [1327, 442] width 14 height 17
click at [1368, 205] on div "Start Date & Time 8/20/2025 2:00 PM End Date & Time 8/20/2025 4:00 PM Event Cap…" at bounding box center [888, 385] width 1311 height 499
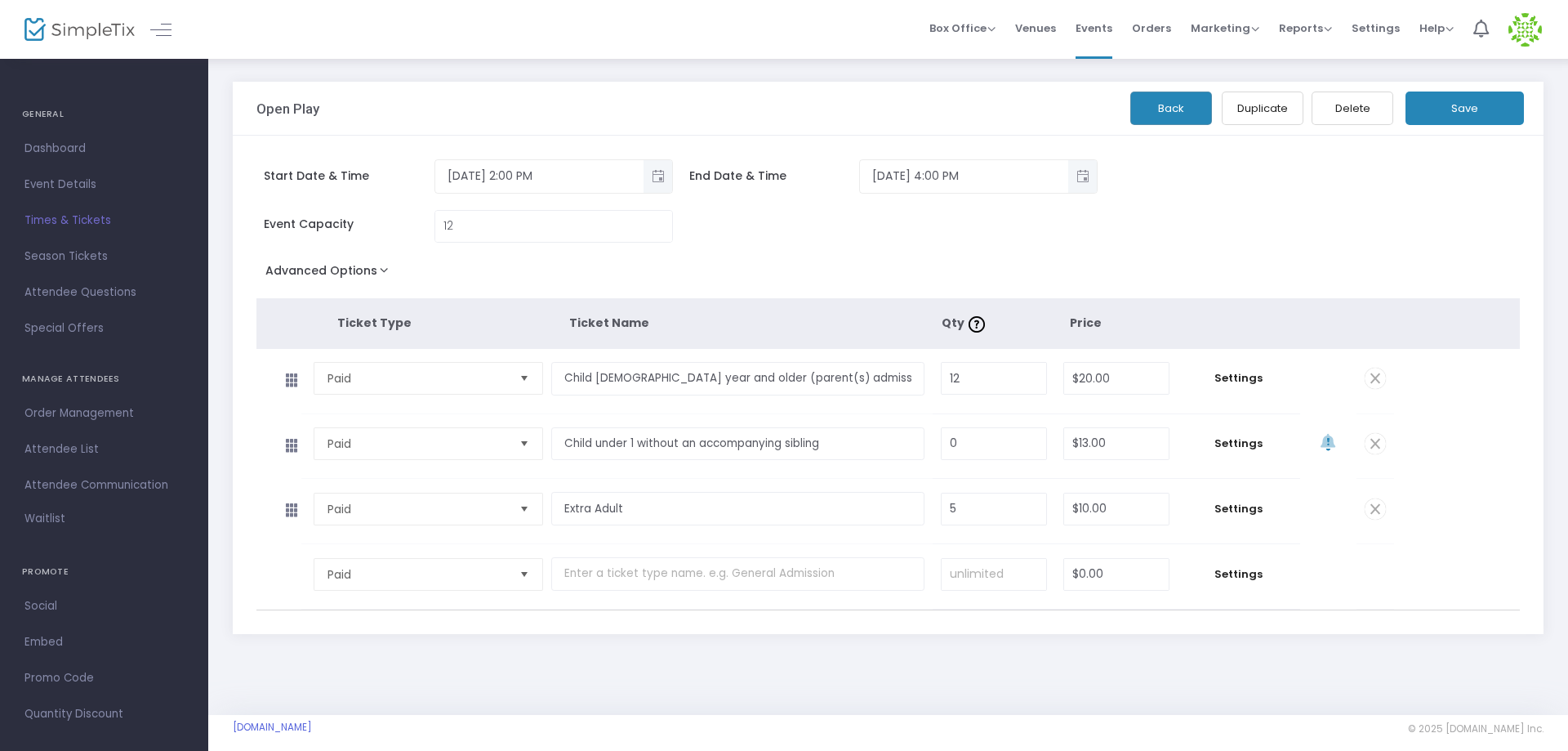
click at [1463, 102] on button "Save" at bounding box center [1464, 108] width 118 height 33
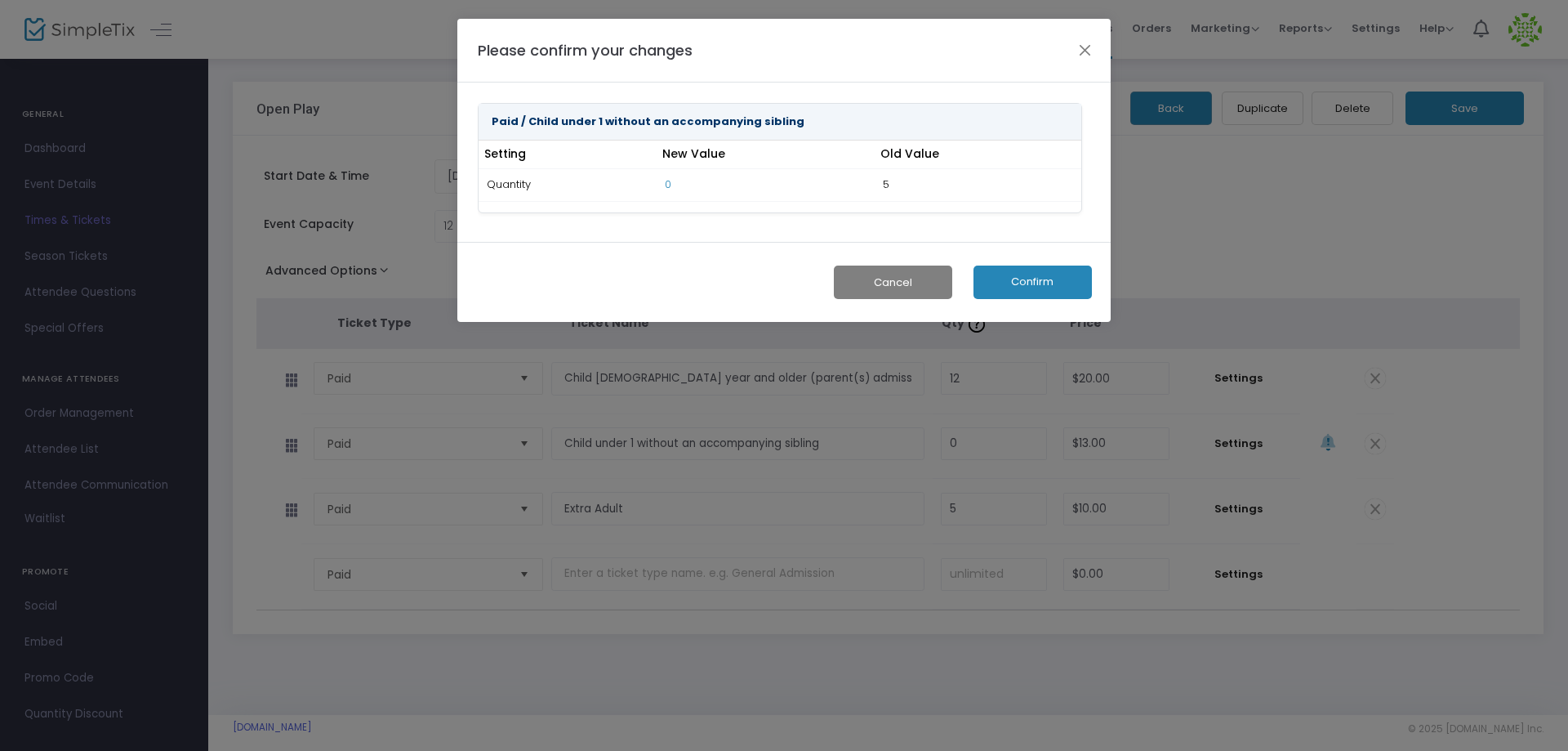
click at [1042, 283] on button "Confirm" at bounding box center [1033, 282] width 118 height 33
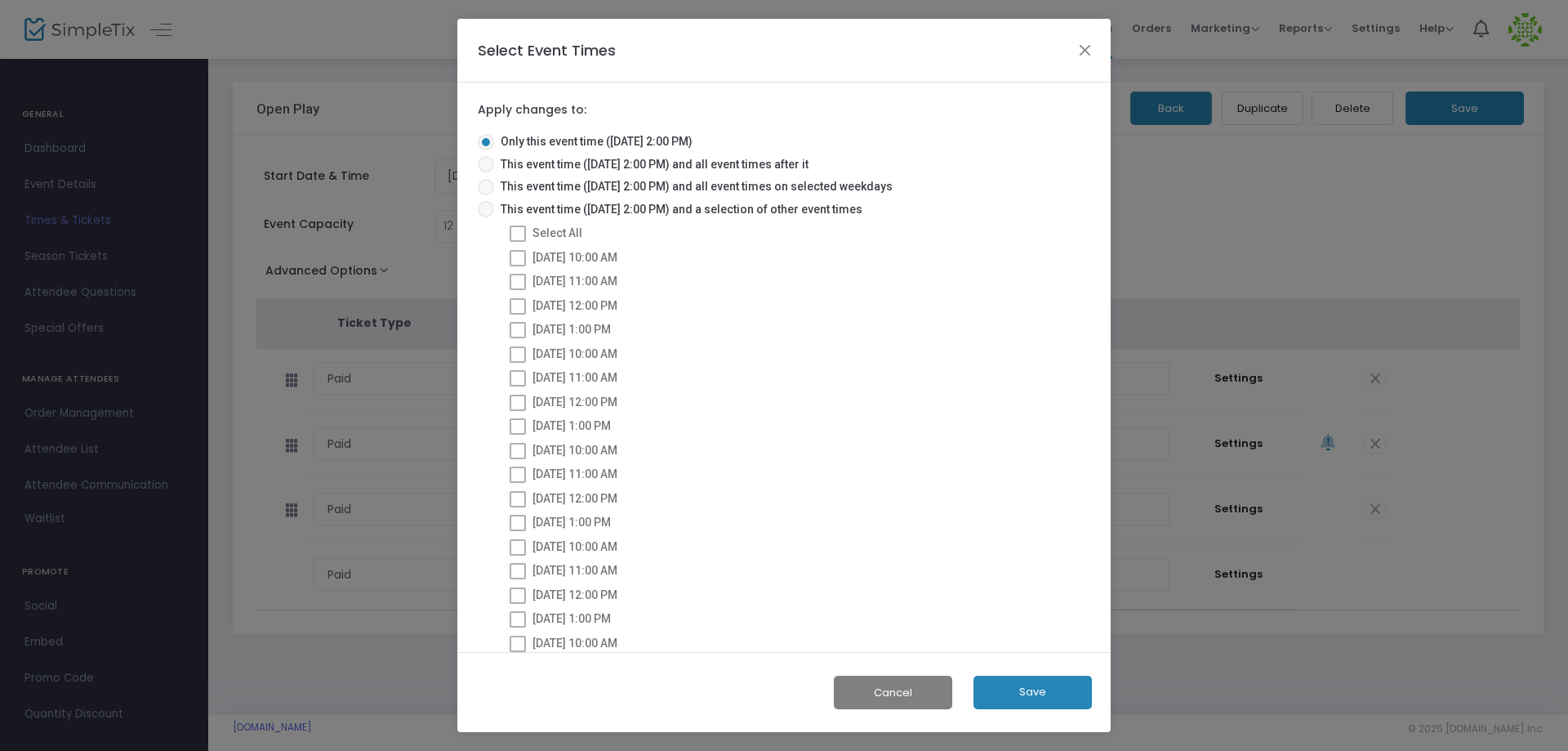
click at [483, 214] on span at bounding box center [486, 209] width 16 height 16
click at [485, 217] on input "This event time (8/20/2025 @ 2:00 PM) and a selection of other event times" at bounding box center [485, 217] width 1 height 1
radio input "true"
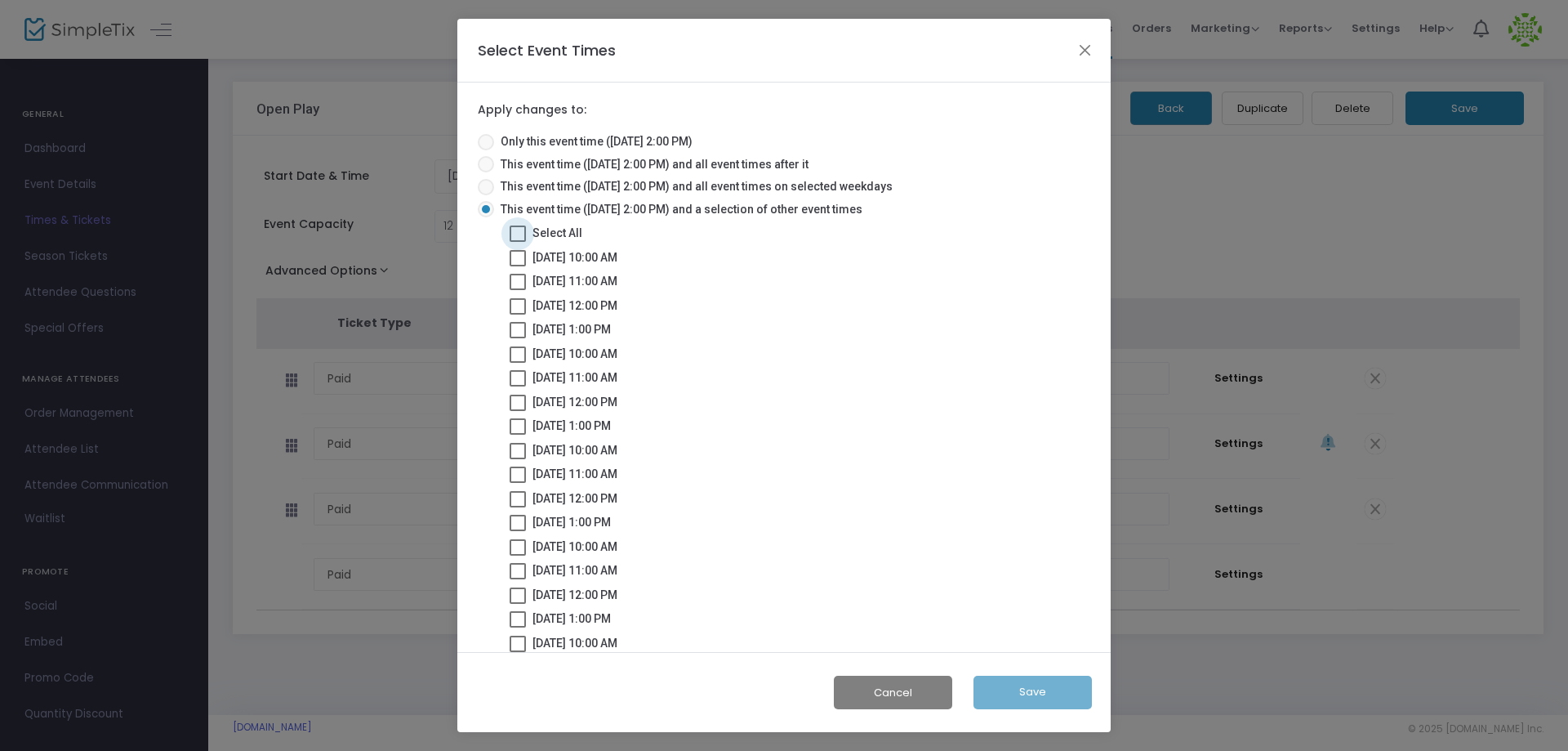
click at [524, 229] on span at bounding box center [518, 233] width 16 height 16
click at [518, 242] on input "Select All" at bounding box center [517, 242] width 1 height 1
checkbox input "true"
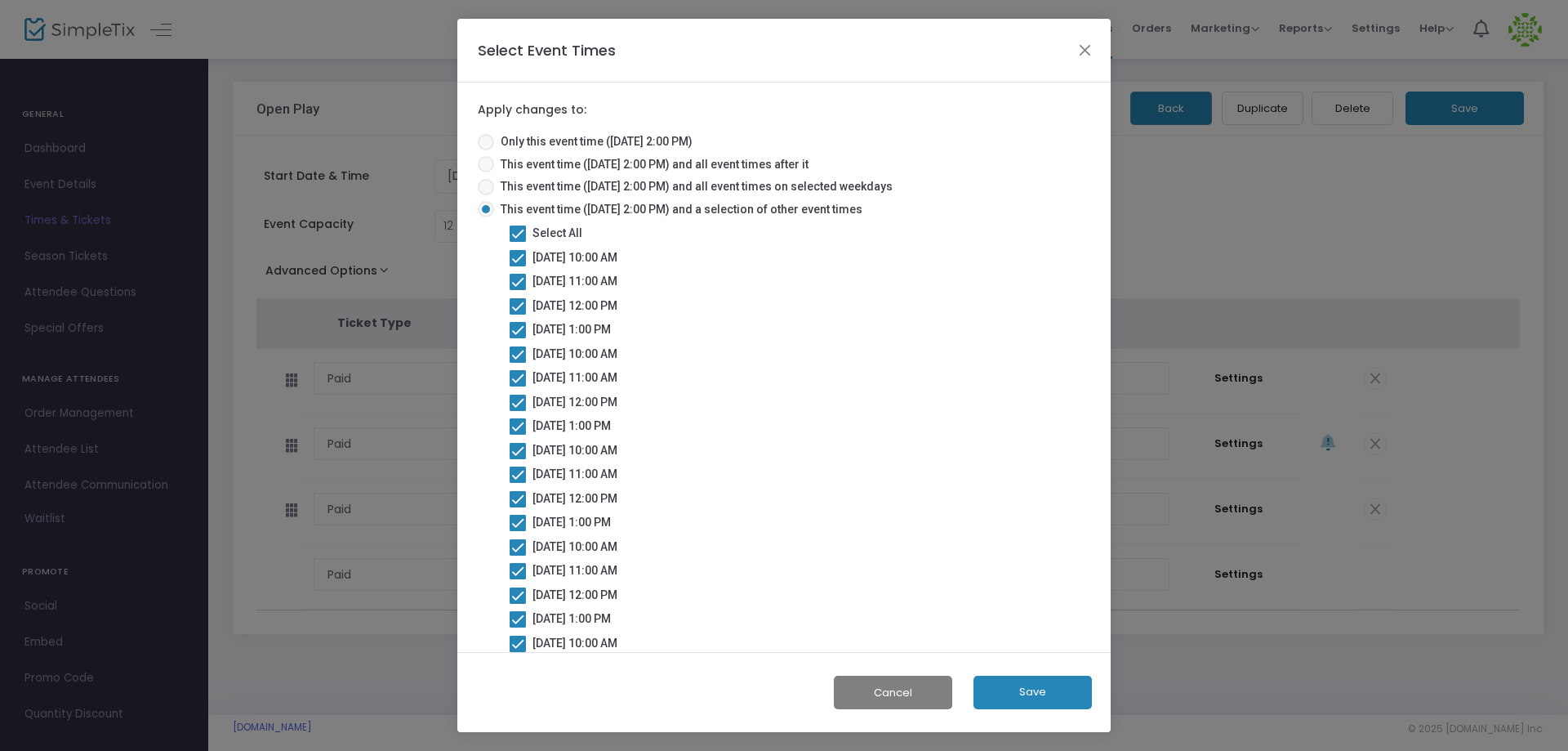
click at [1058, 694] on button "Save" at bounding box center [1033, 692] width 118 height 33
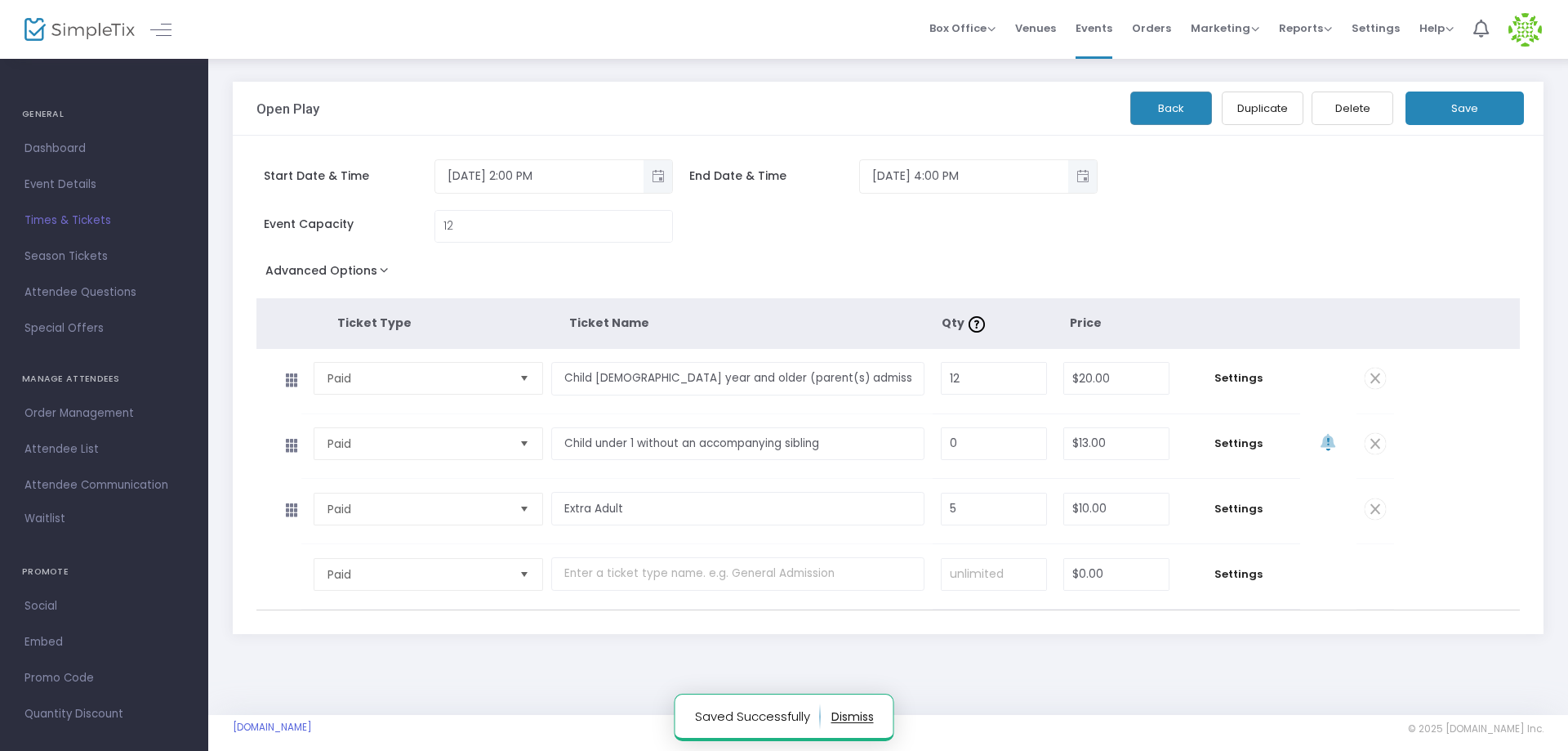
click at [73, 226] on span "Times & Tickets" at bounding box center [104, 220] width 159 height 21
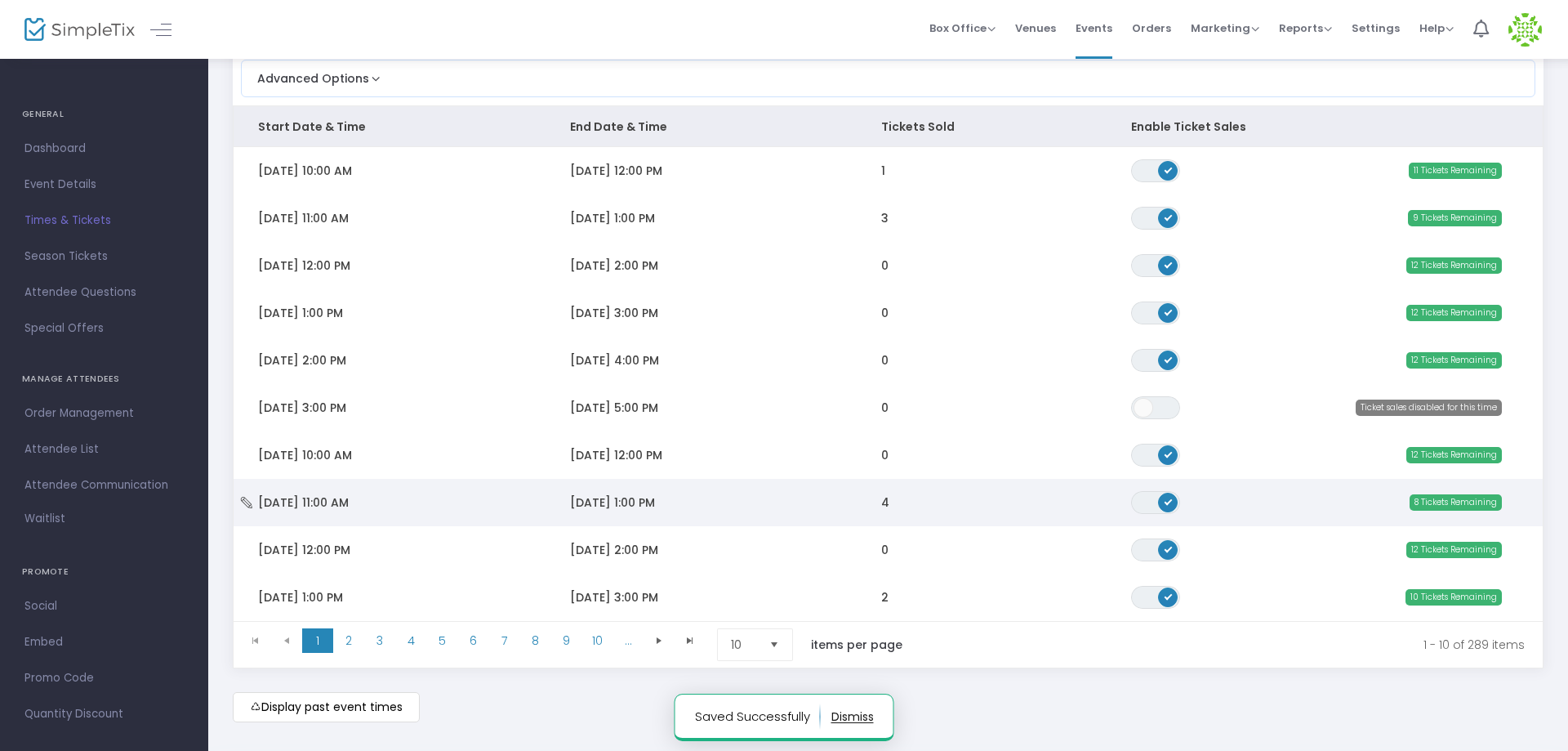
scroll to position [166, 0]
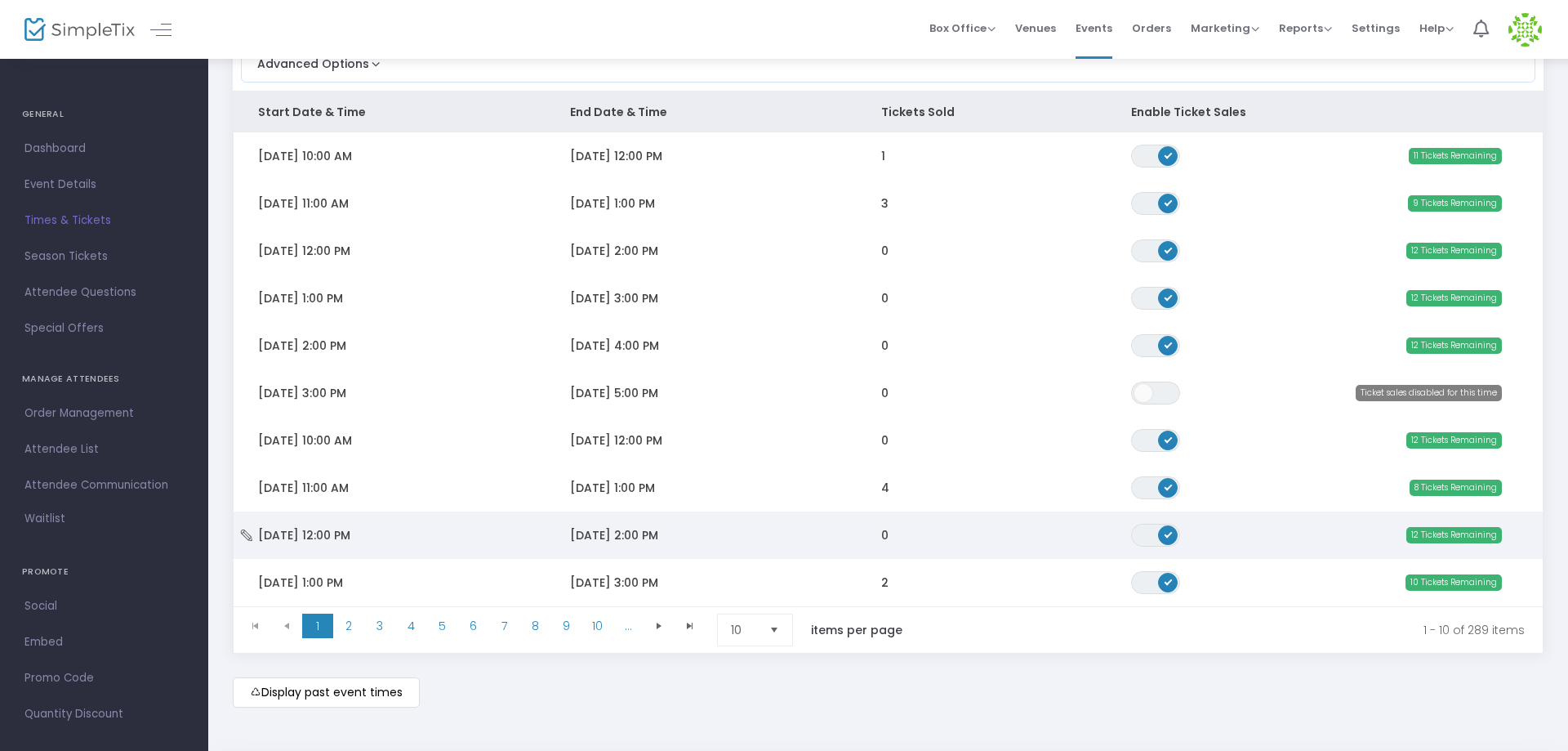
click at [350, 533] on span "Thu 8/21/2025 12:00 PM" at bounding box center [304, 536] width 92 height 16
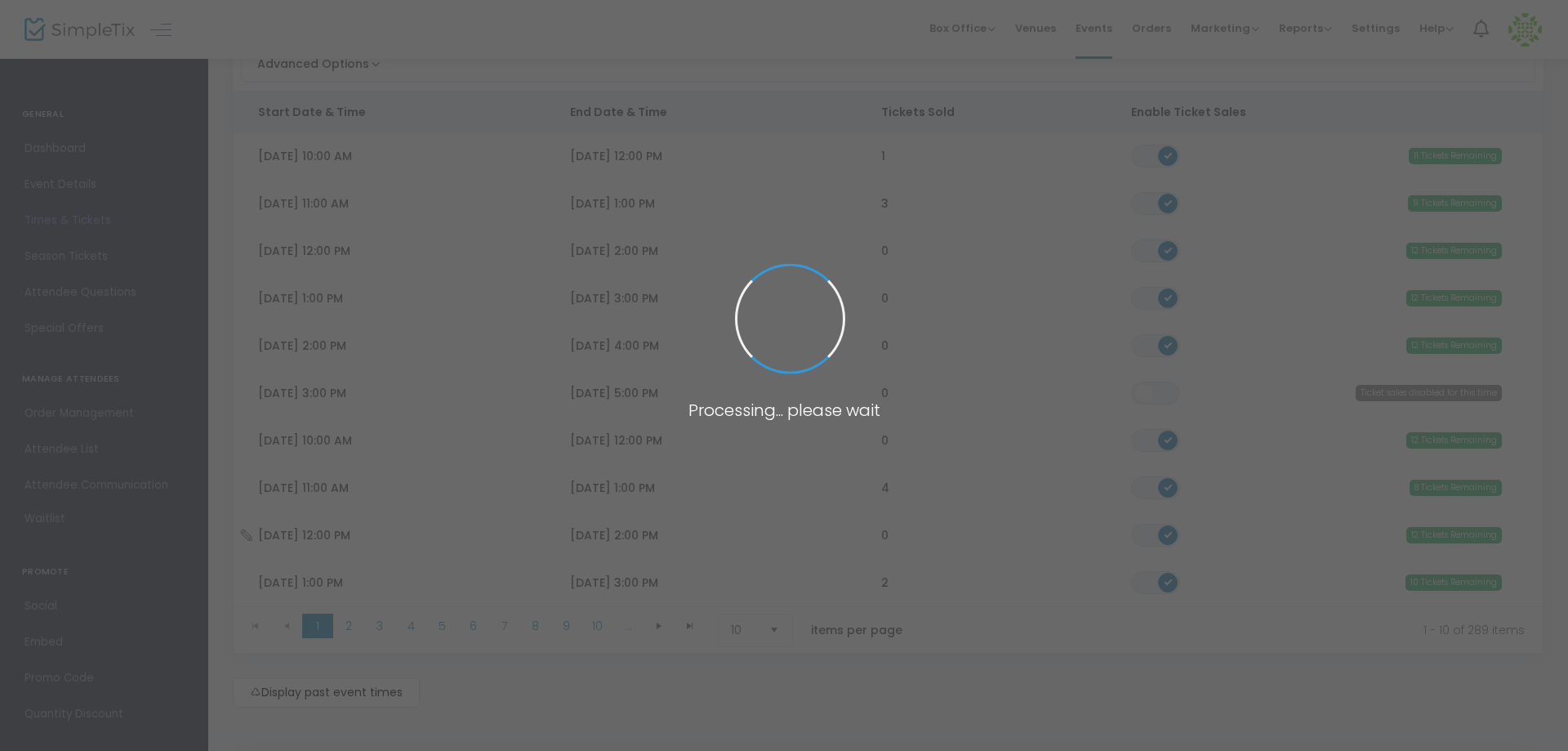
scroll to position [27, 0]
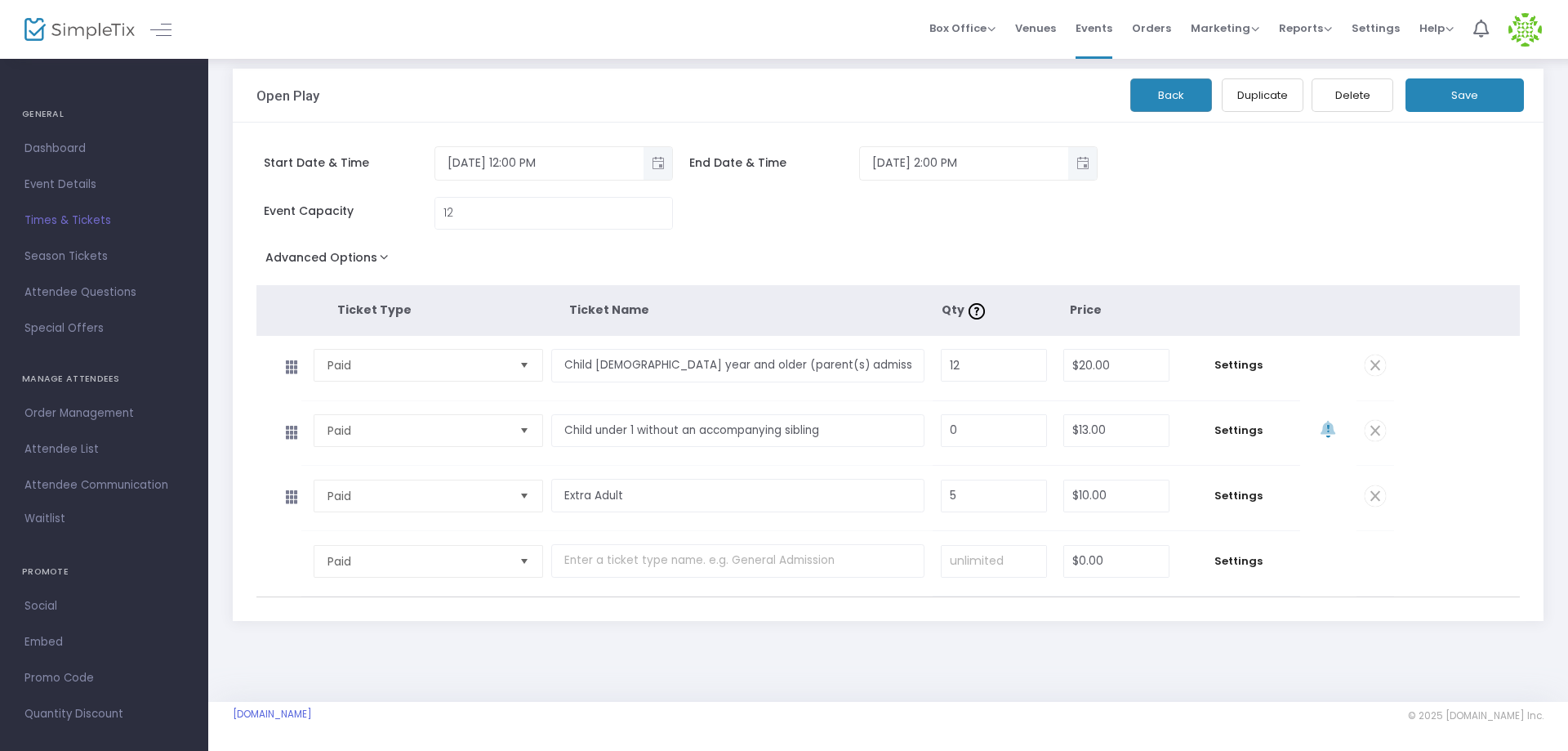
click at [80, 215] on span "Times & Tickets" at bounding box center [104, 220] width 159 height 21
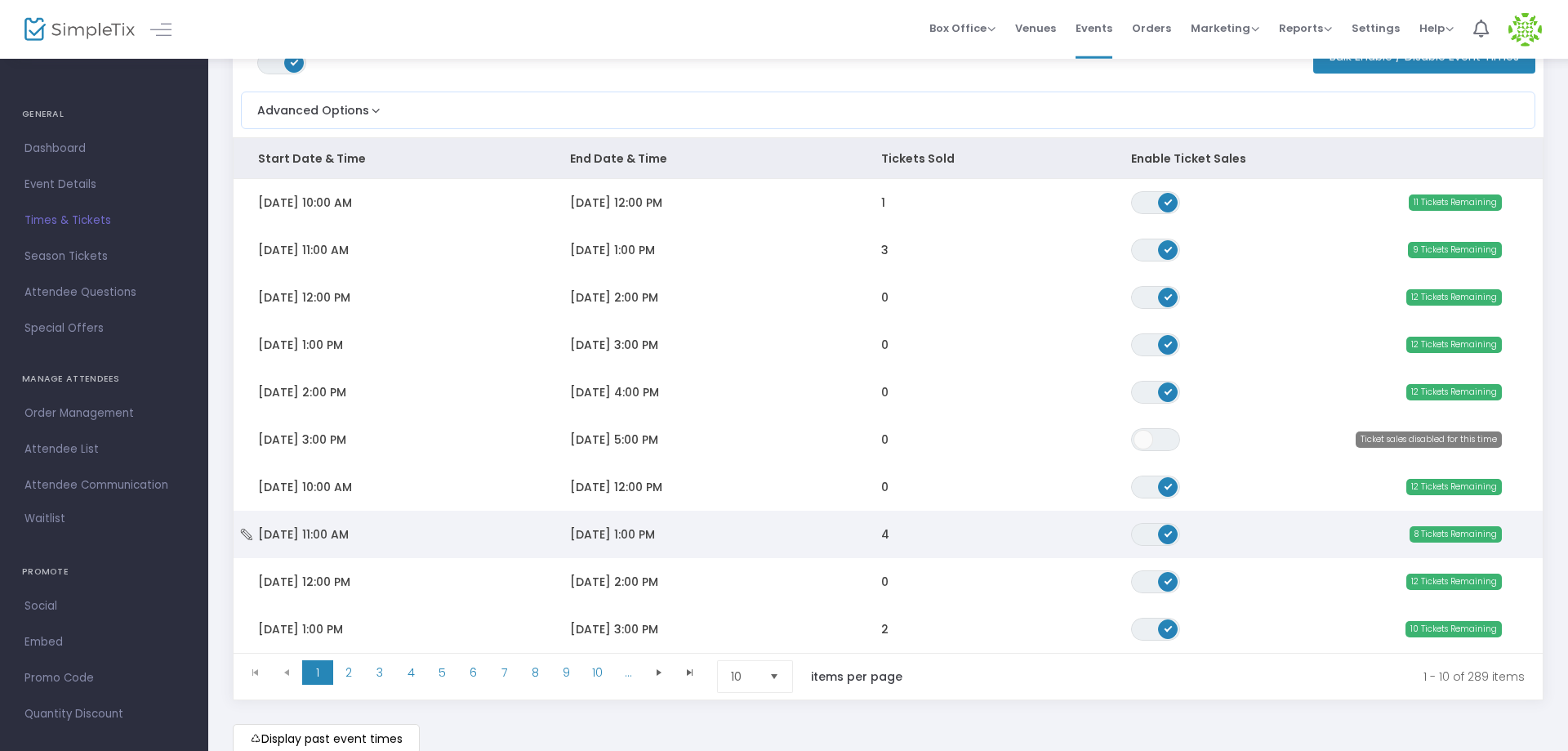
scroll to position [230, 0]
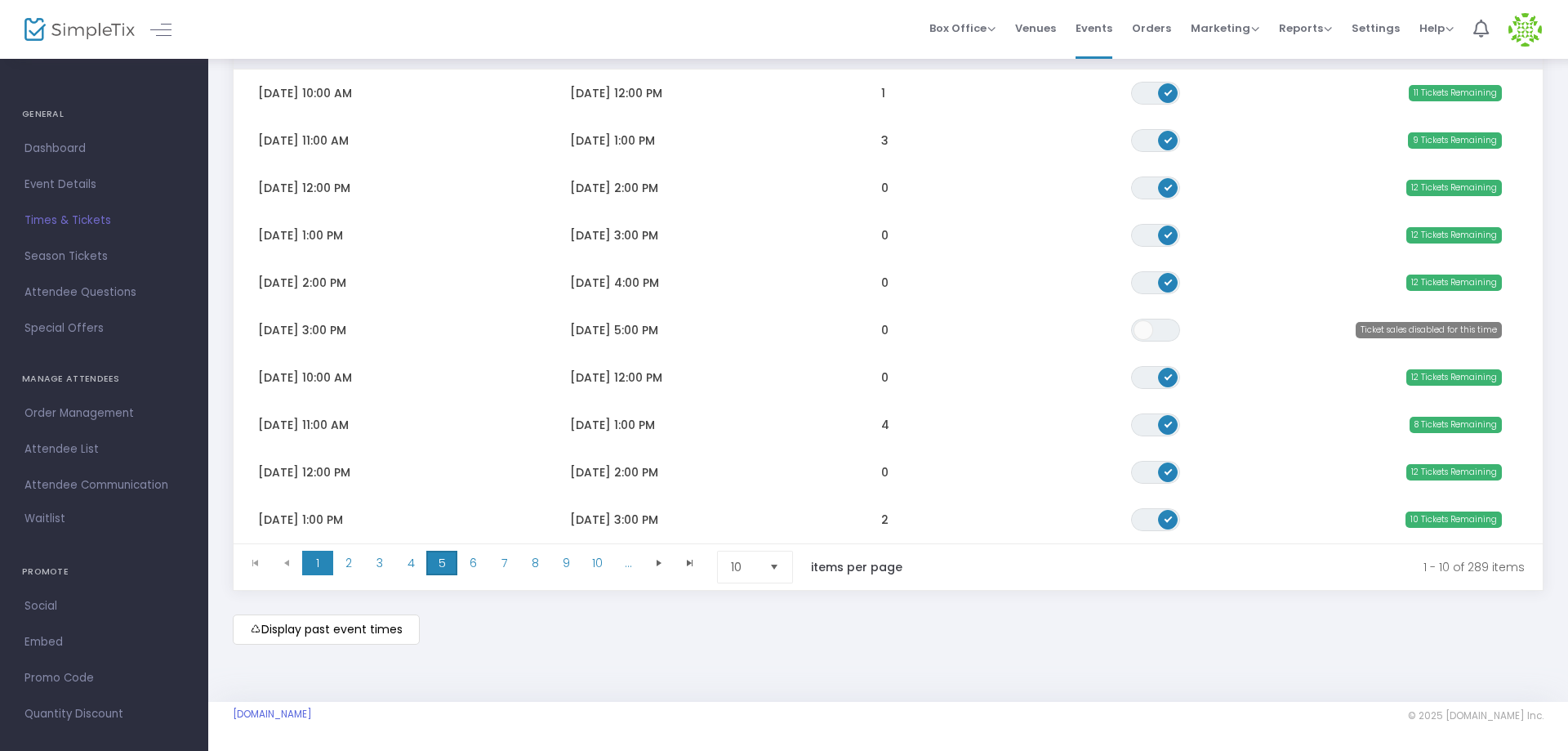
click at [449, 569] on span "5" at bounding box center [441, 563] width 31 height 24
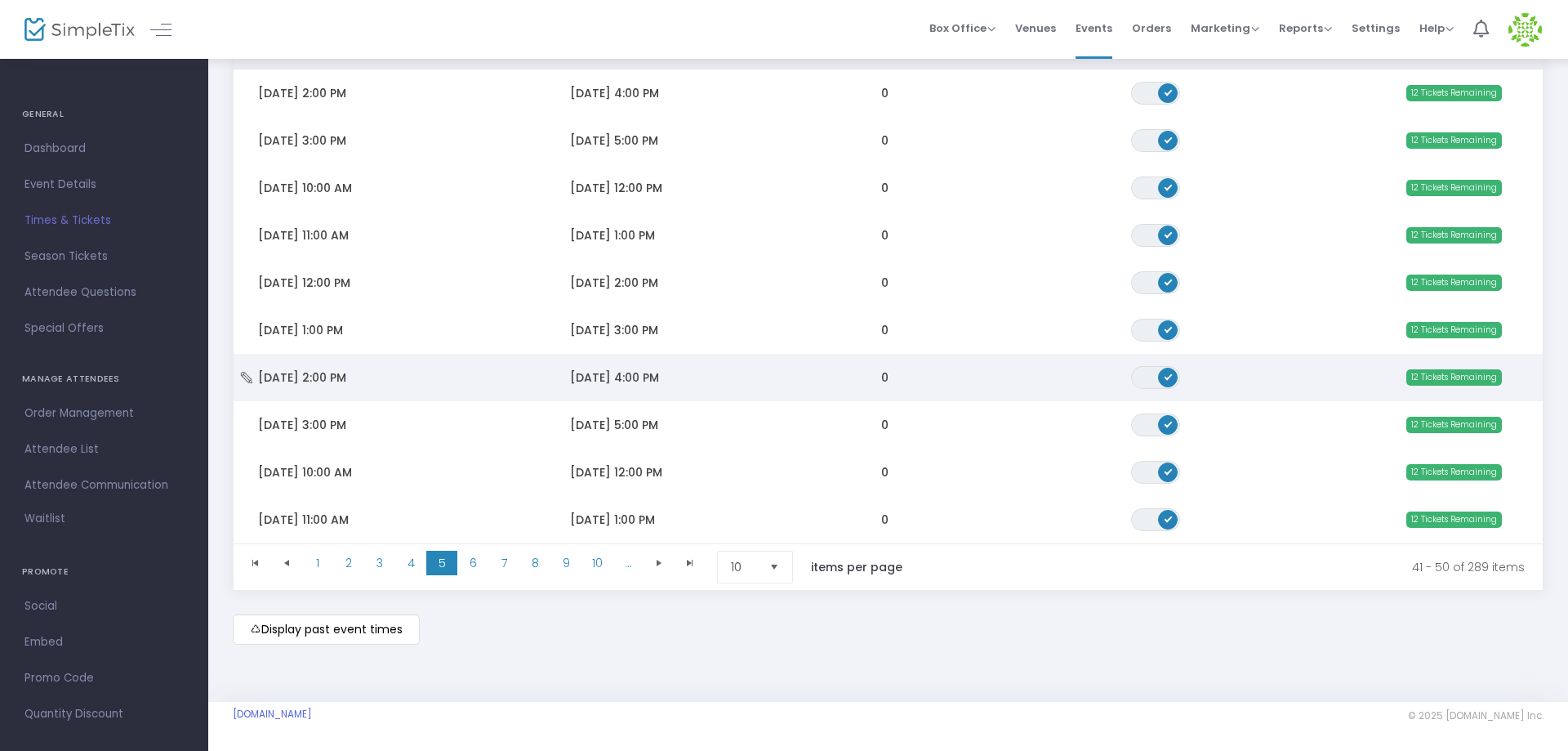
click at [331, 383] on span "Thu 8/28/2025 2:00 PM" at bounding box center [302, 377] width 89 height 16
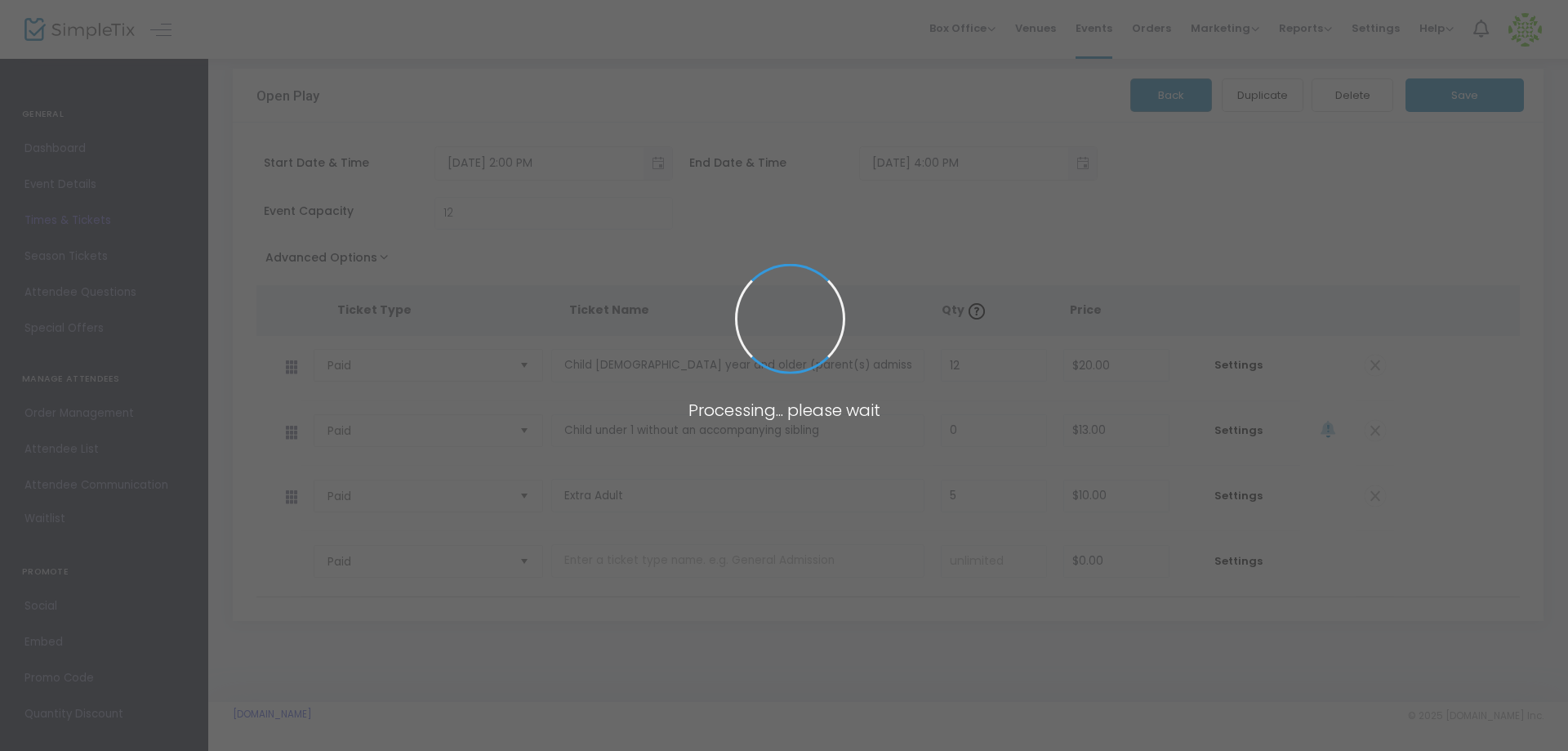
scroll to position [27, 0]
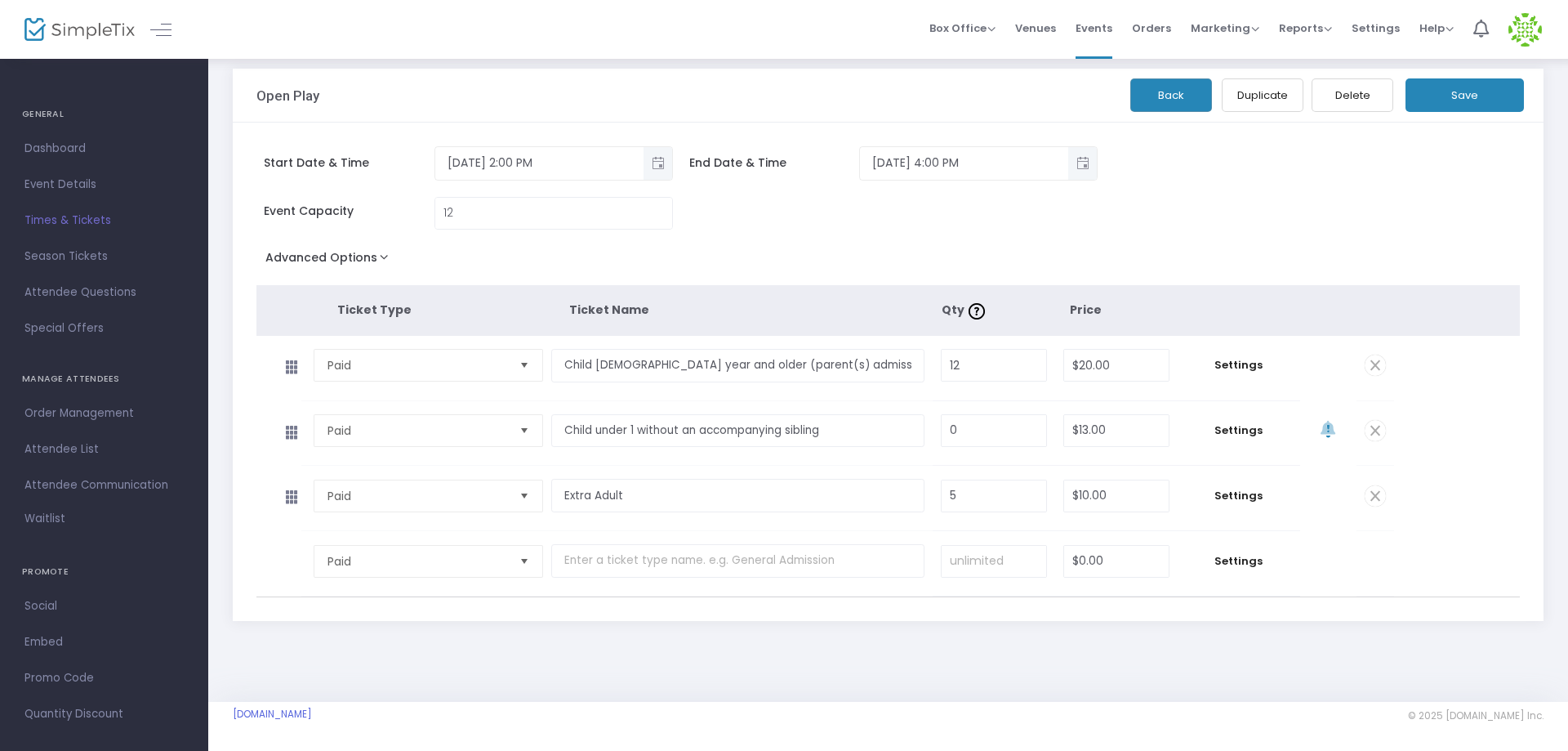
click at [52, 223] on span "Times & Tickets" at bounding box center [104, 220] width 159 height 21
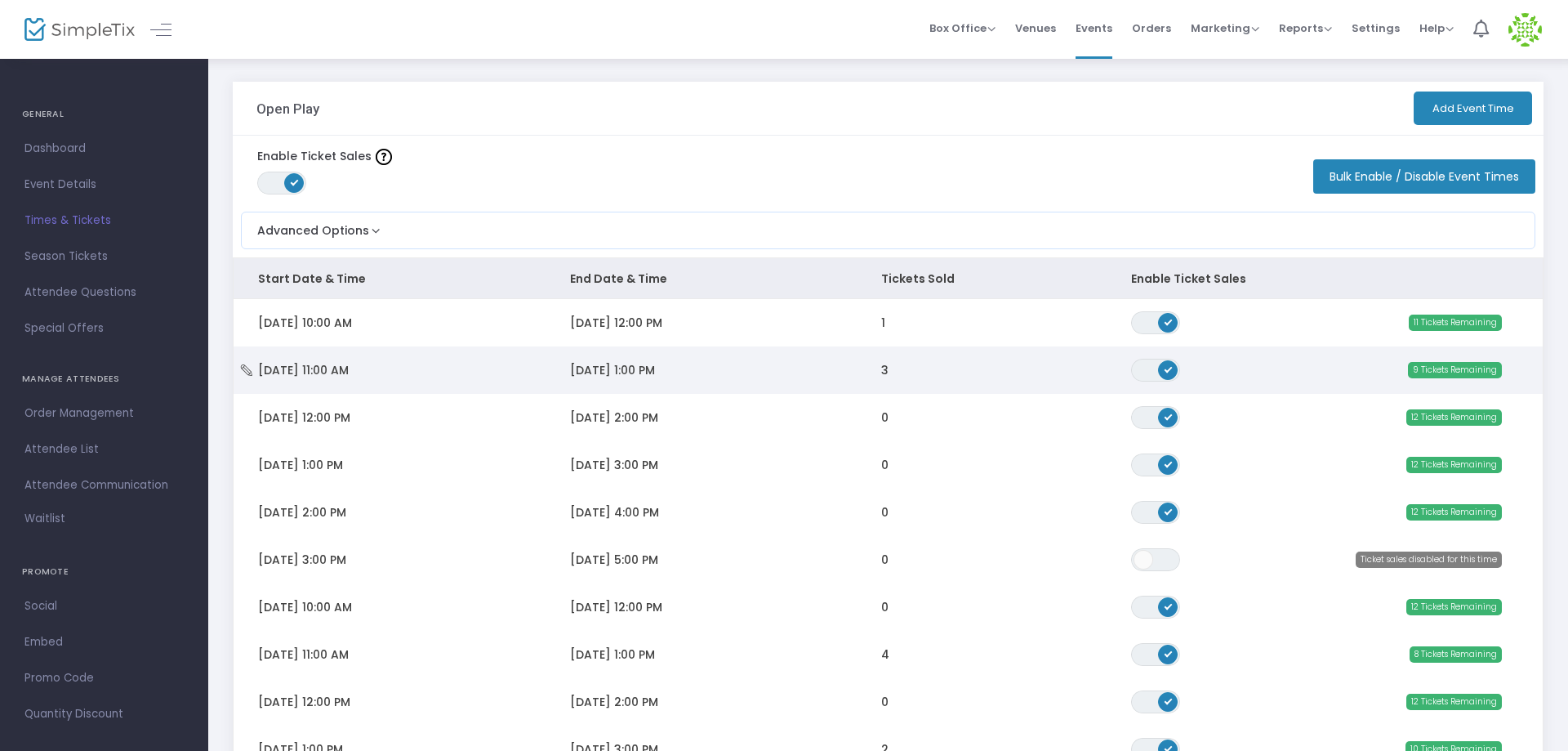
click at [328, 381] on td "Wed 8/20/2025 11:00 AM" at bounding box center [389, 370] width 312 height 47
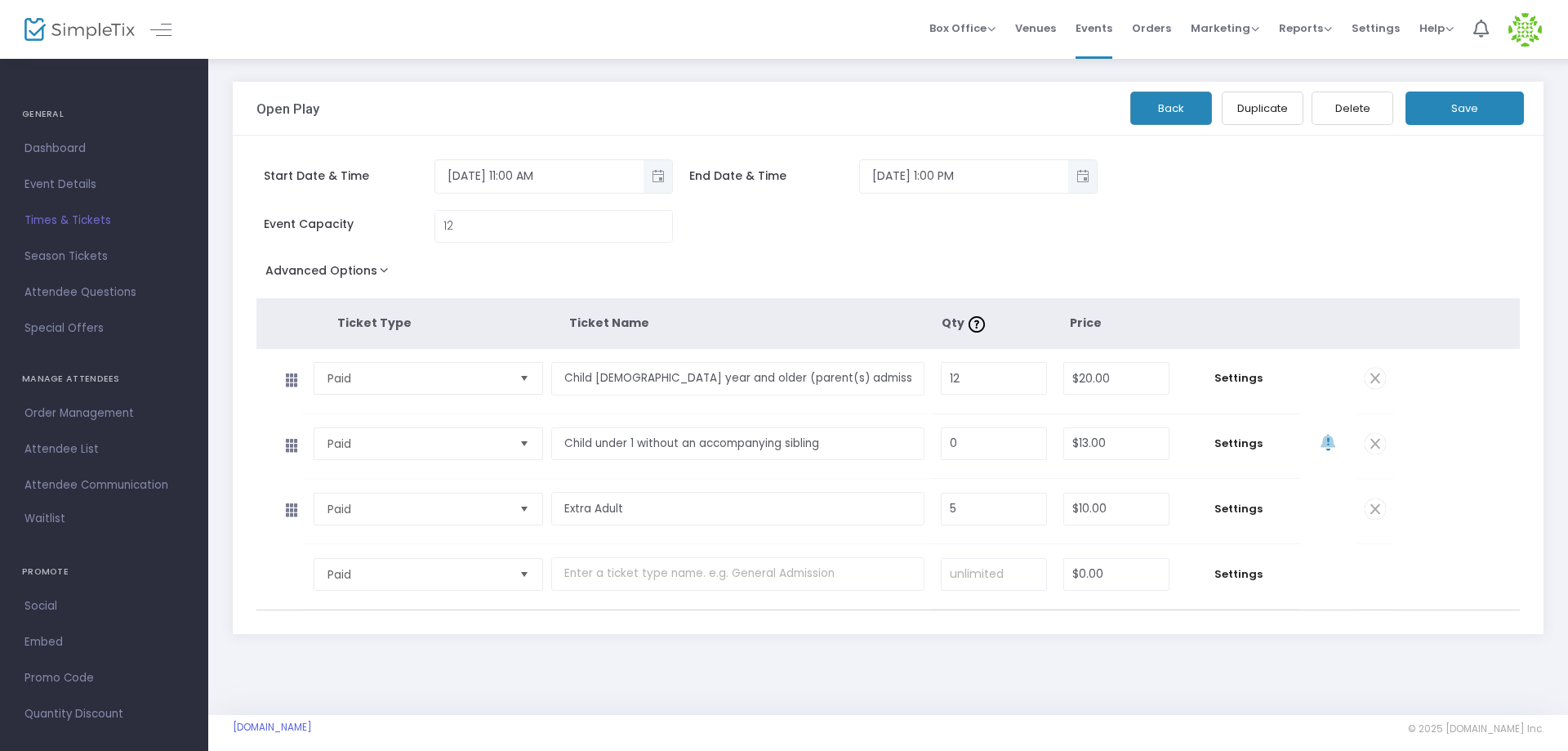
click at [98, 220] on span "Times & Tickets" at bounding box center [104, 220] width 159 height 21
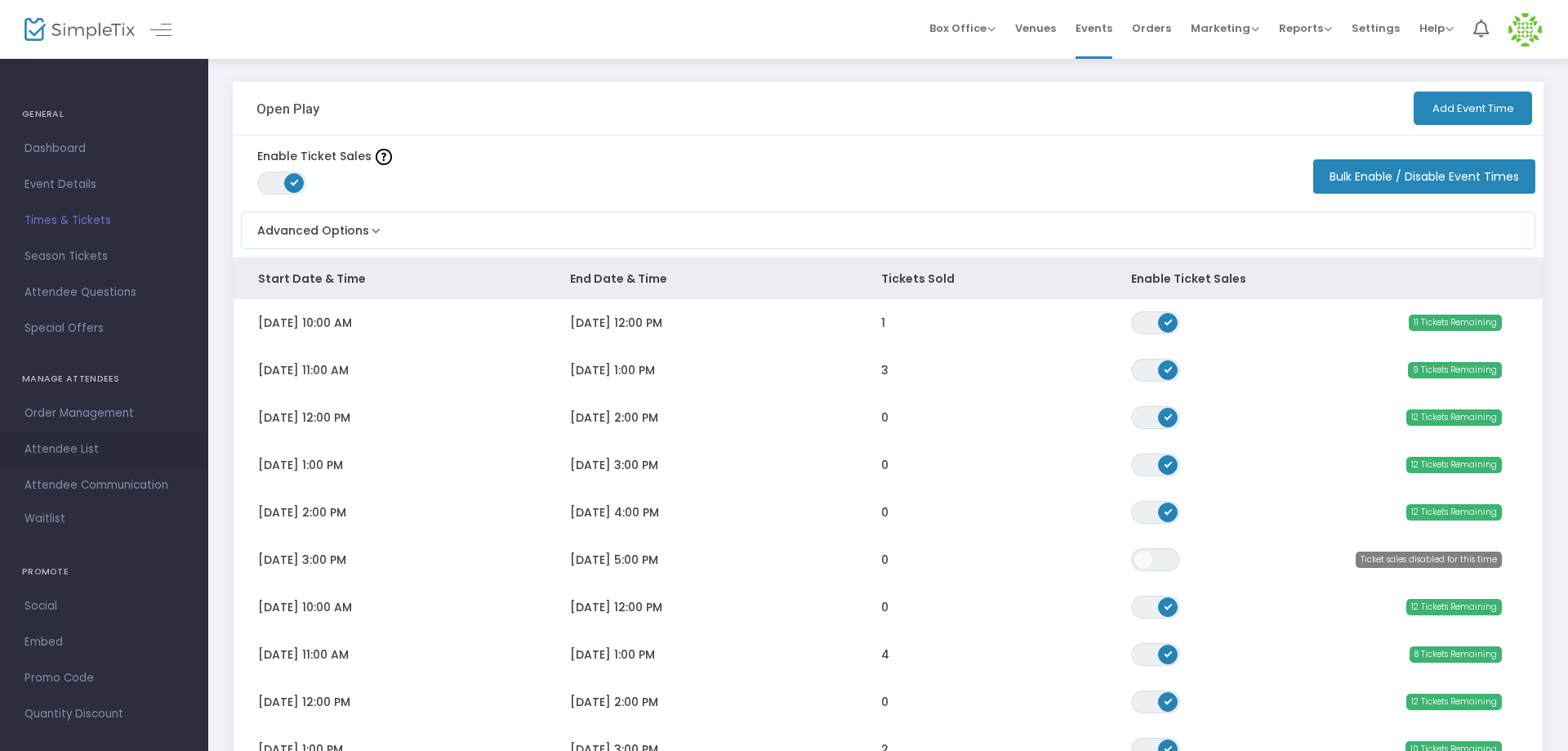
click at [65, 451] on span "Attendee List" at bounding box center [104, 449] width 159 height 21
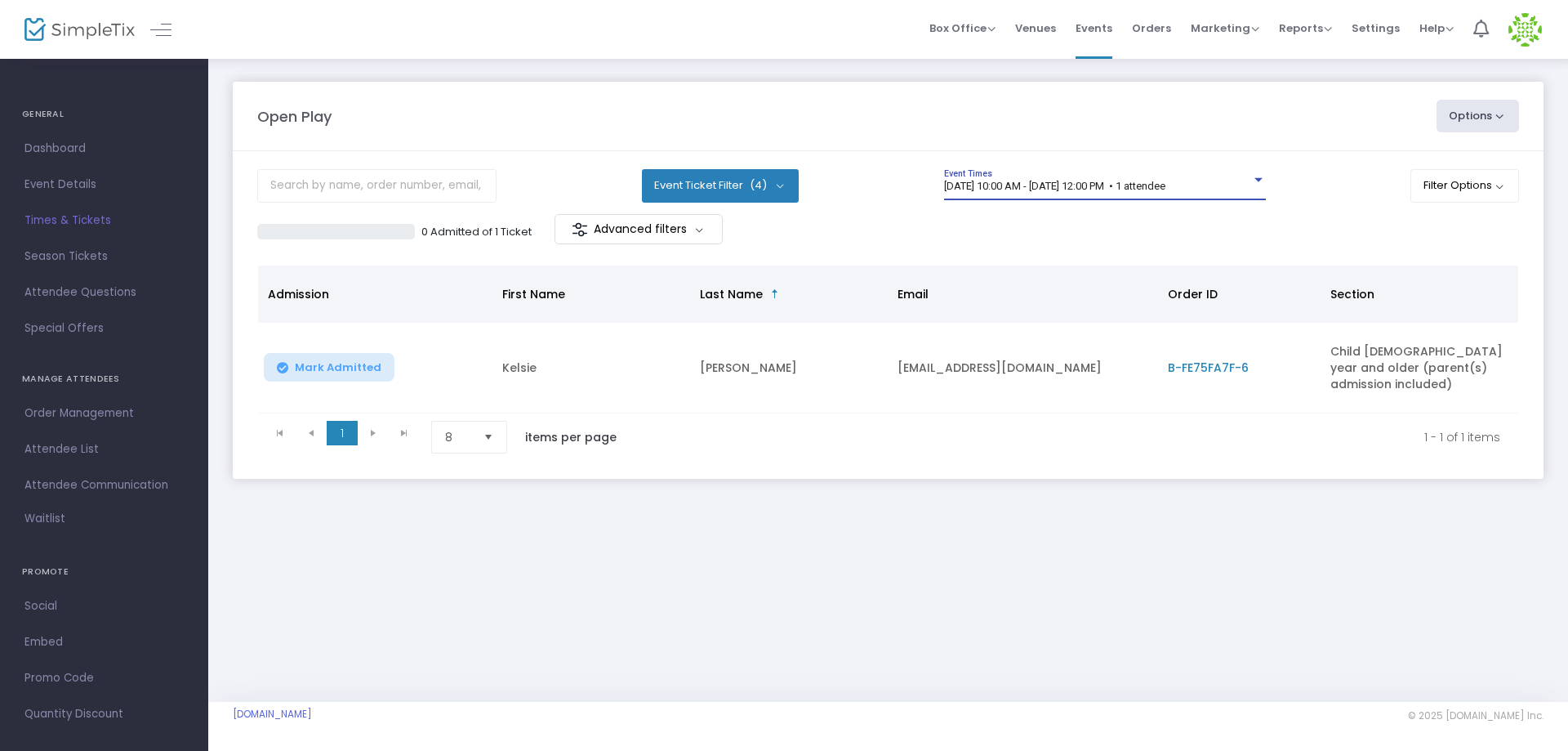
click at [1166, 185] on span "8/20/2025 @ 10:00 AM - 8/20/2025 @ 12:00 PM • 1 attendee" at bounding box center [1054, 186] width 222 height 13
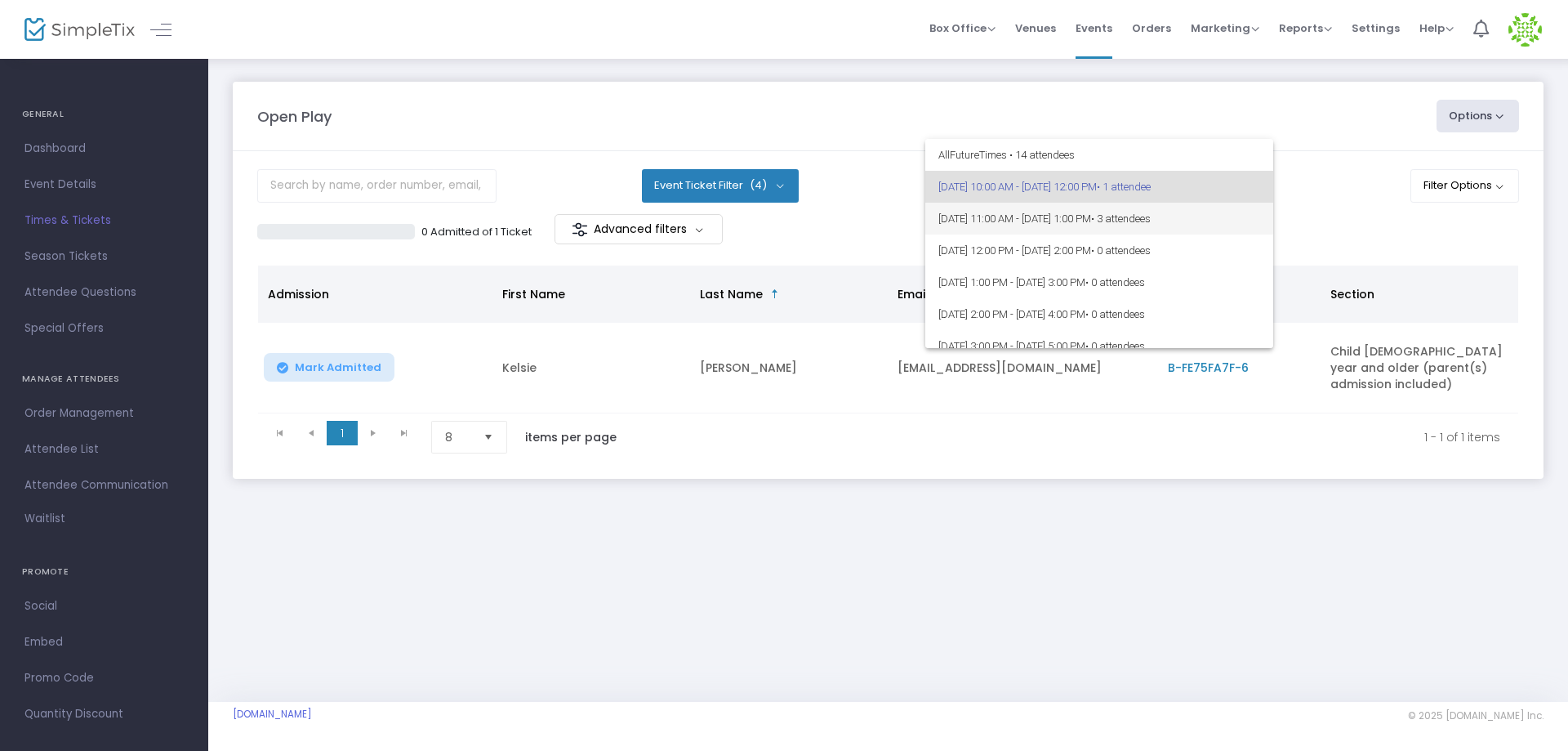
click at [1022, 218] on span "8/20/2025 @ 11:00 AM - 8/20/2025 @ 1:00 PM • 3 attendees" at bounding box center [1100, 218] width 322 height 32
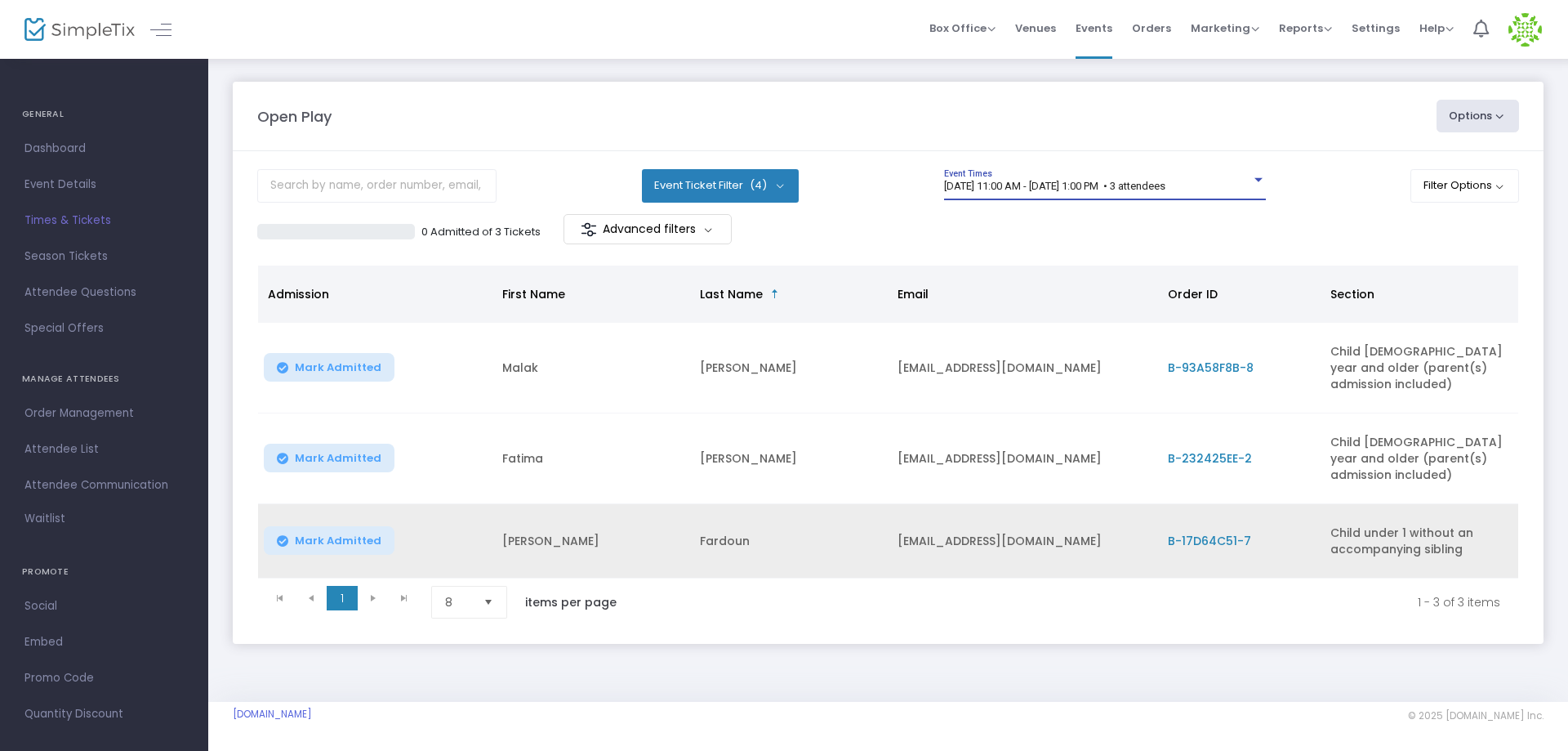
click at [1233, 541] on span "B-17D64C51-7" at bounding box center [1210, 541] width 83 height 16
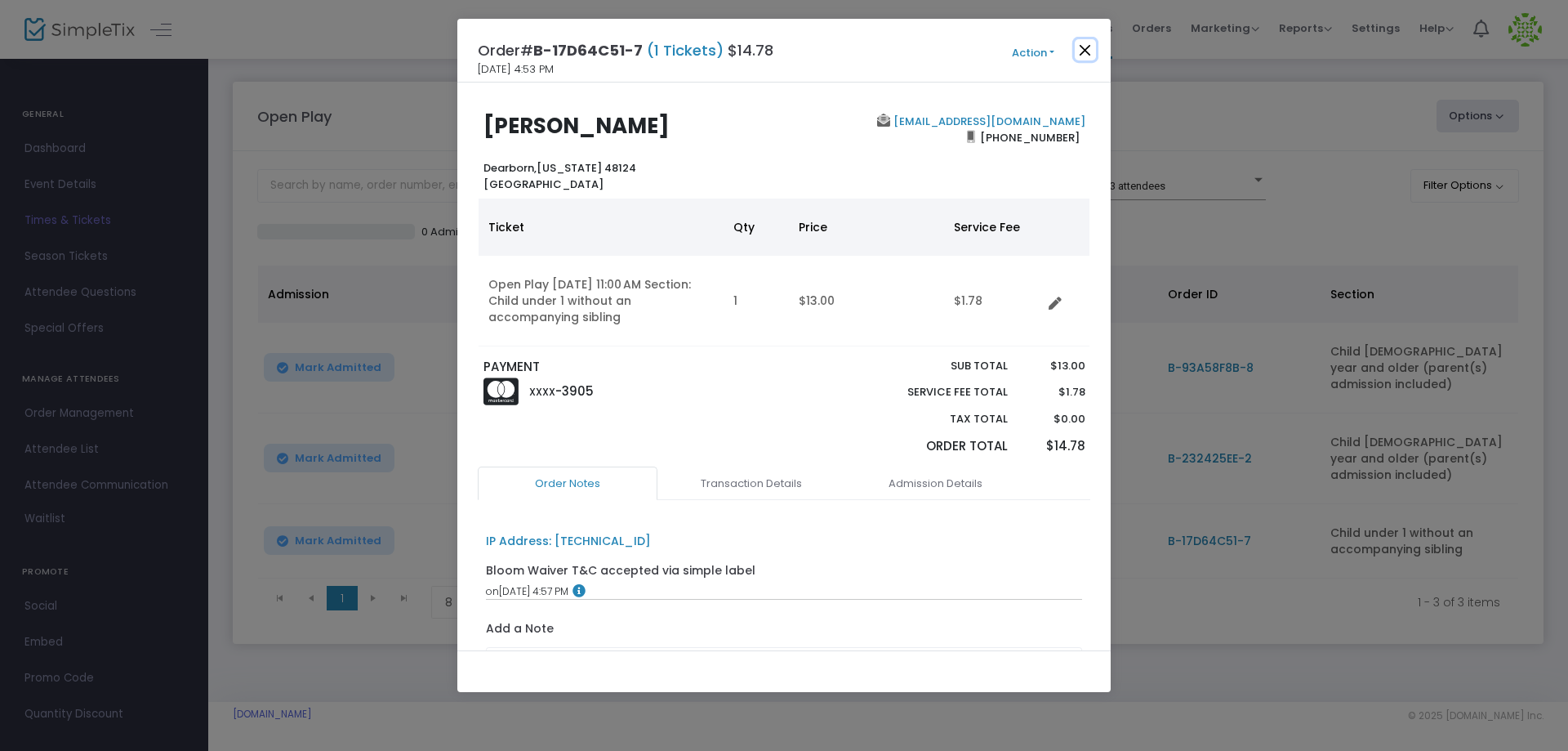
click at [1092, 42] on button "Close" at bounding box center [1085, 49] width 21 height 21
